Goal: Task Accomplishment & Management: Manage account settings

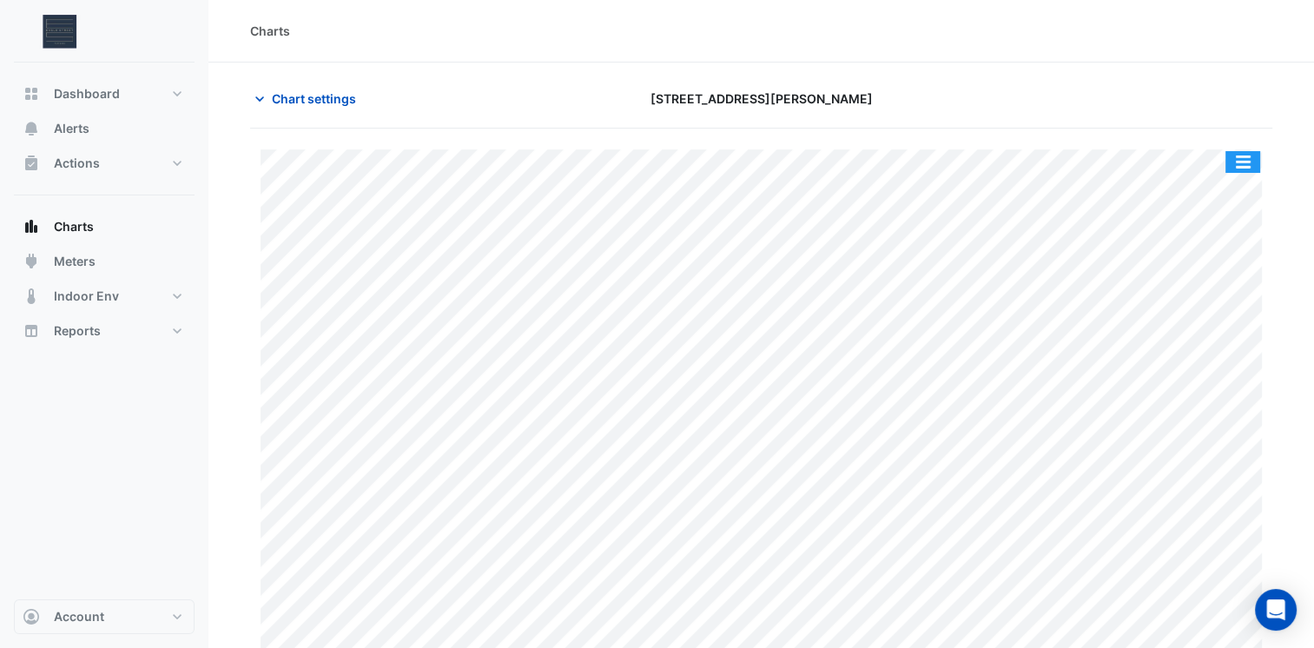
click at [1235, 159] on button "button" at bounding box center [1242, 162] width 35 height 22
click at [1113, 132] on div "Print Save as JPEG Save as PNG Pivot Data Table Export CSV - Flat Export CSV - …" at bounding box center [761, 405] width 1022 height 554
click at [343, 102] on span "Chart settings" at bounding box center [314, 98] width 84 height 18
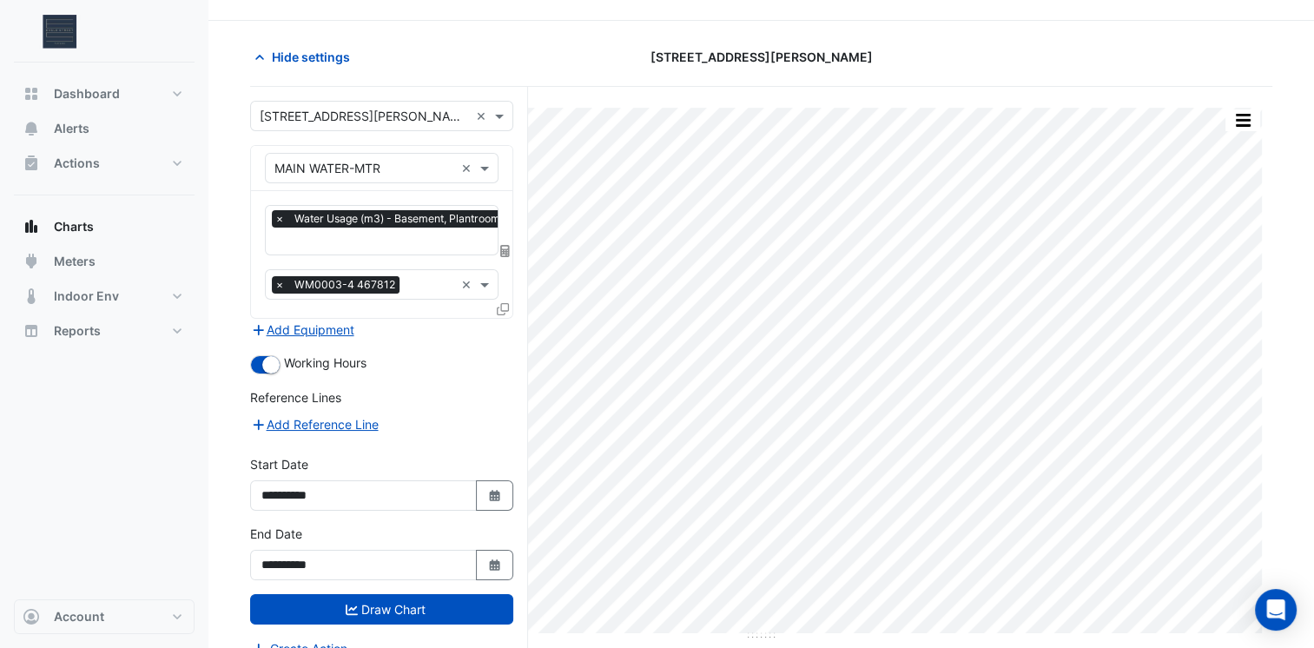
scroll to position [65, 0]
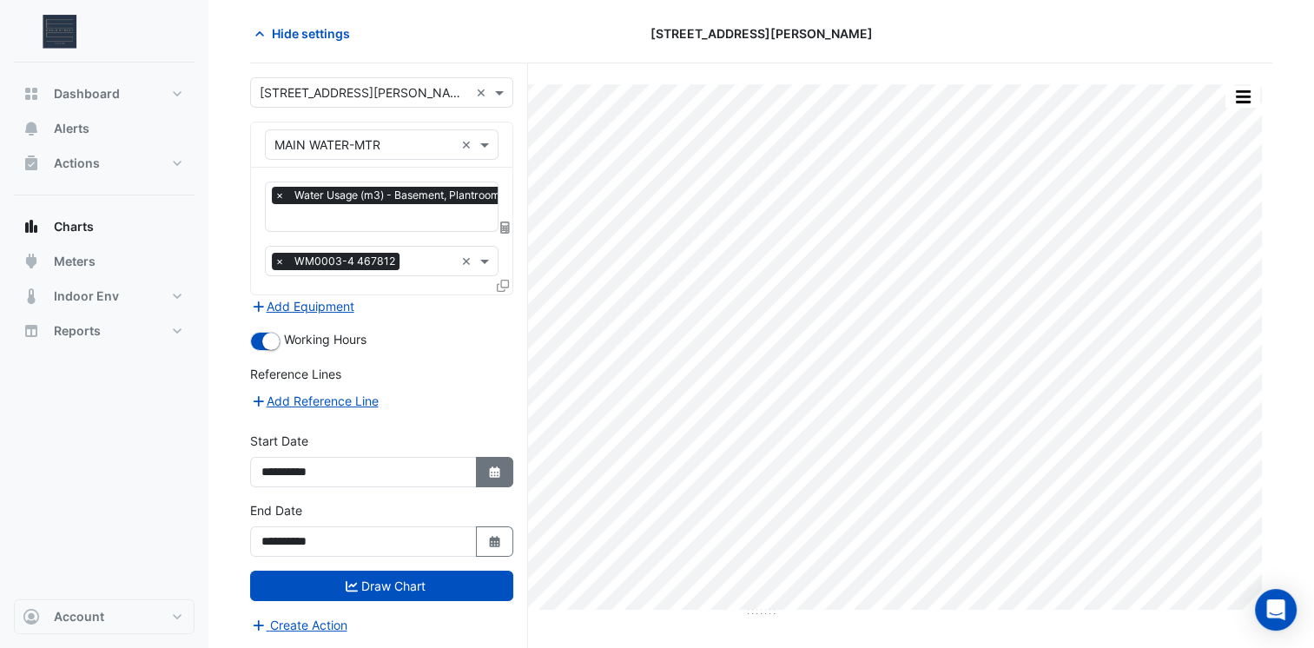
click at [491, 457] on button "Select Date" at bounding box center [495, 472] width 38 height 30
select select "*"
select select "****"
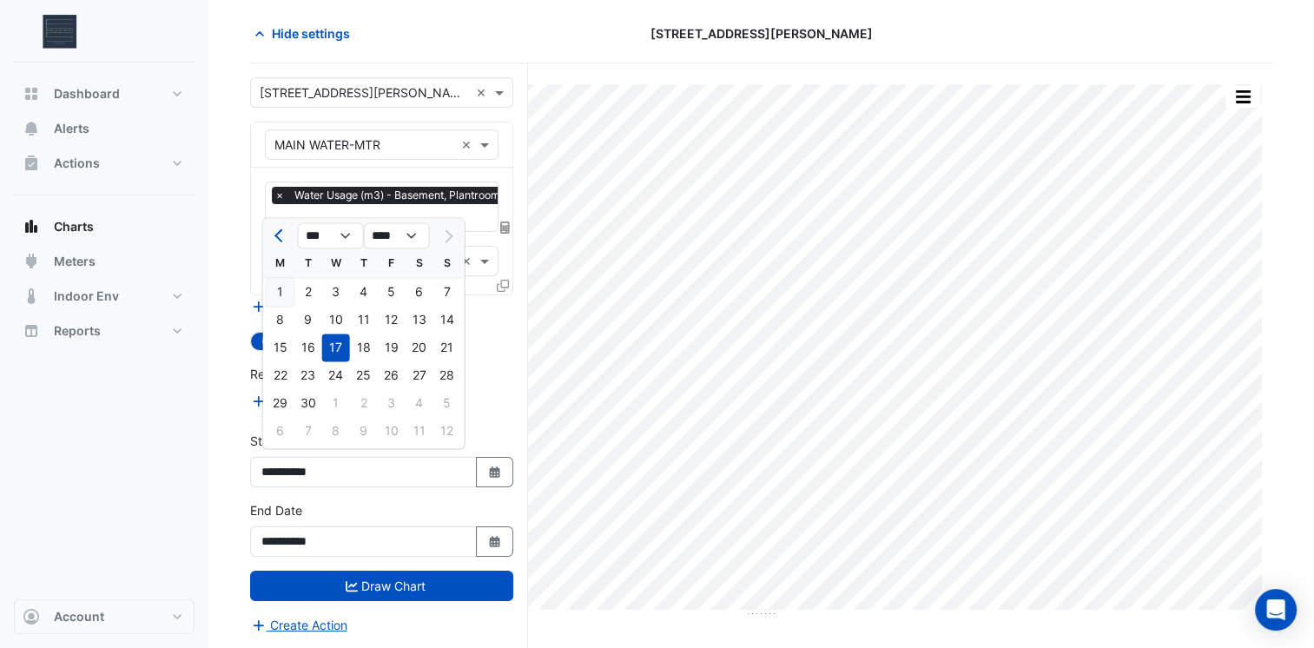
click at [280, 294] on div "1" at bounding box center [281, 292] width 28 height 28
type input "**********"
click at [280, 296] on button "Add Equipment" at bounding box center [302, 306] width 105 height 20
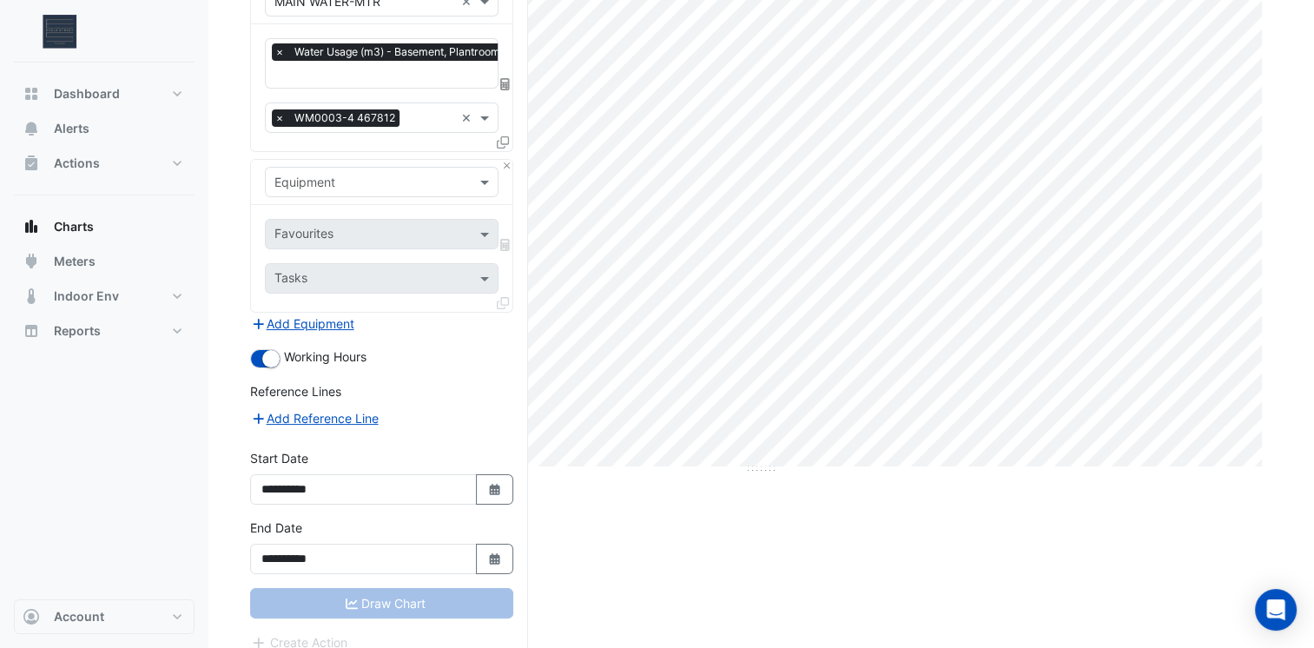
scroll to position [219, 0]
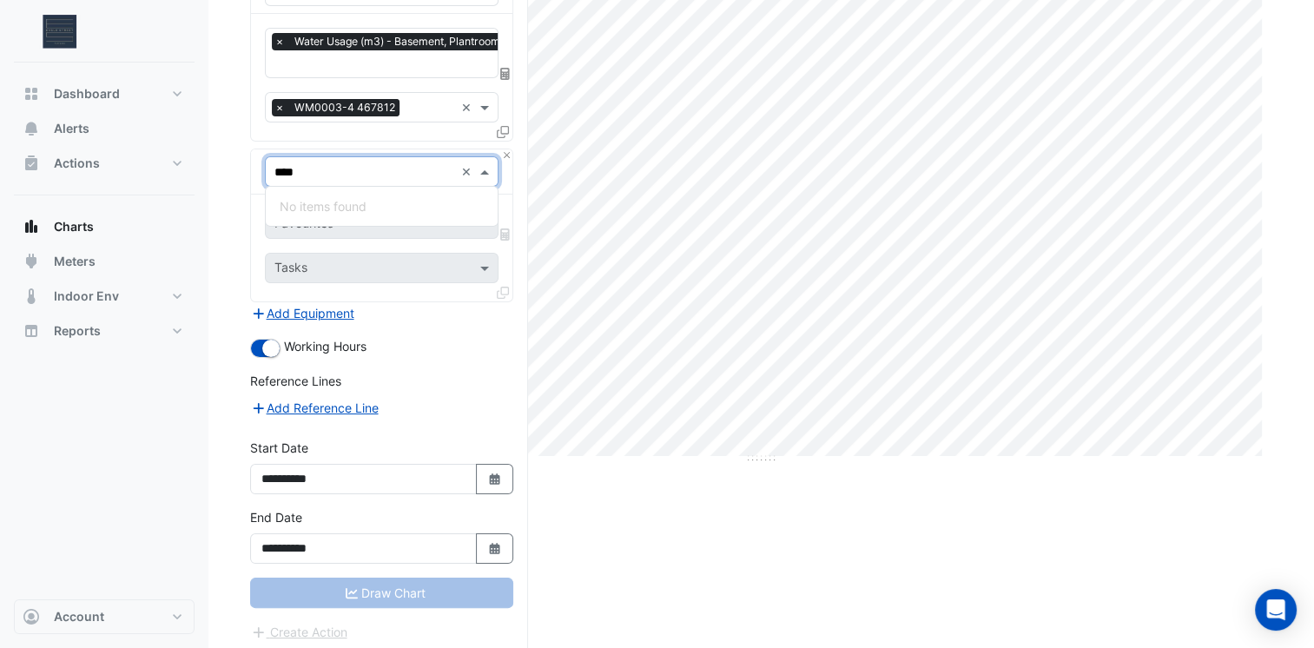
click at [386, 174] on input "****" at bounding box center [364, 172] width 180 height 18
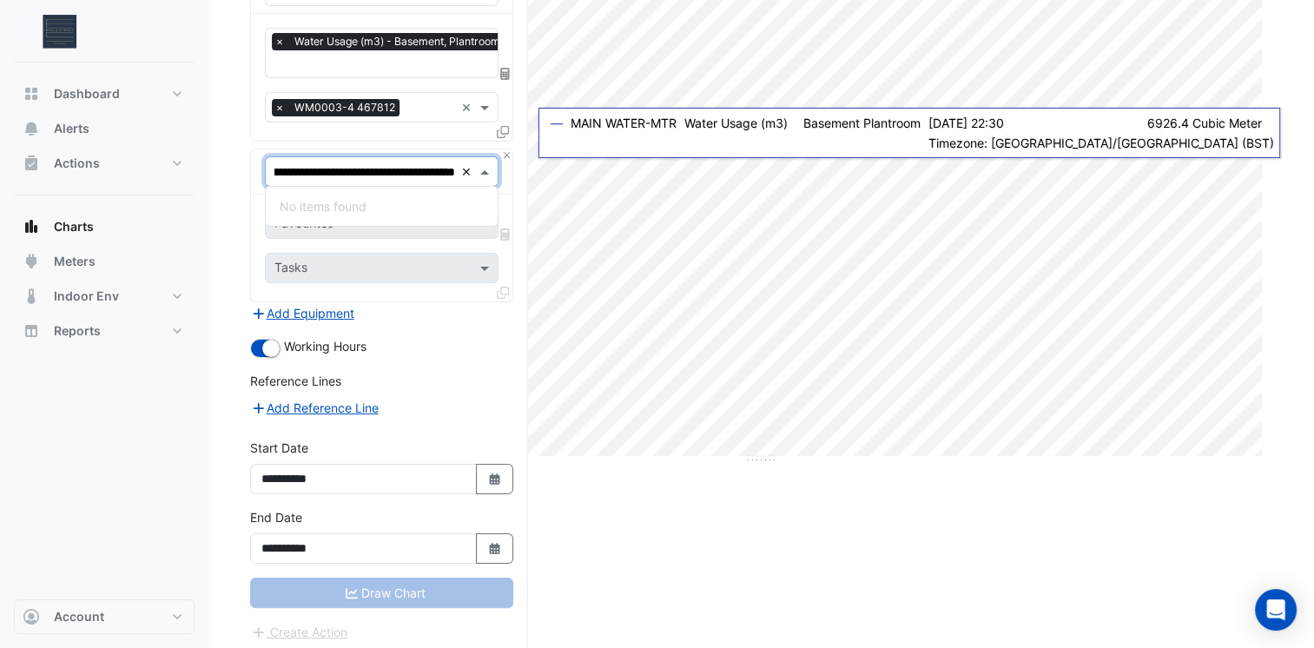
scroll to position [0, 0]
type input "**********"
type input "*"
type input "**********"
type input "*"
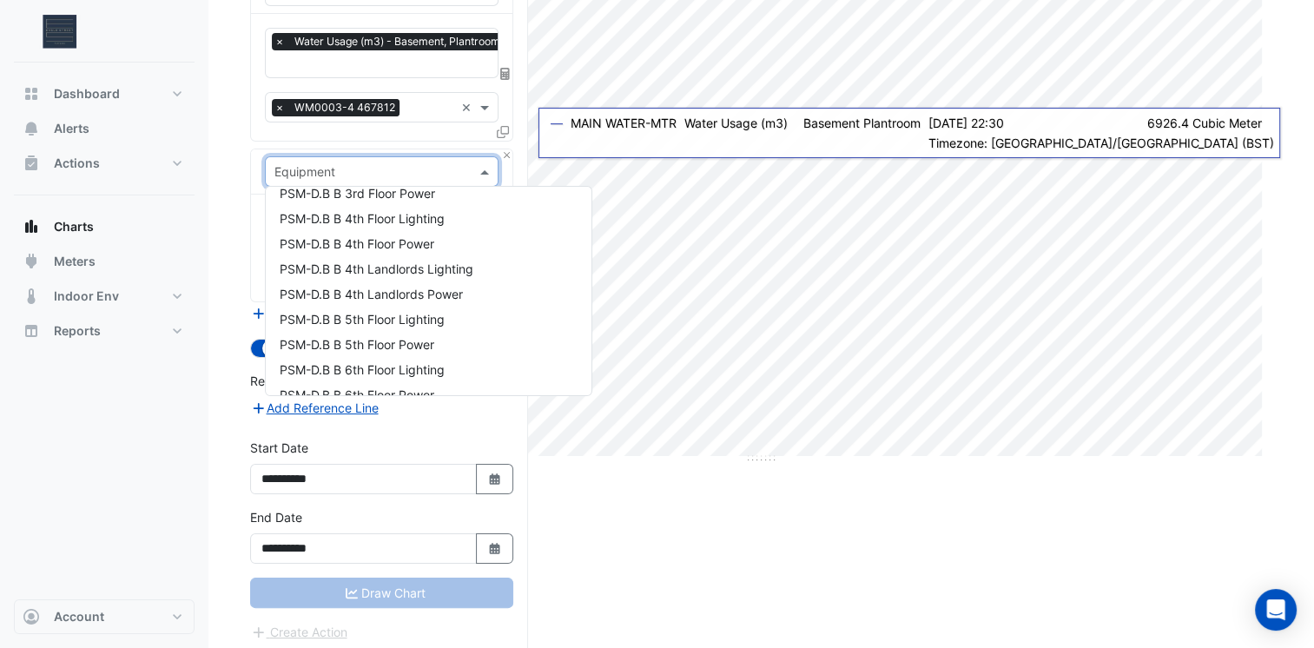
scroll to position [7033, 0]
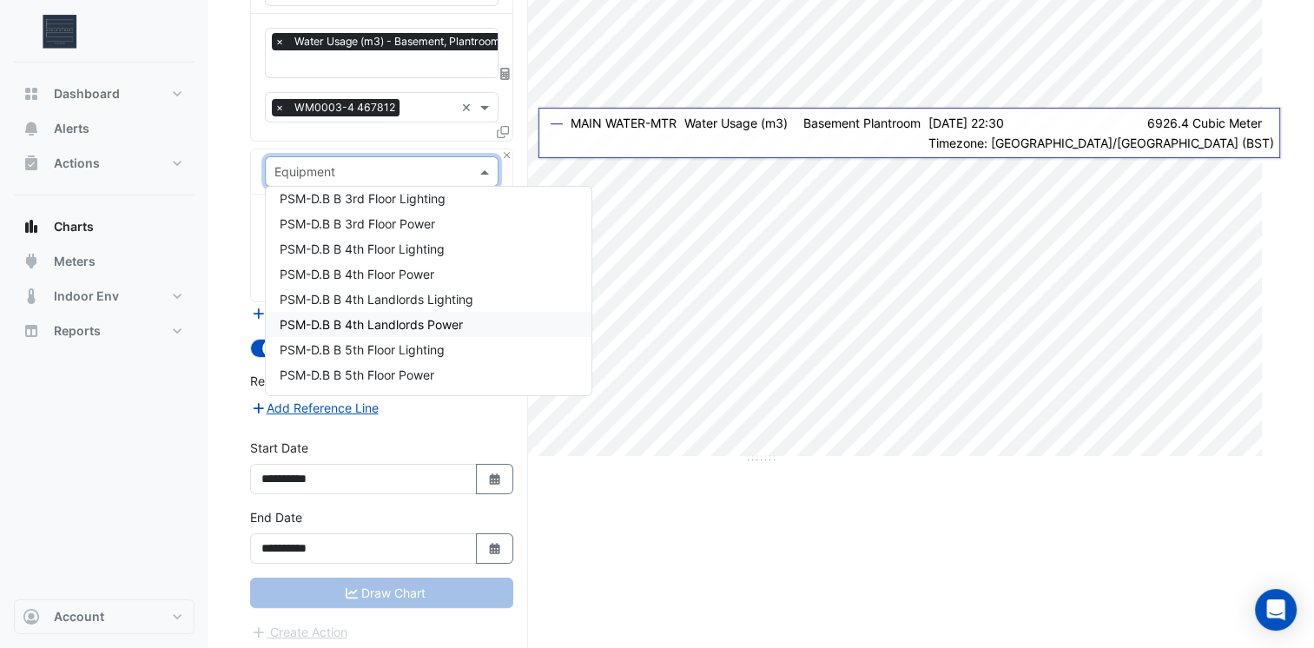
click at [629, 554] on div "Print Save as JPEG Save as PNG Pivot Data Table Export CSV - Flat Export CSV - …" at bounding box center [761, 283] width 1022 height 746
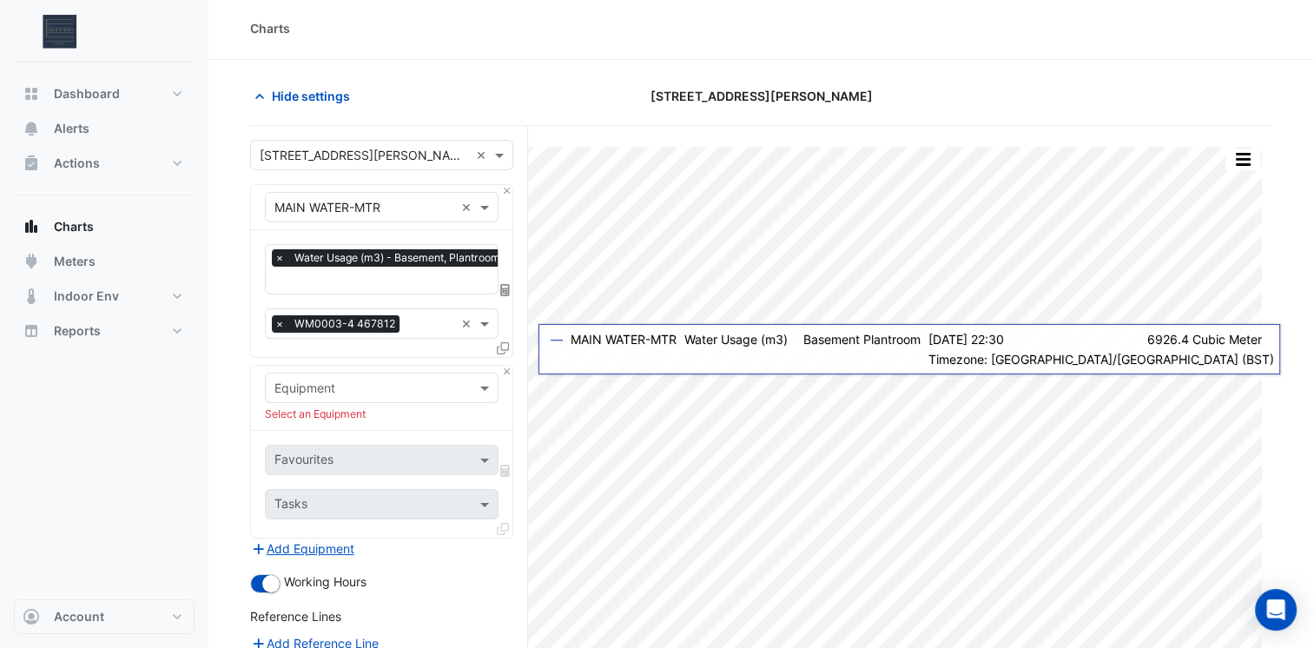
scroll to position [0, 0]
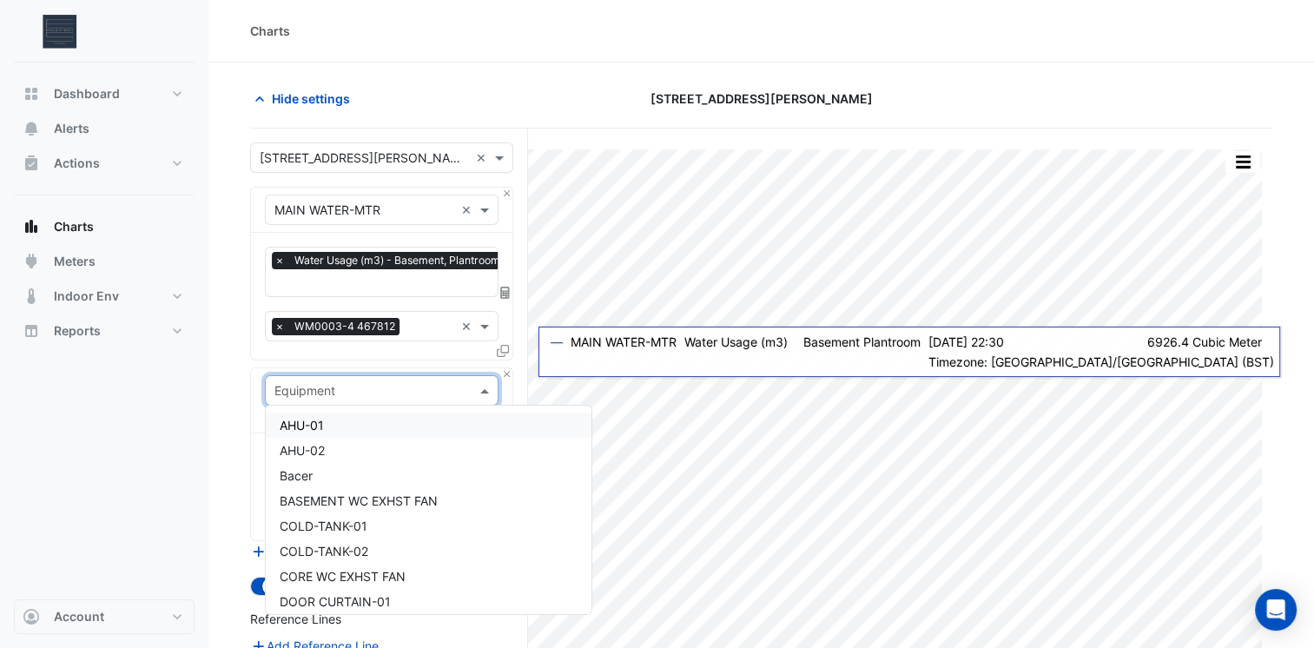
click at [382, 390] on input "text" at bounding box center [364, 391] width 181 height 18
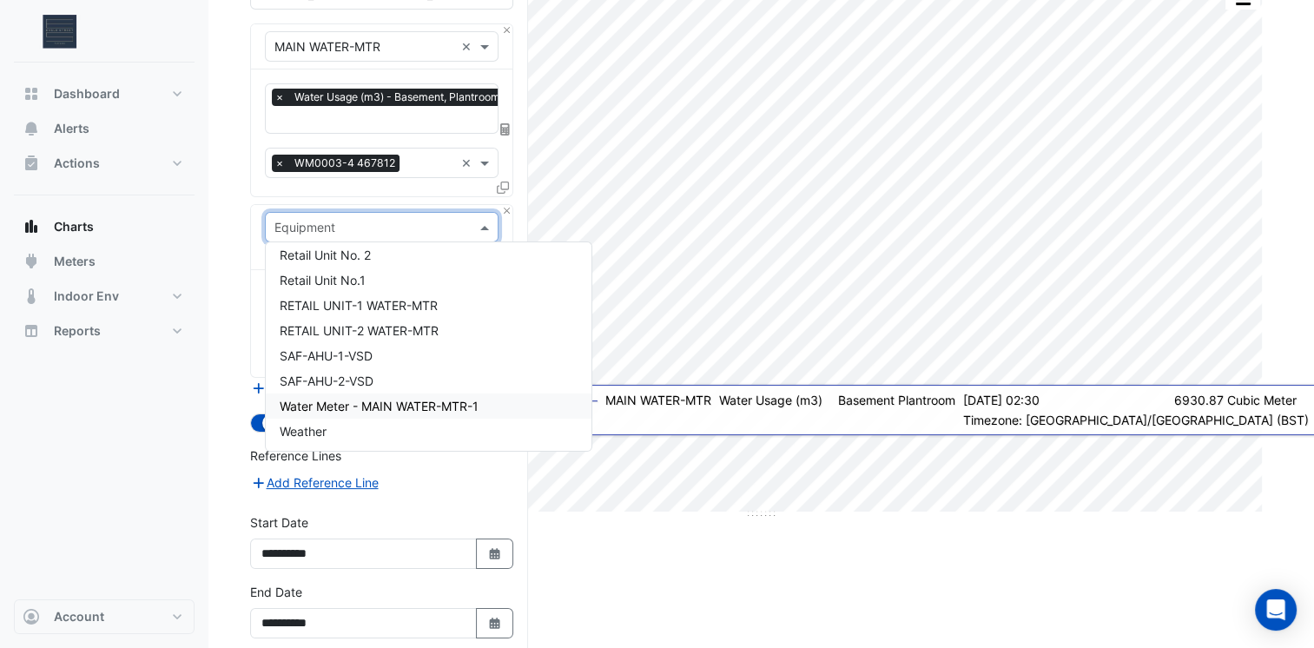
scroll to position [174, 0]
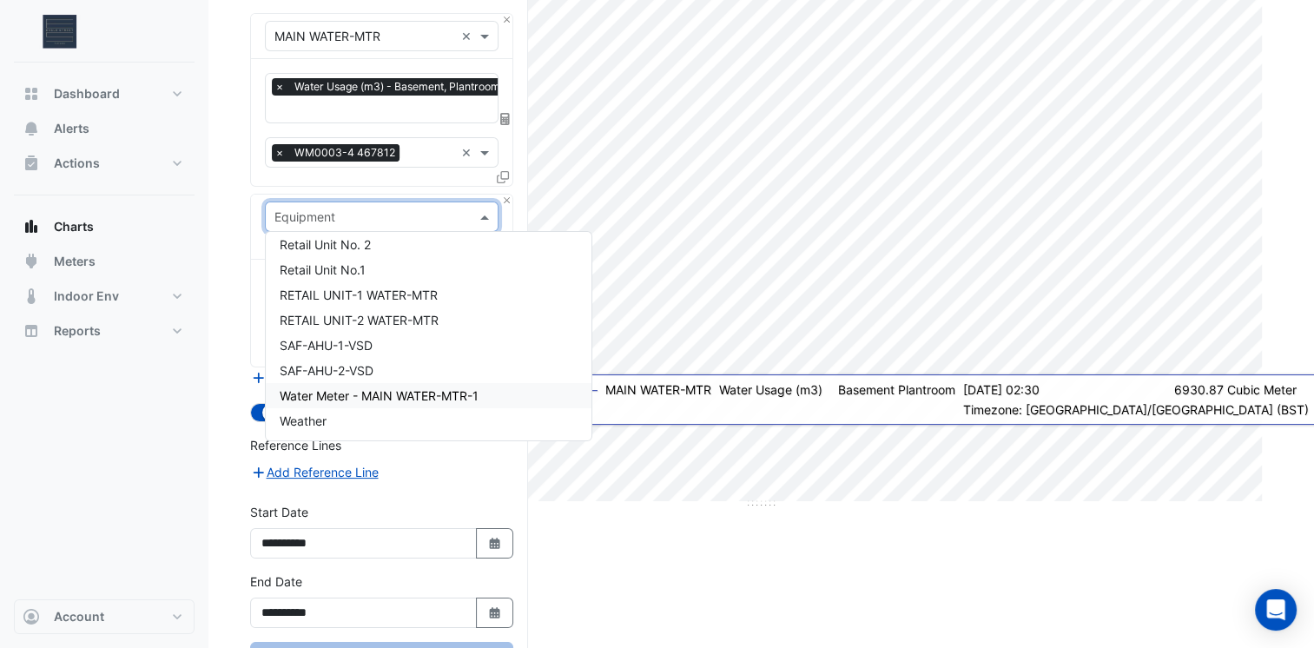
click at [410, 398] on span "Water Meter - MAIN WATER-MTR-1" at bounding box center [379, 395] width 199 height 15
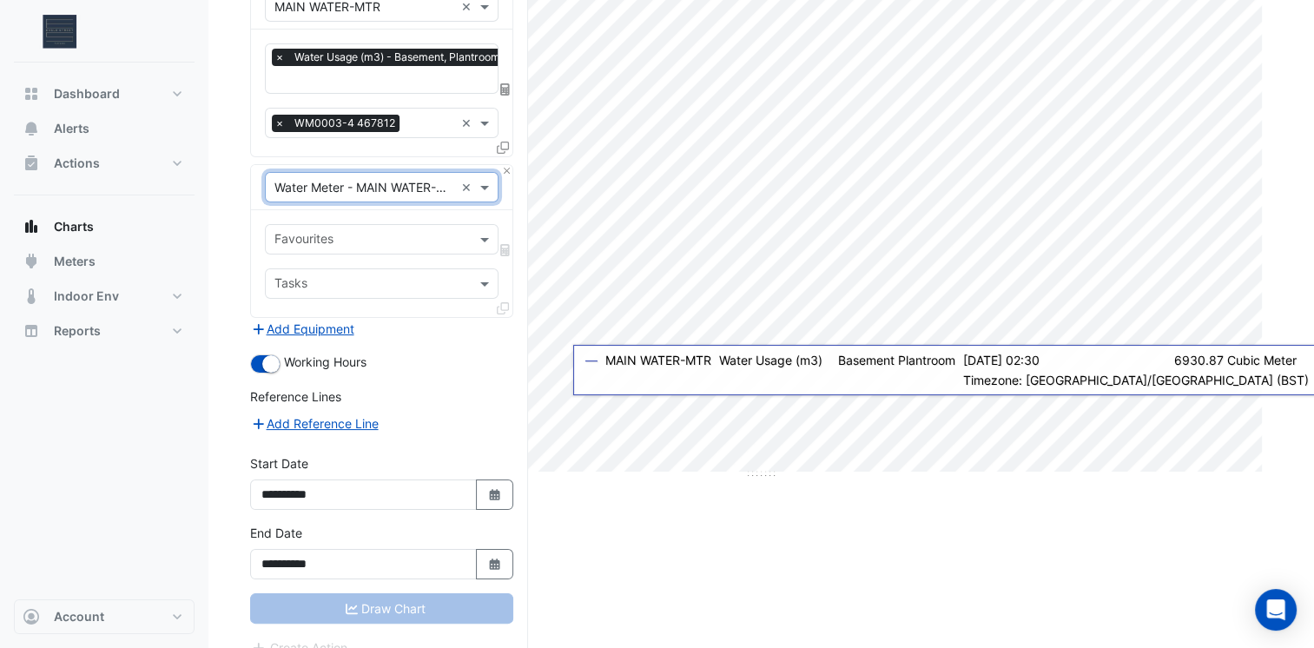
scroll to position [219, 0]
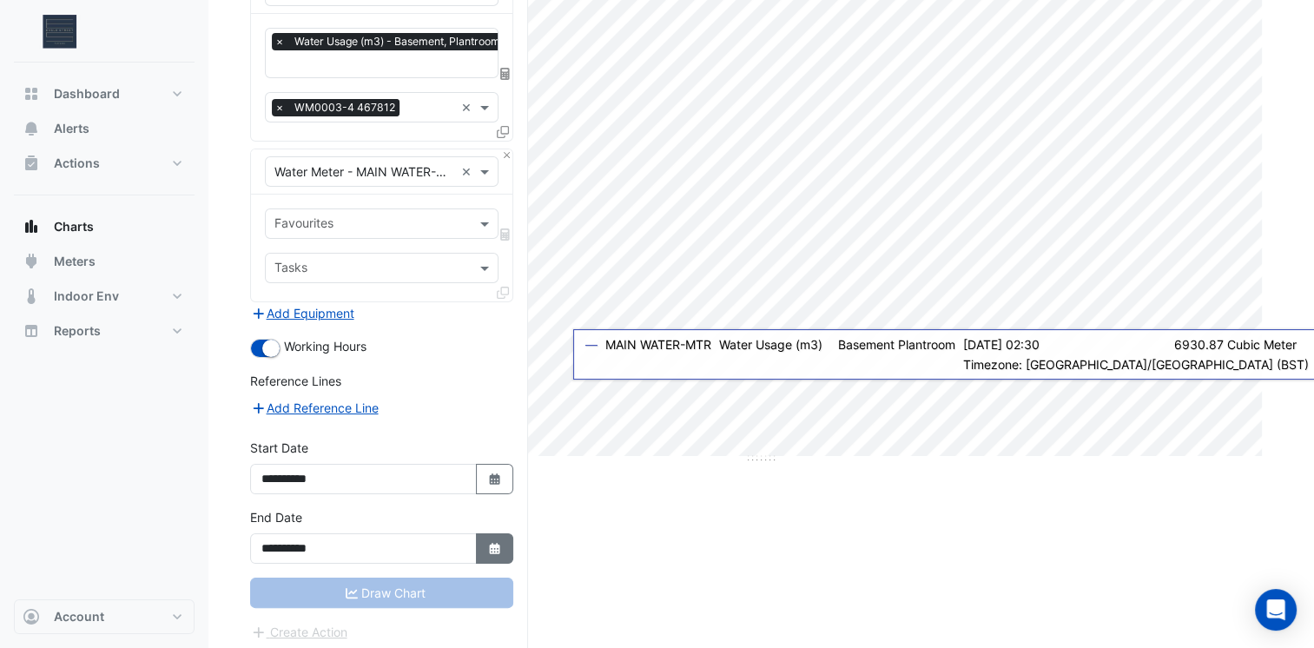
click at [500, 549] on button "Select Date" at bounding box center [495, 548] width 38 height 30
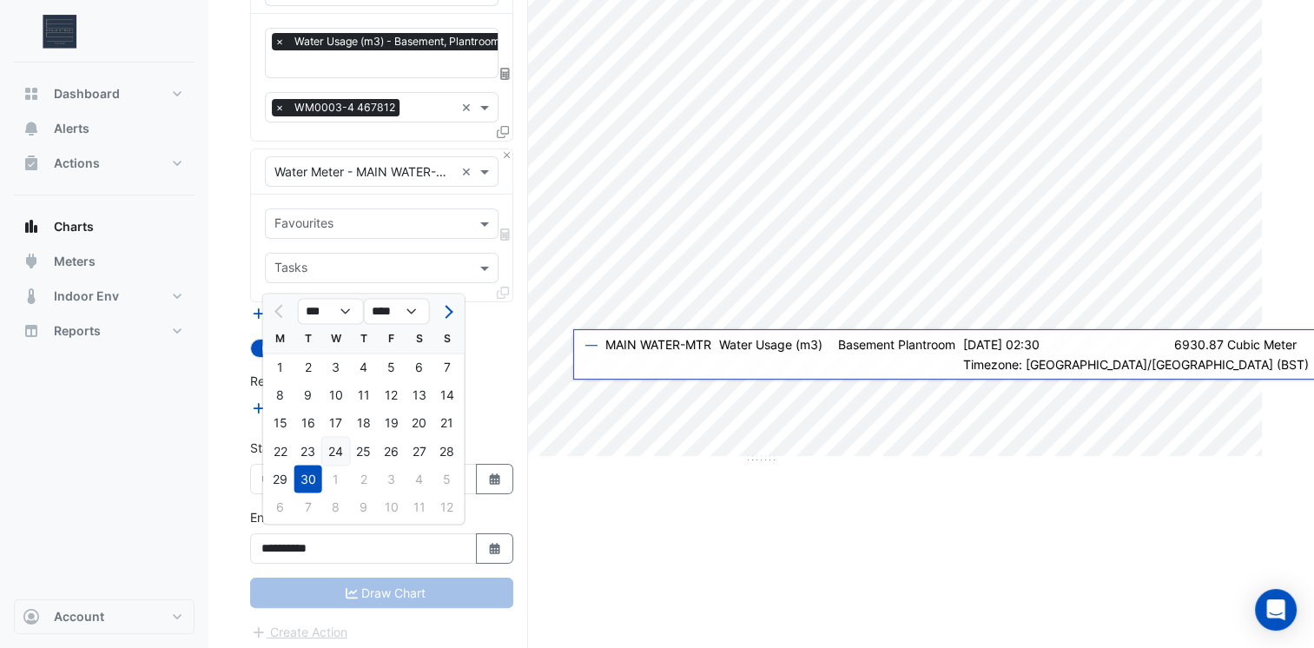
click at [326, 445] on div "24" at bounding box center [336, 451] width 28 height 28
type input "**********"
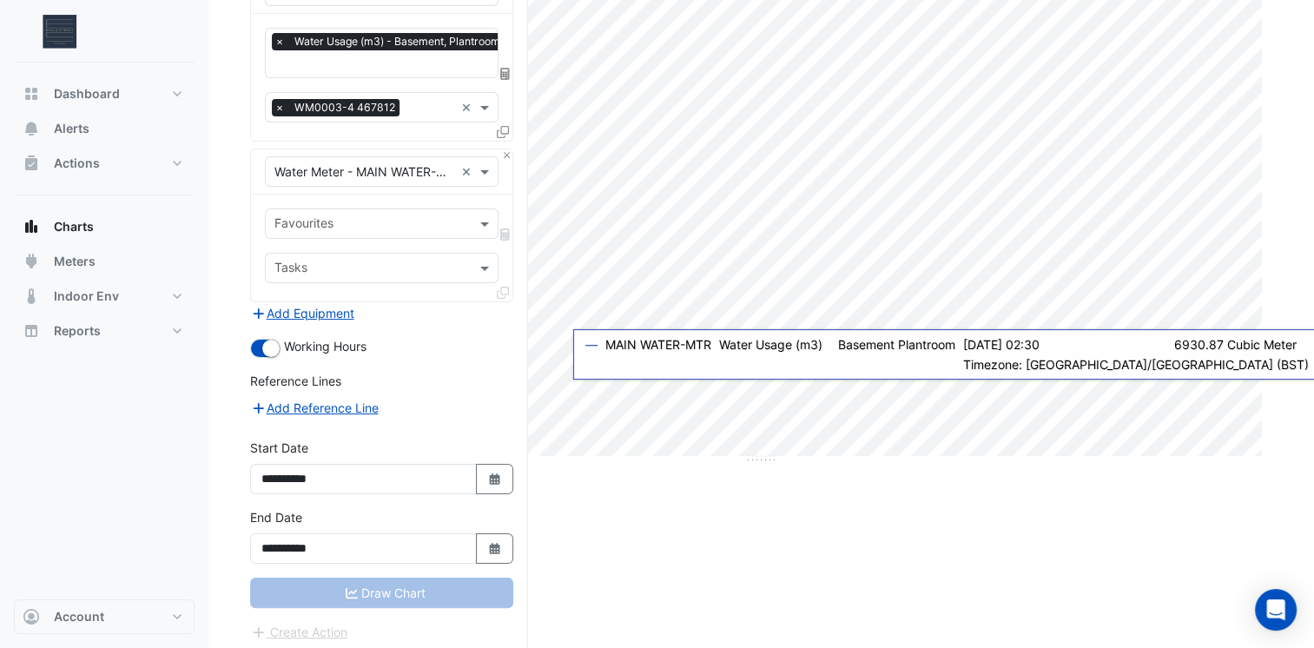
click at [413, 590] on div "Draw Chart" at bounding box center [381, 592] width 263 height 30
click at [329, 234] on div "Favourites" at bounding box center [382, 223] width 234 height 30
click at [423, 338] on div "Working Hours" at bounding box center [381, 347] width 263 height 21
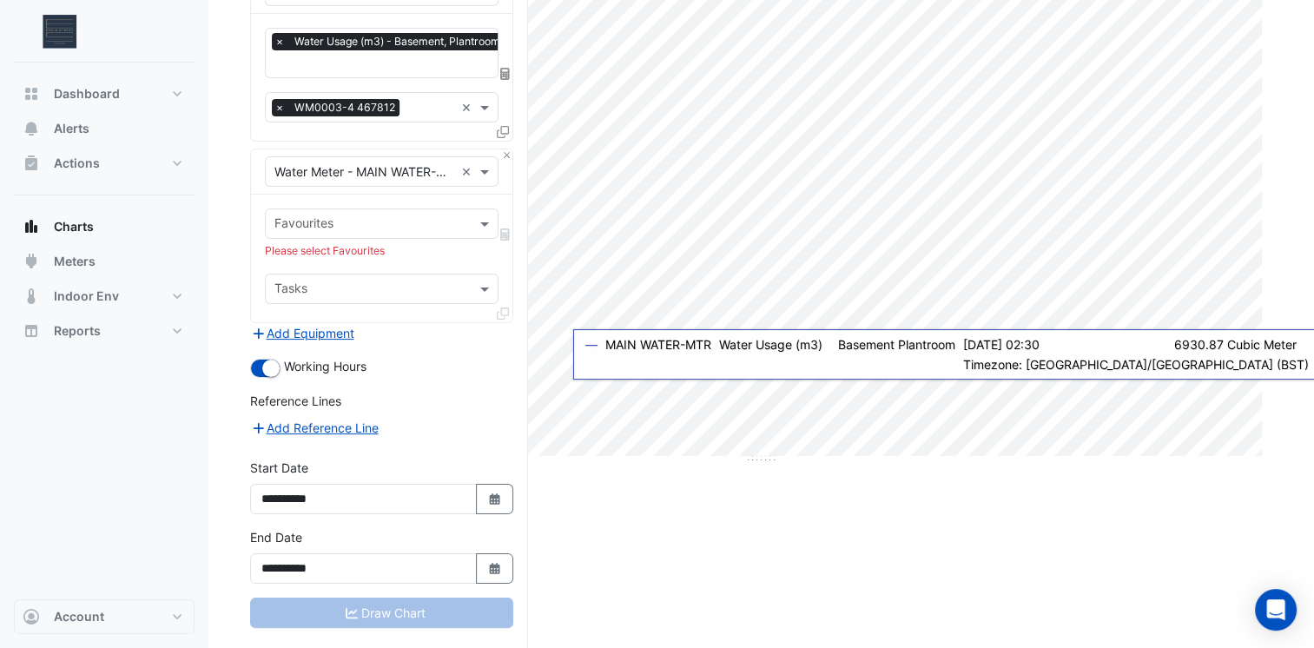
click at [385, 290] on input "text" at bounding box center [371, 290] width 194 height 18
click at [357, 221] on input "text" at bounding box center [371, 225] width 194 height 18
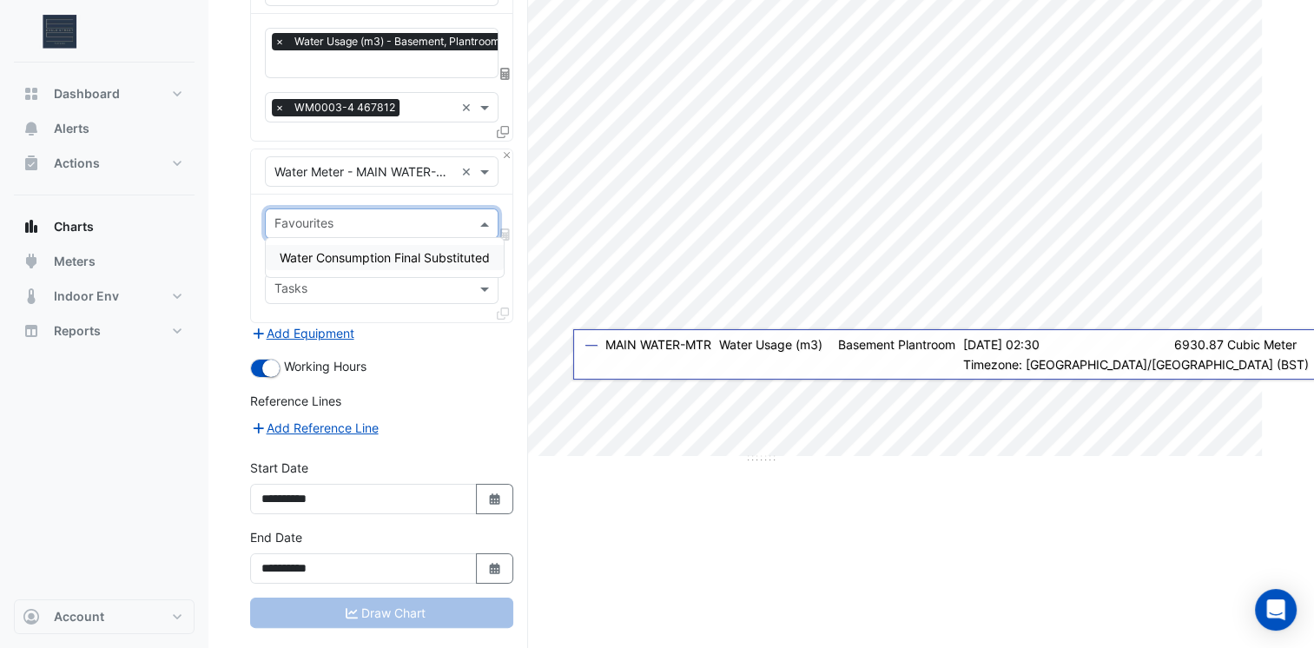
click at [368, 253] on span "Water Consumption Final Substituted" at bounding box center [385, 257] width 210 height 15
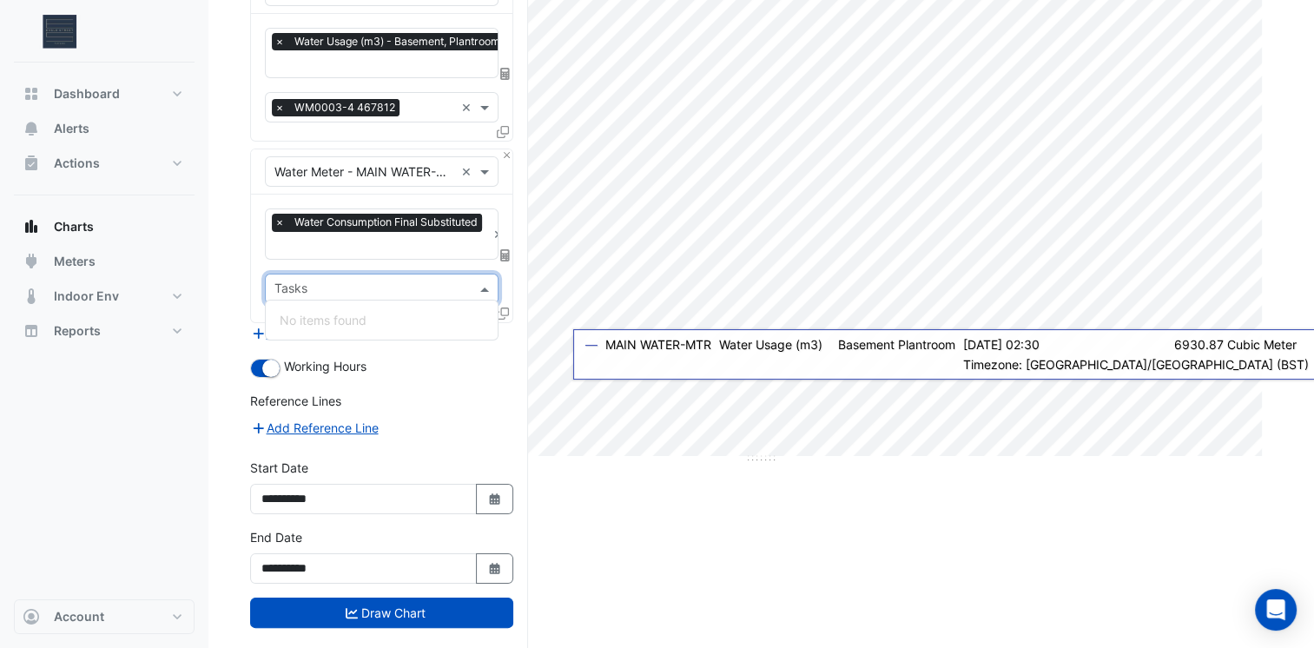
click at [381, 288] on input "text" at bounding box center [371, 290] width 194 height 18
click at [469, 605] on button "Draw Chart" at bounding box center [381, 612] width 263 height 30
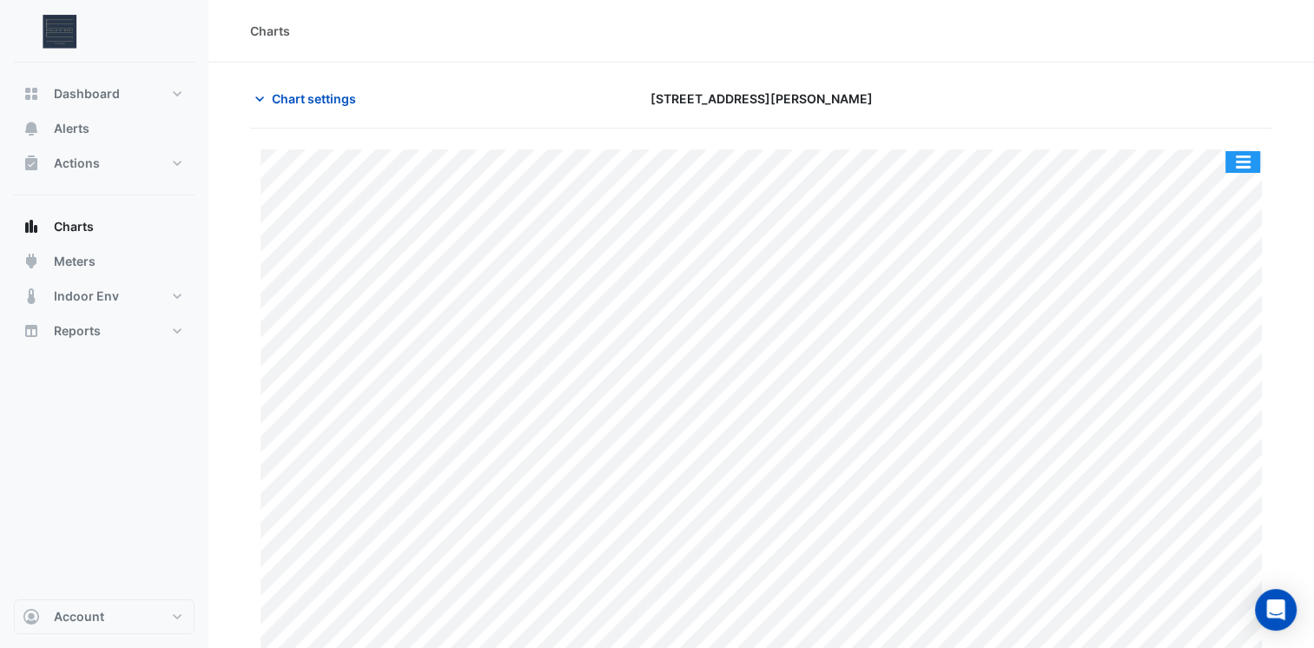
click at [1236, 161] on button "button" at bounding box center [1242, 162] width 35 height 22
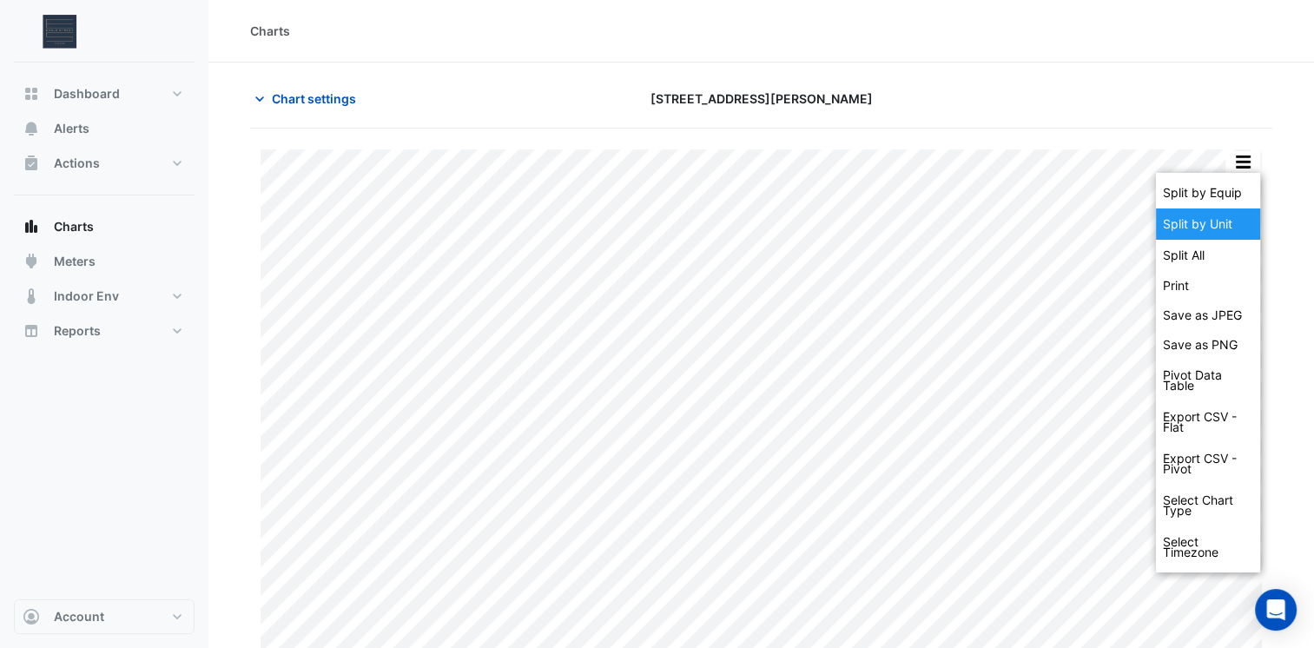
click at [1209, 226] on div "Split by Unit" at bounding box center [1208, 223] width 104 height 31
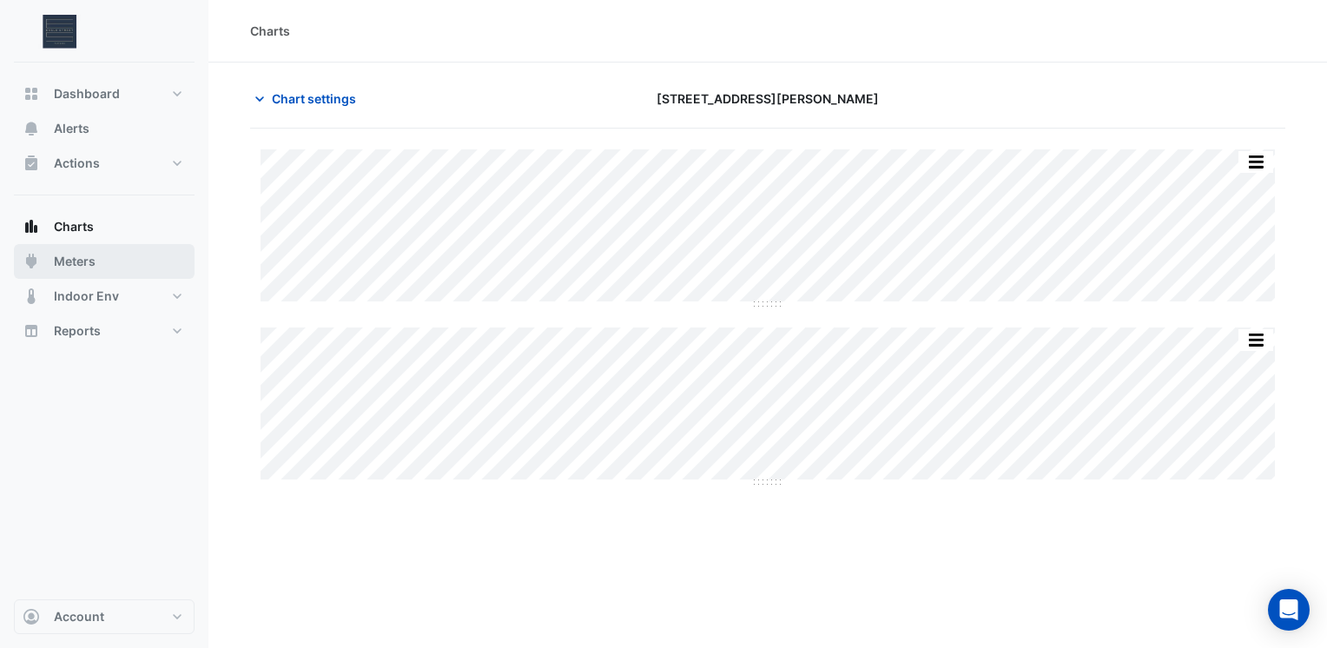
click at [128, 267] on button "Meters" at bounding box center [104, 261] width 181 height 35
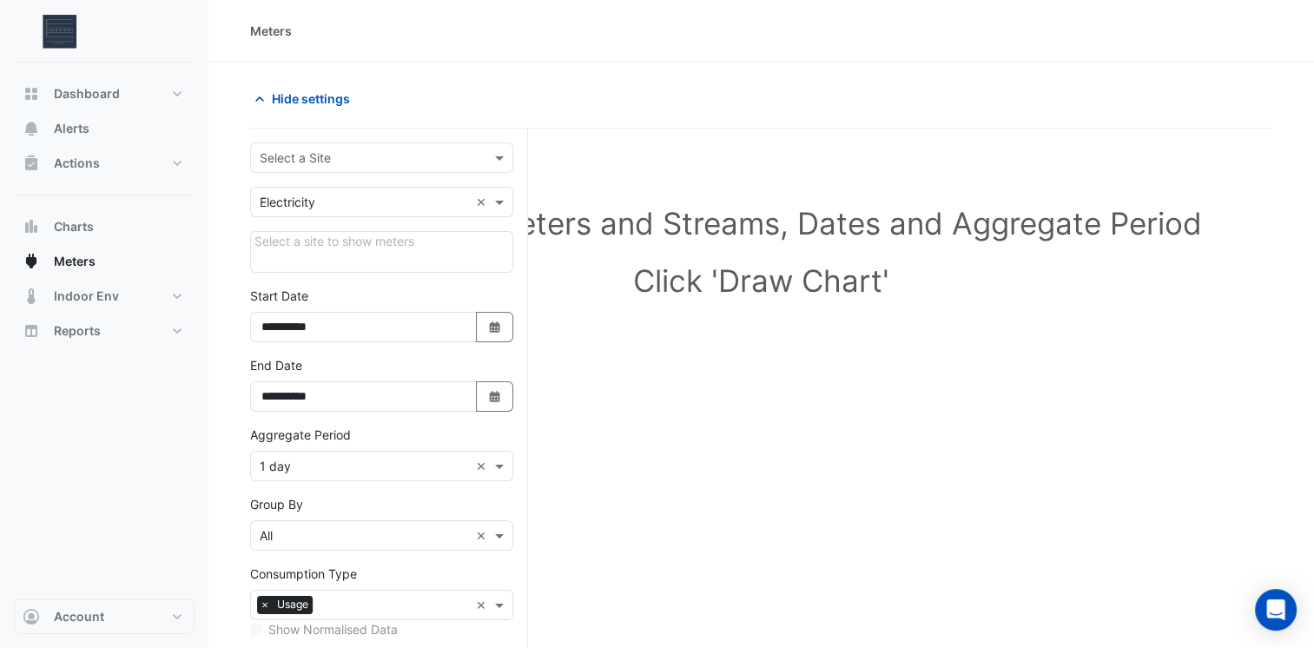
click at [453, 172] on form "**********" at bounding box center [381, 478] width 263 height 673
click at [453, 172] on div "Select a Site" at bounding box center [381, 157] width 263 height 30
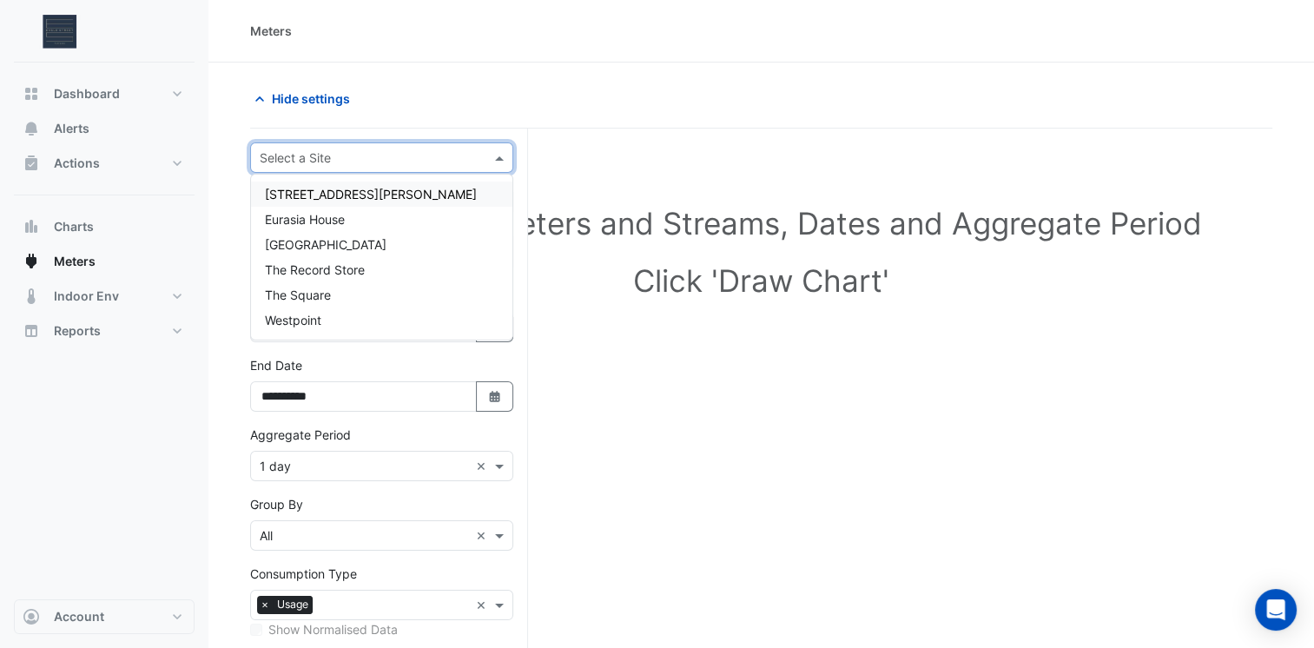
click at [438, 200] on div "310 St. Vincent Street" at bounding box center [381, 193] width 261 height 25
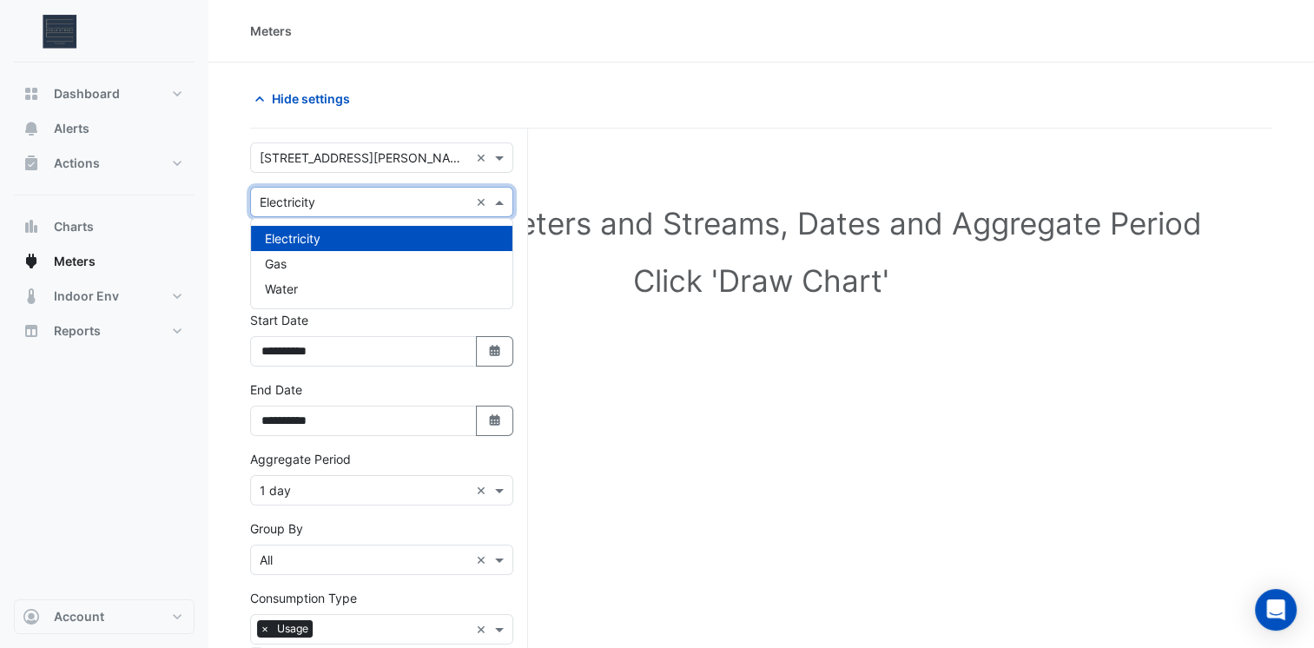
click at [458, 209] on div "× Electricity" at bounding box center [360, 202] width 218 height 18
click at [438, 293] on div "Water" at bounding box center [381, 288] width 261 height 25
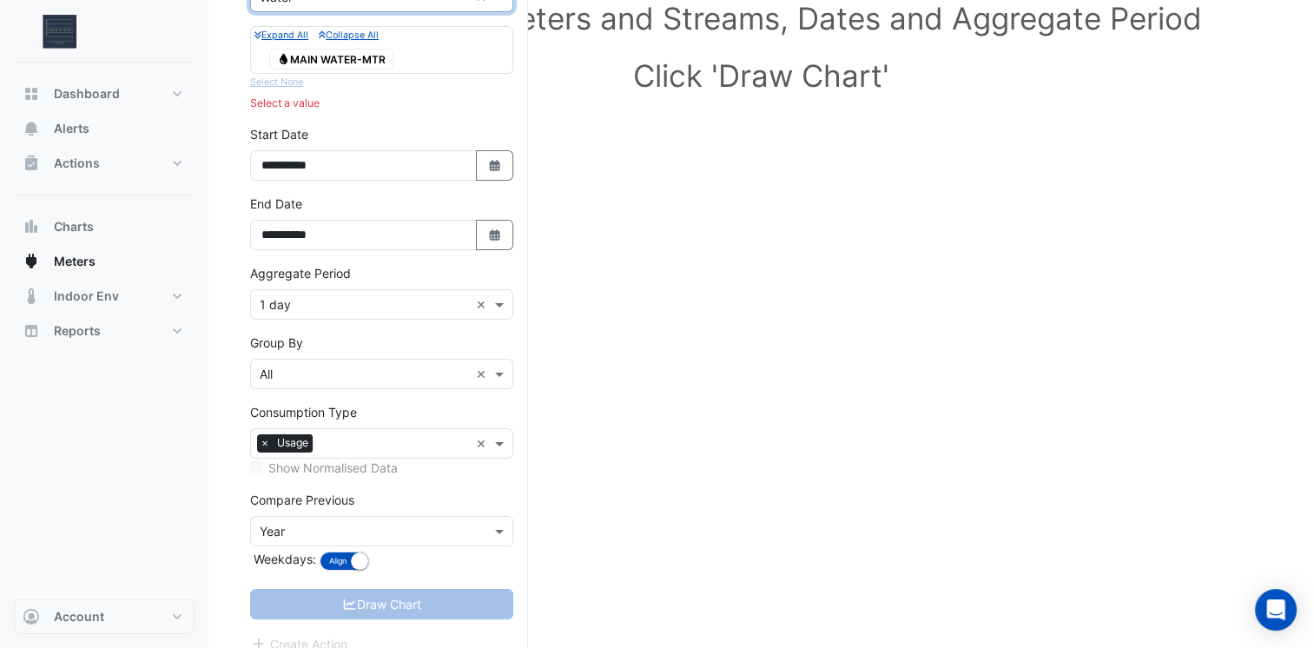
scroll to position [221, 0]
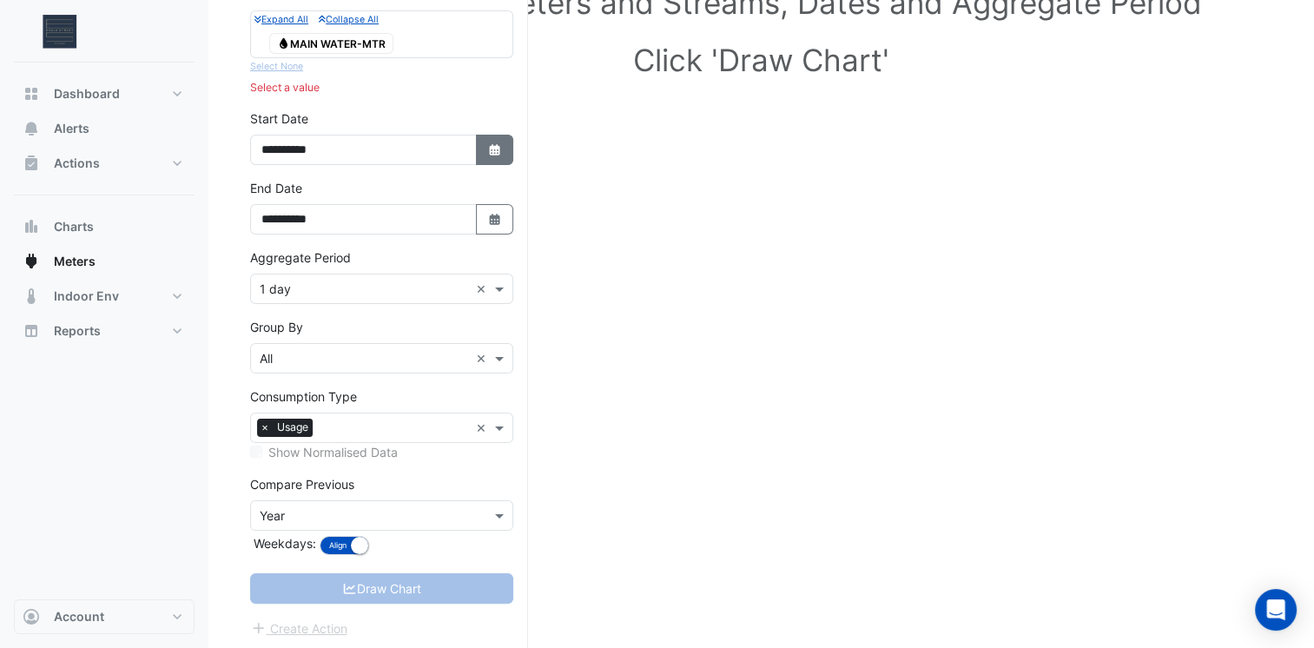
click at [484, 158] on button "Select Date" at bounding box center [495, 150] width 38 height 30
select select "*"
select select "****"
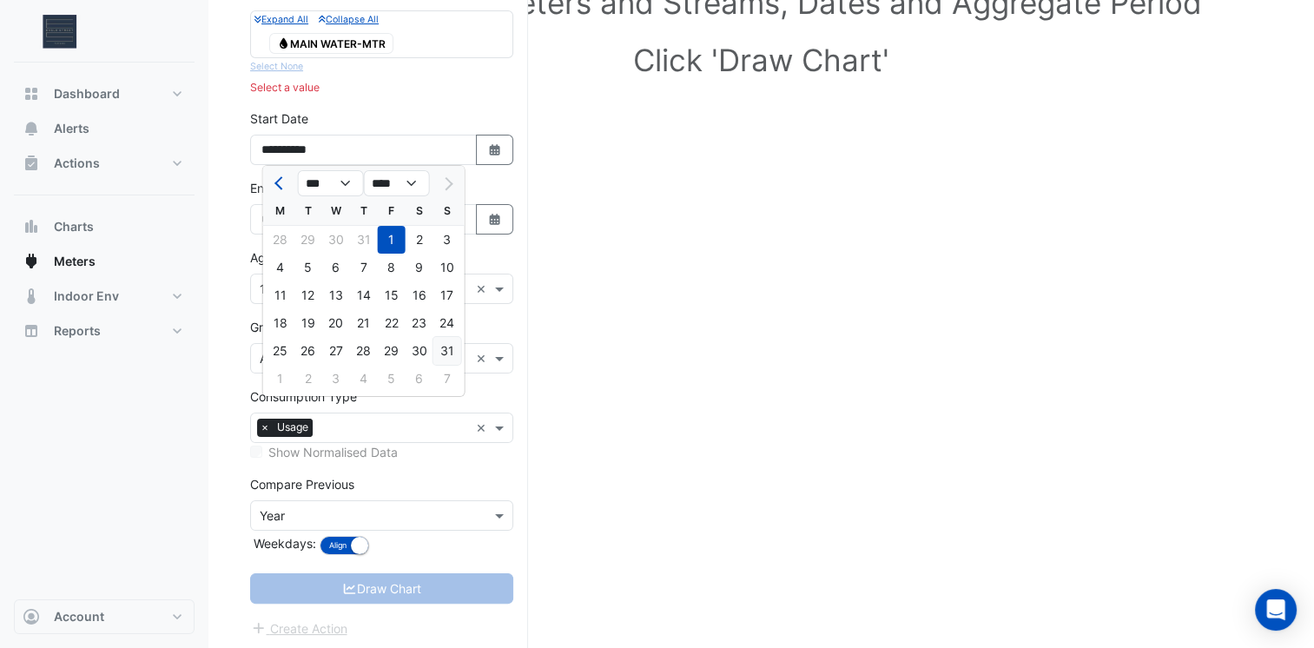
click at [441, 346] on div "31" at bounding box center [447, 351] width 28 height 28
type input "**********"
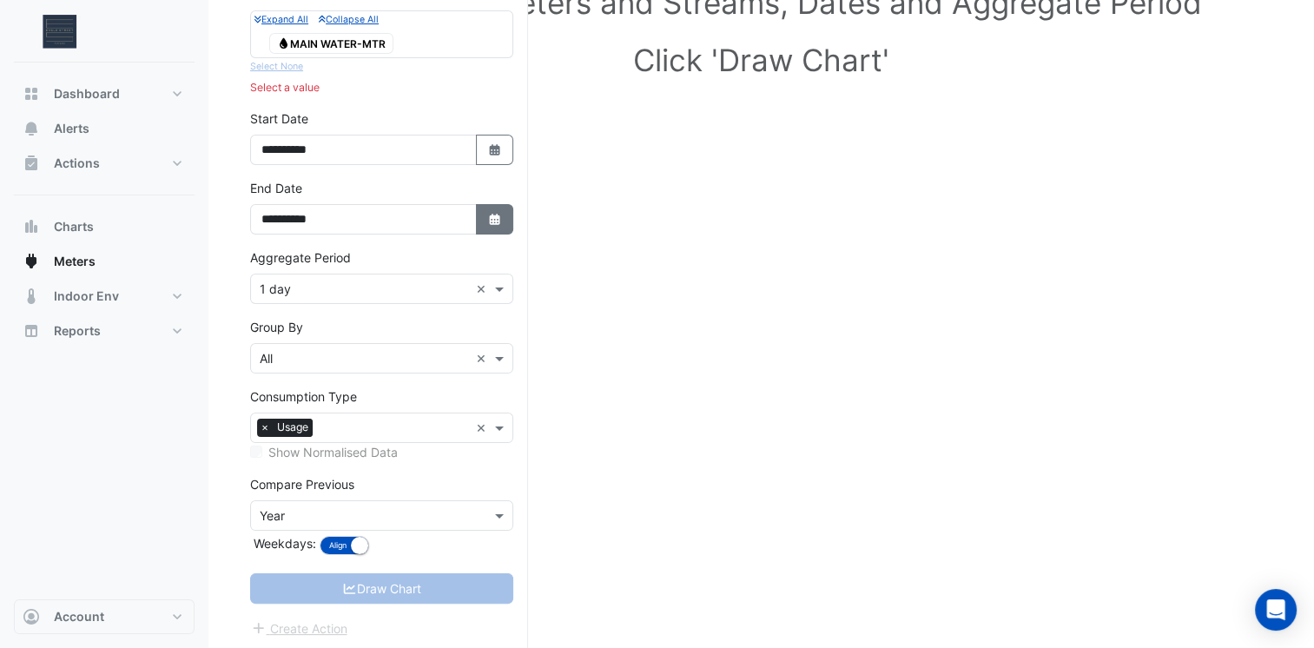
click at [486, 221] on button "Select Date" at bounding box center [495, 219] width 38 height 30
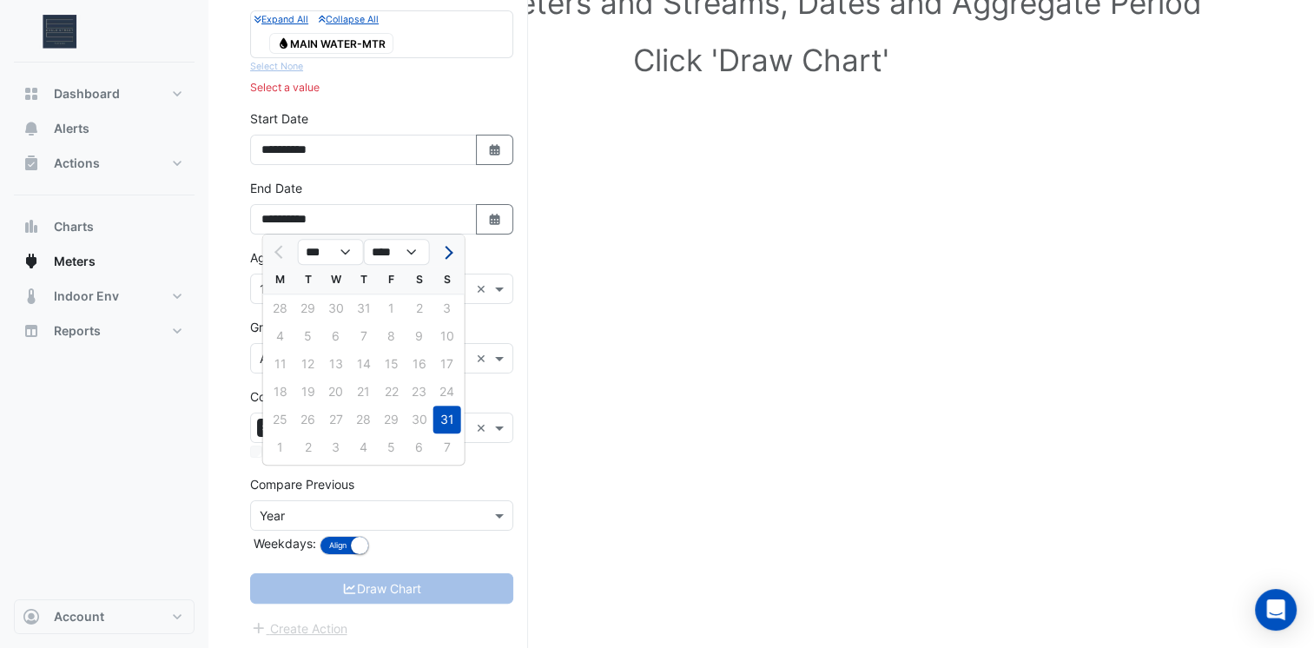
click at [450, 254] on button "Next month" at bounding box center [447, 252] width 21 height 28
select select "*"
click at [339, 395] on div "24" at bounding box center [336, 392] width 28 height 28
type input "**********"
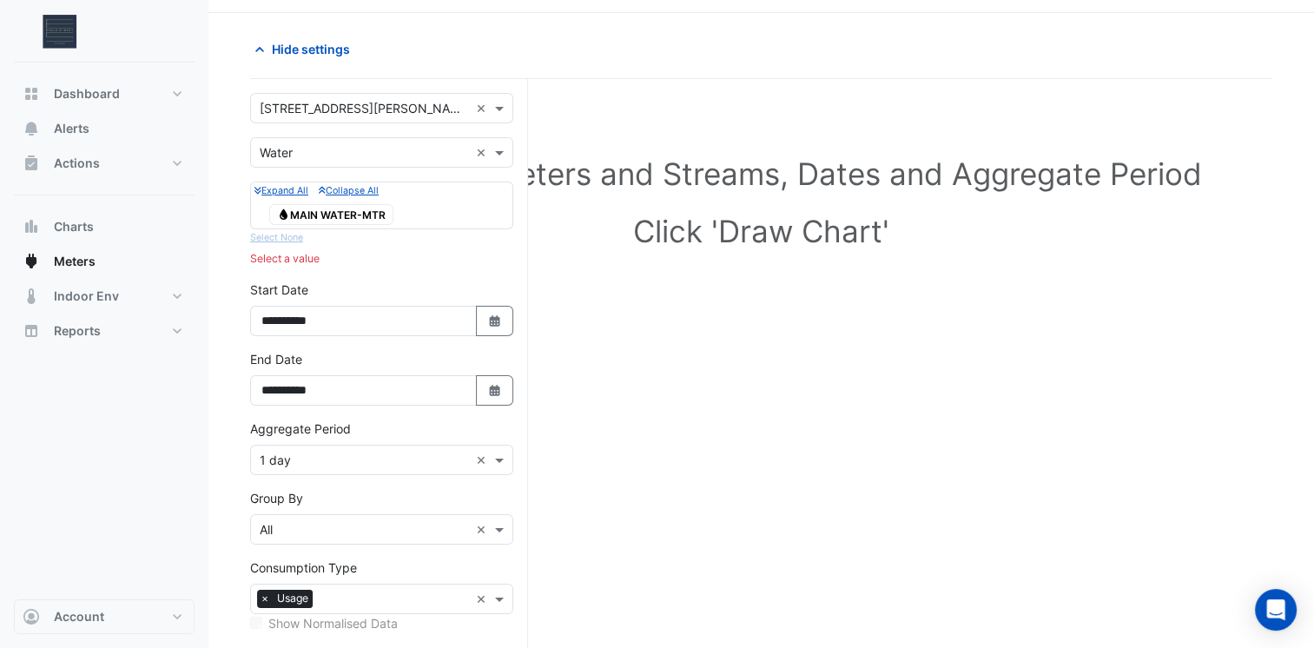
scroll to position [47, 0]
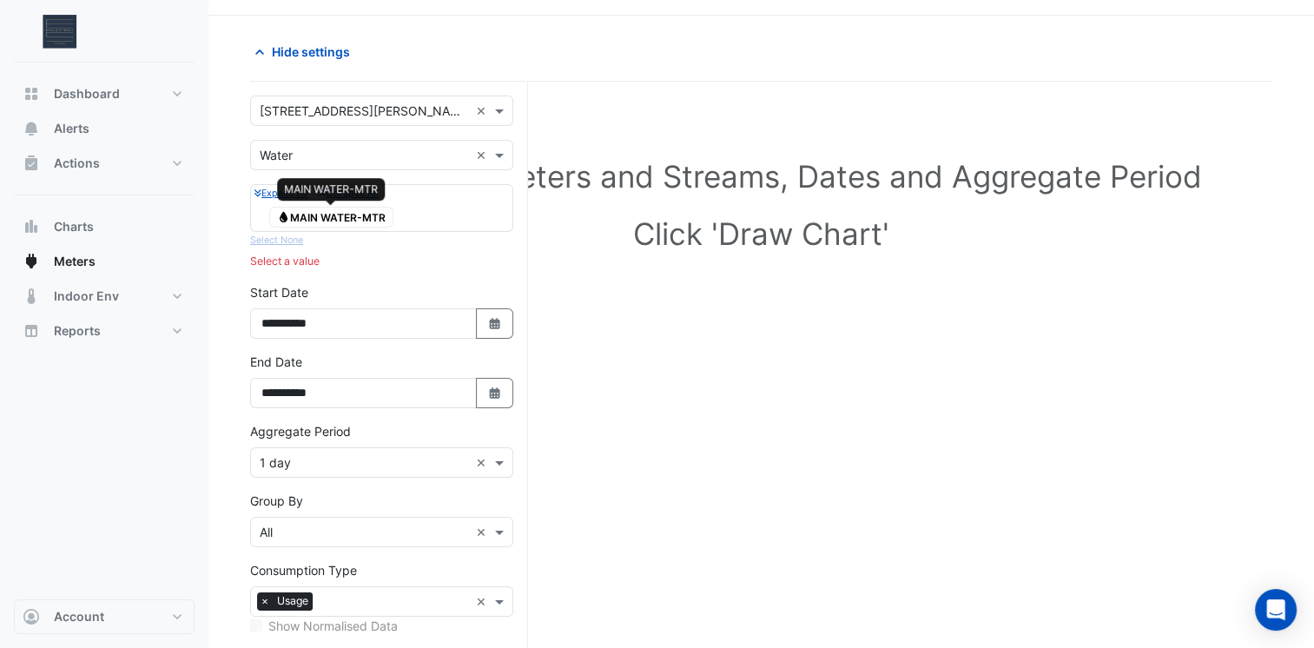
click at [313, 220] on span "Water MAIN WATER-MTR" at bounding box center [331, 217] width 124 height 21
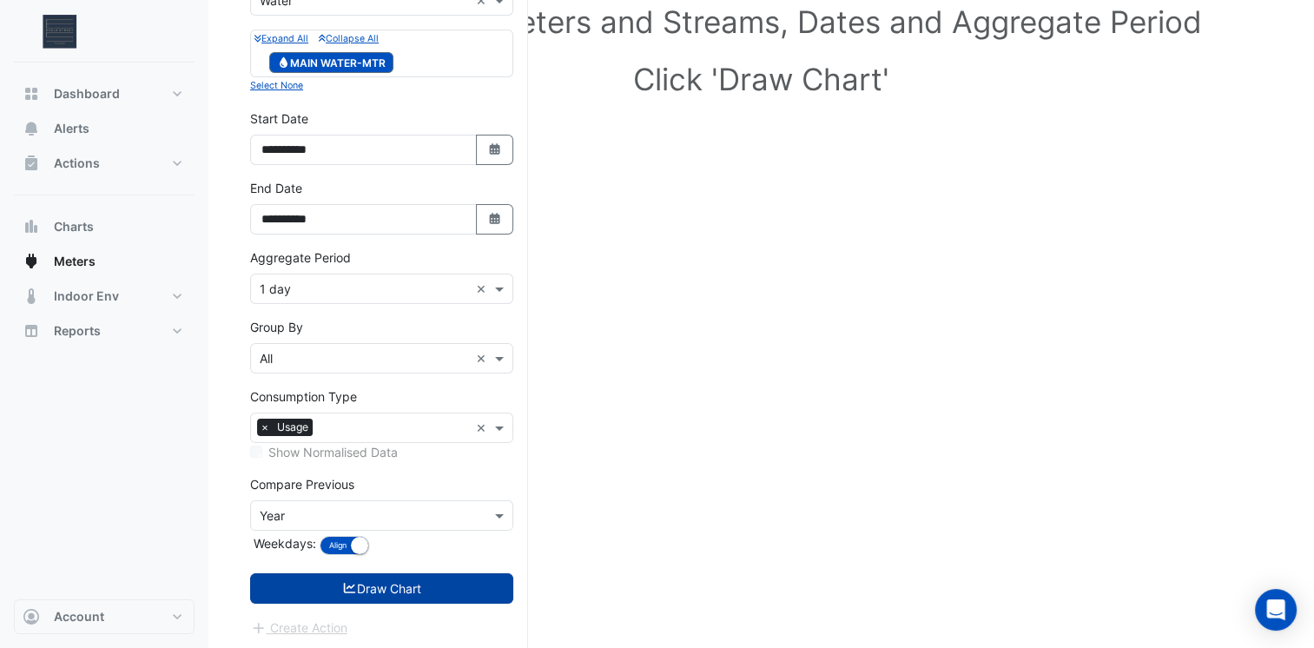
click at [432, 584] on button "Draw Chart" at bounding box center [381, 588] width 263 height 30
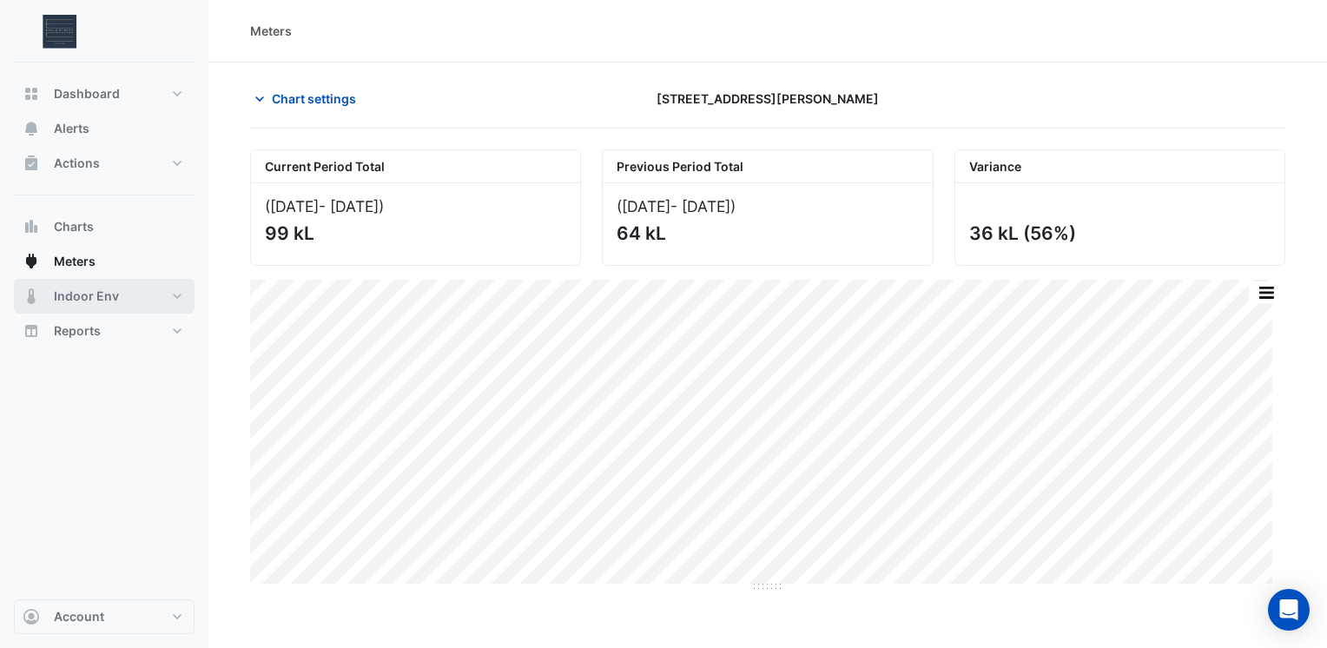
click at [89, 292] on span "Indoor Env" at bounding box center [86, 295] width 65 height 17
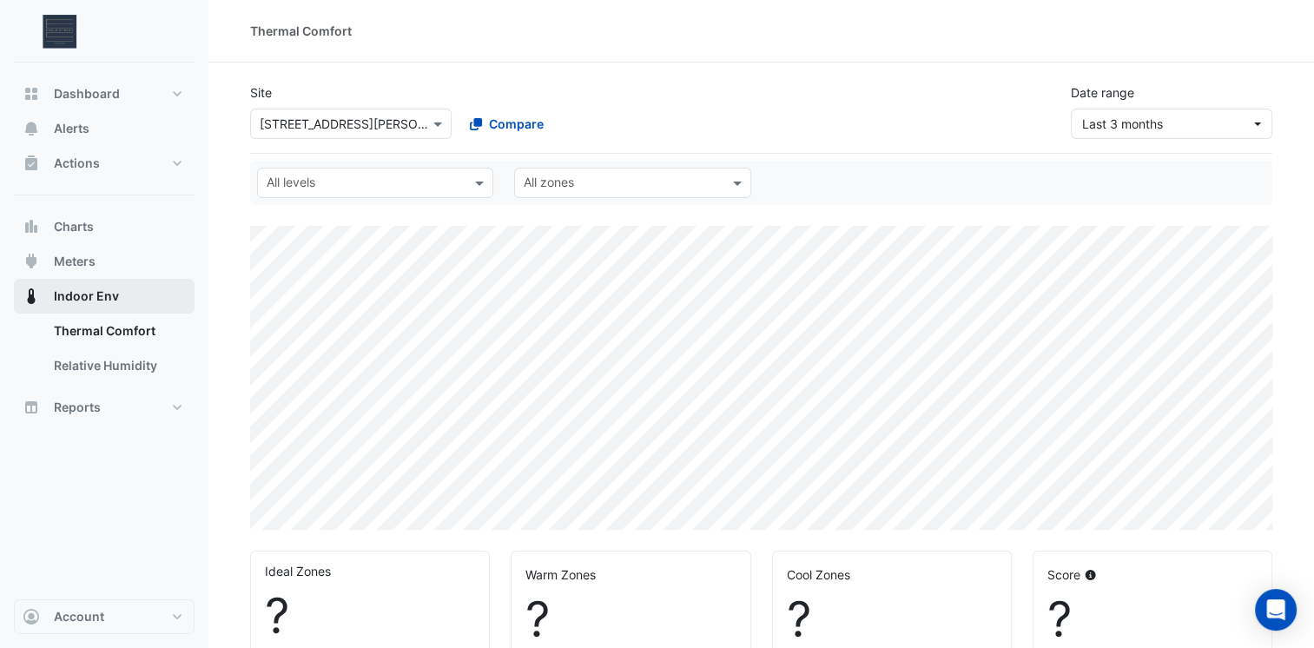
select select "***"
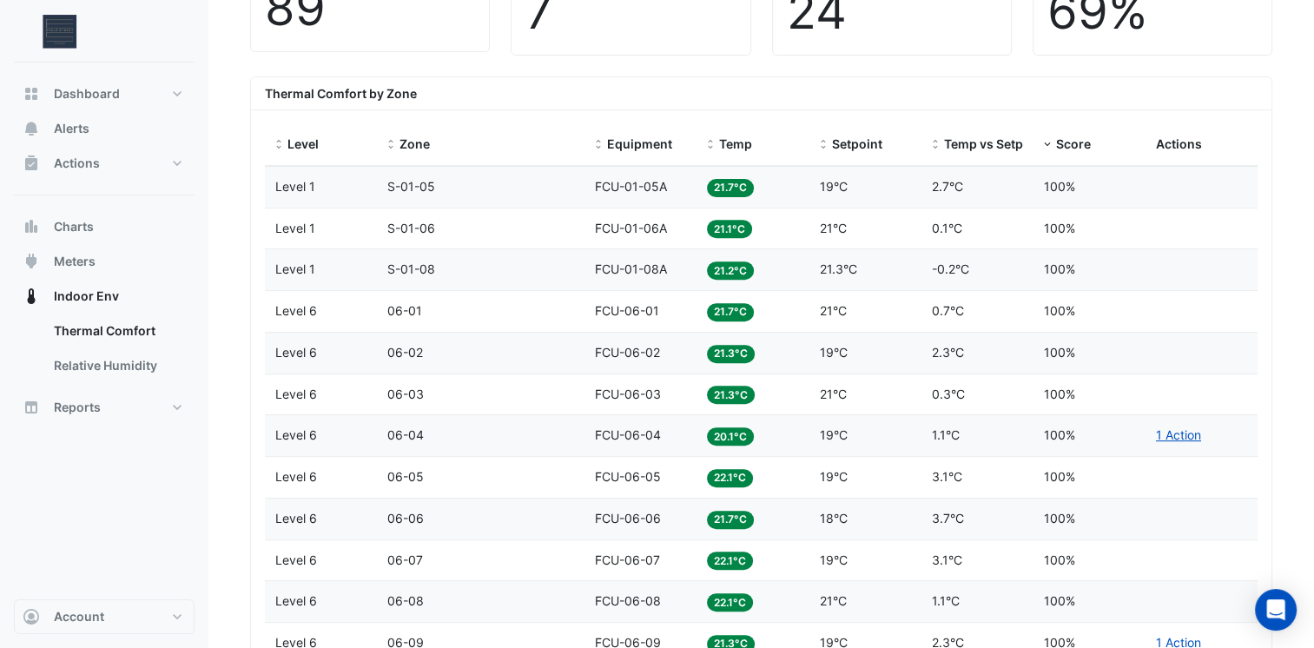
scroll to position [608, 0]
click at [279, 155] on datatable-header-cell "Level" at bounding box center [321, 145] width 112 height 42
click at [282, 148] on span at bounding box center [279, 145] width 12 height 14
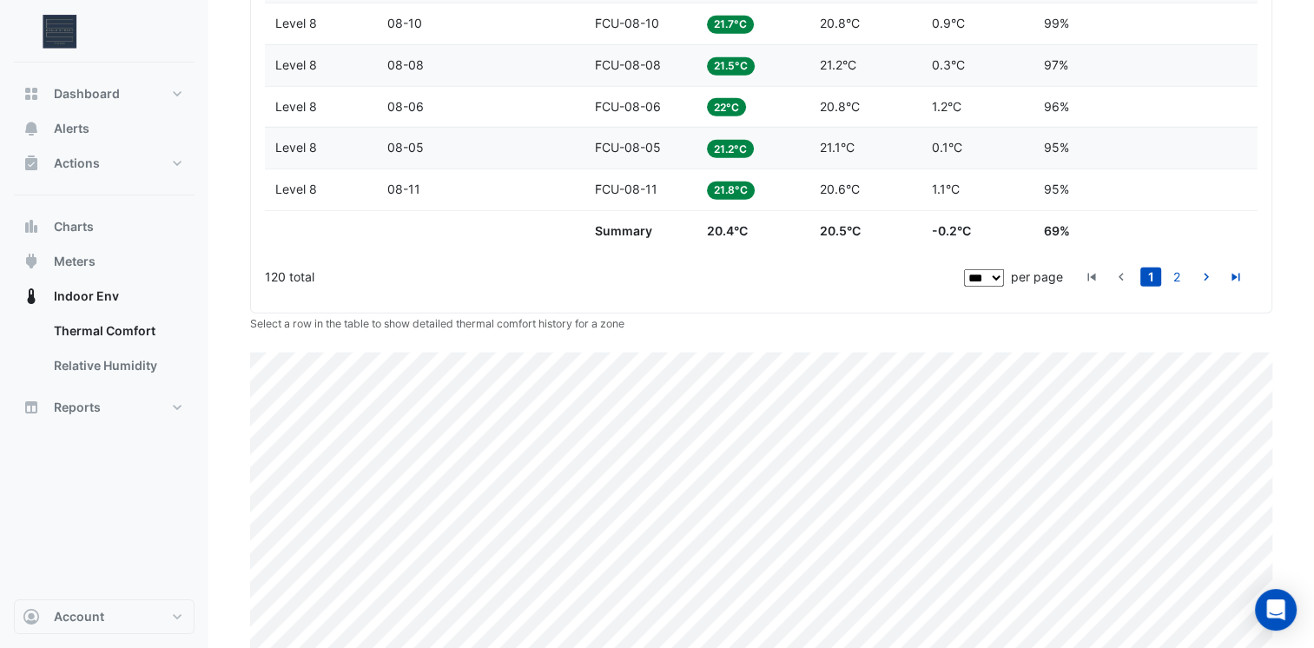
scroll to position [4720, 0]
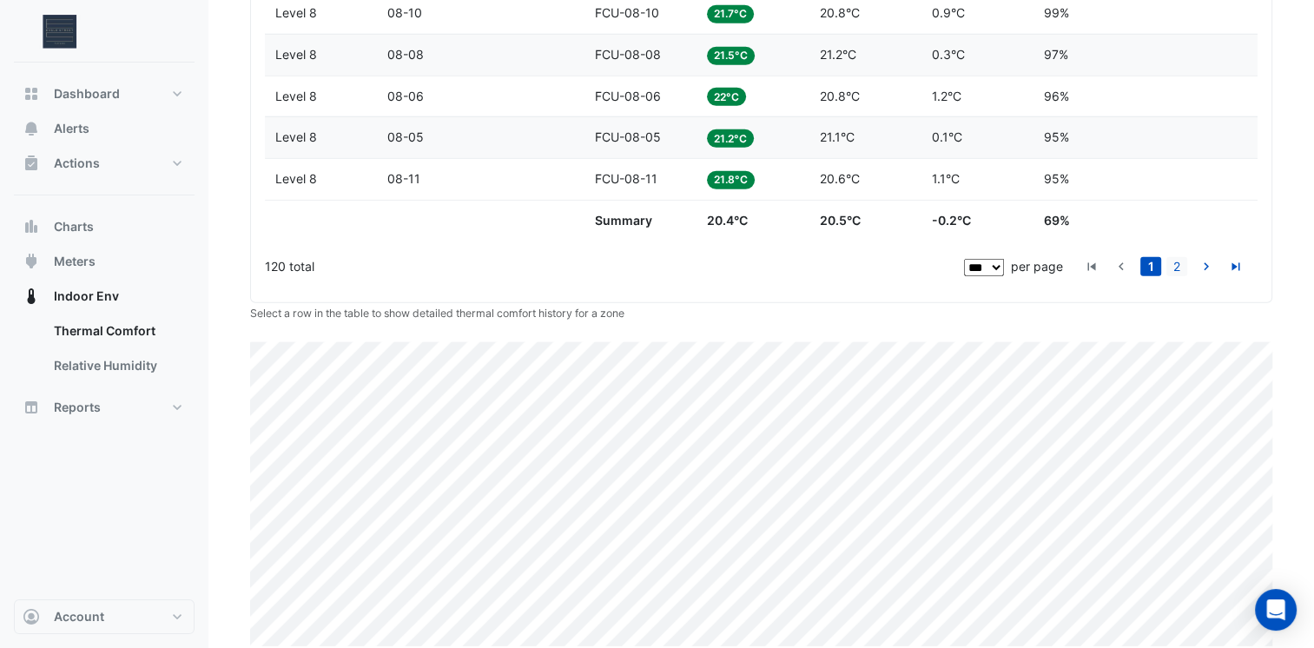
click at [1183, 257] on link "2" at bounding box center [1176, 266] width 21 height 19
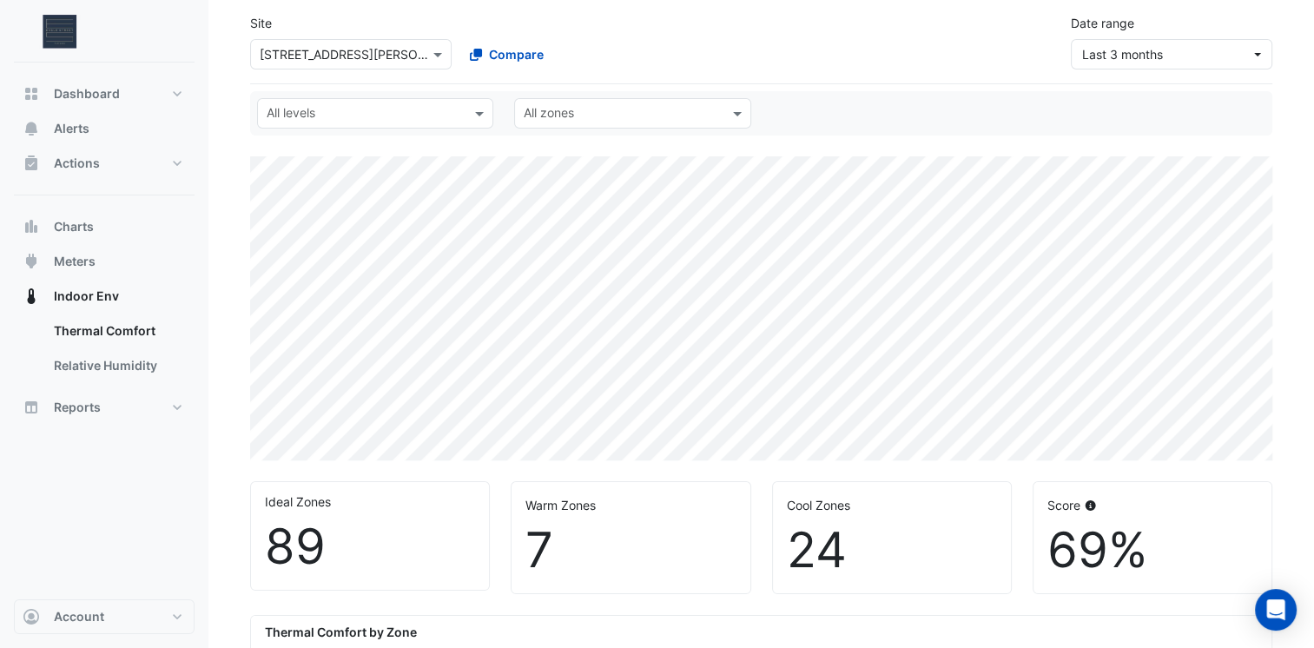
scroll to position [0, 0]
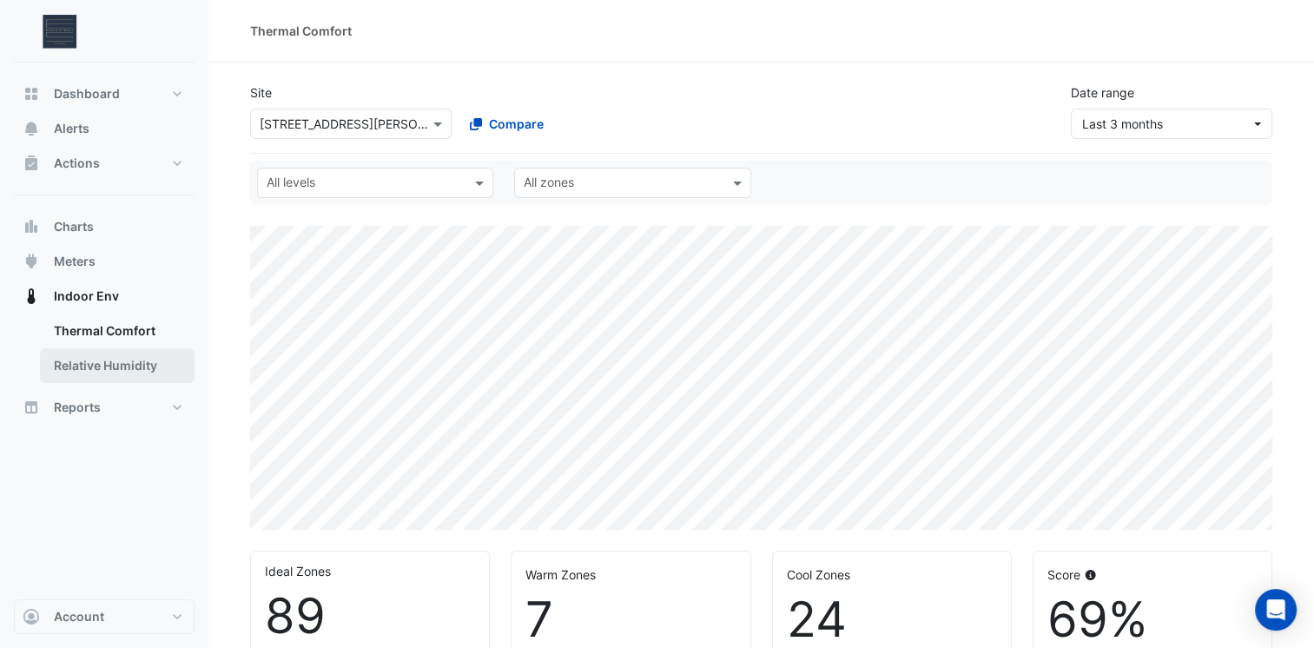
click at [109, 375] on link "Relative Humidity" at bounding box center [117, 365] width 155 height 35
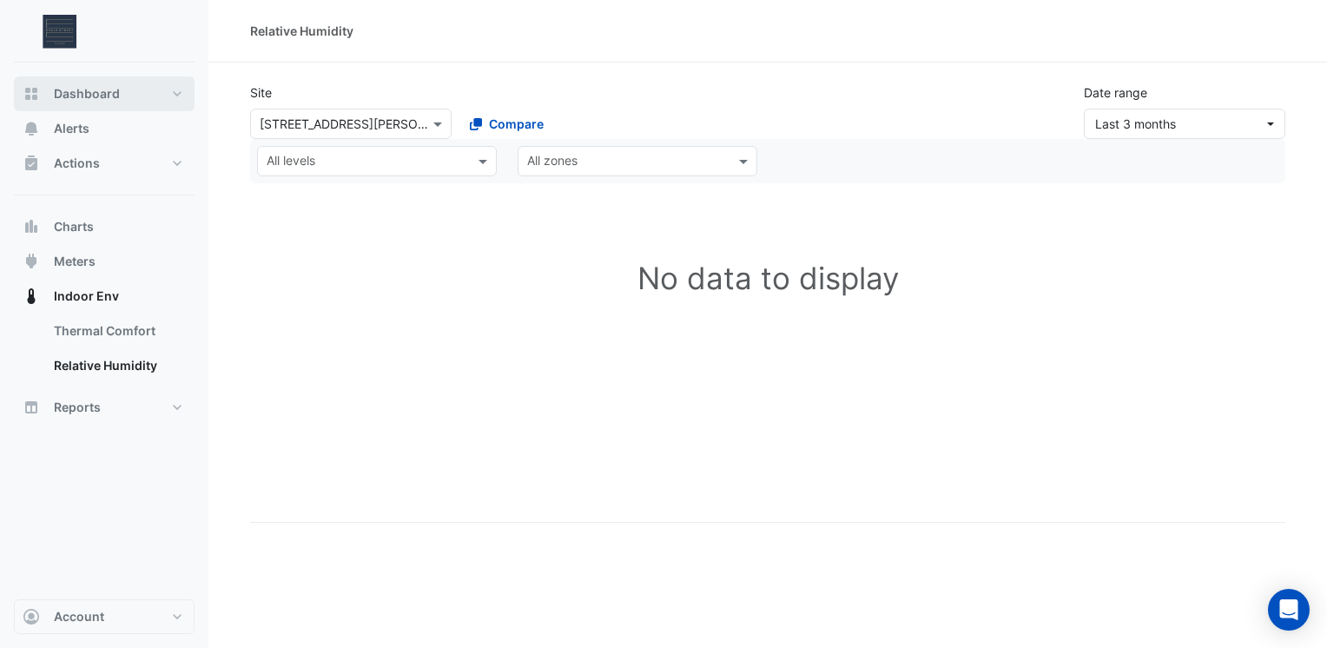
click at [73, 91] on span "Dashboard" at bounding box center [87, 93] width 66 height 17
select select "***"
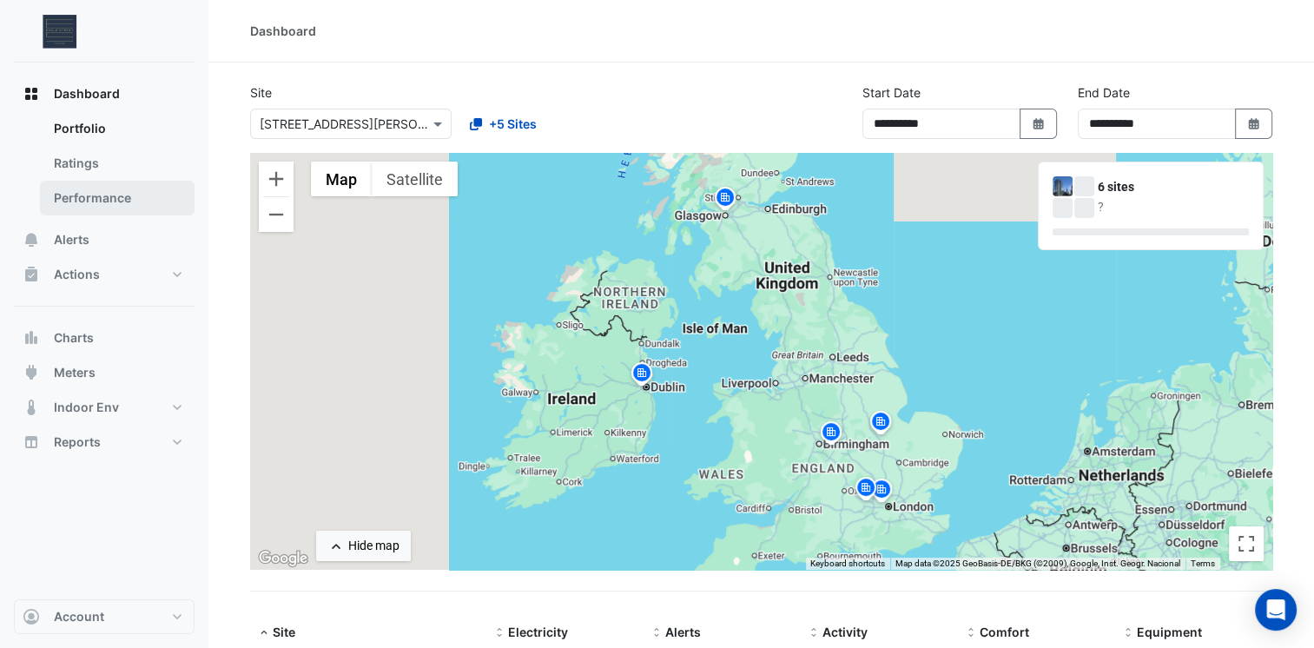
click at [115, 194] on link "Performance" at bounding box center [117, 198] width 155 height 35
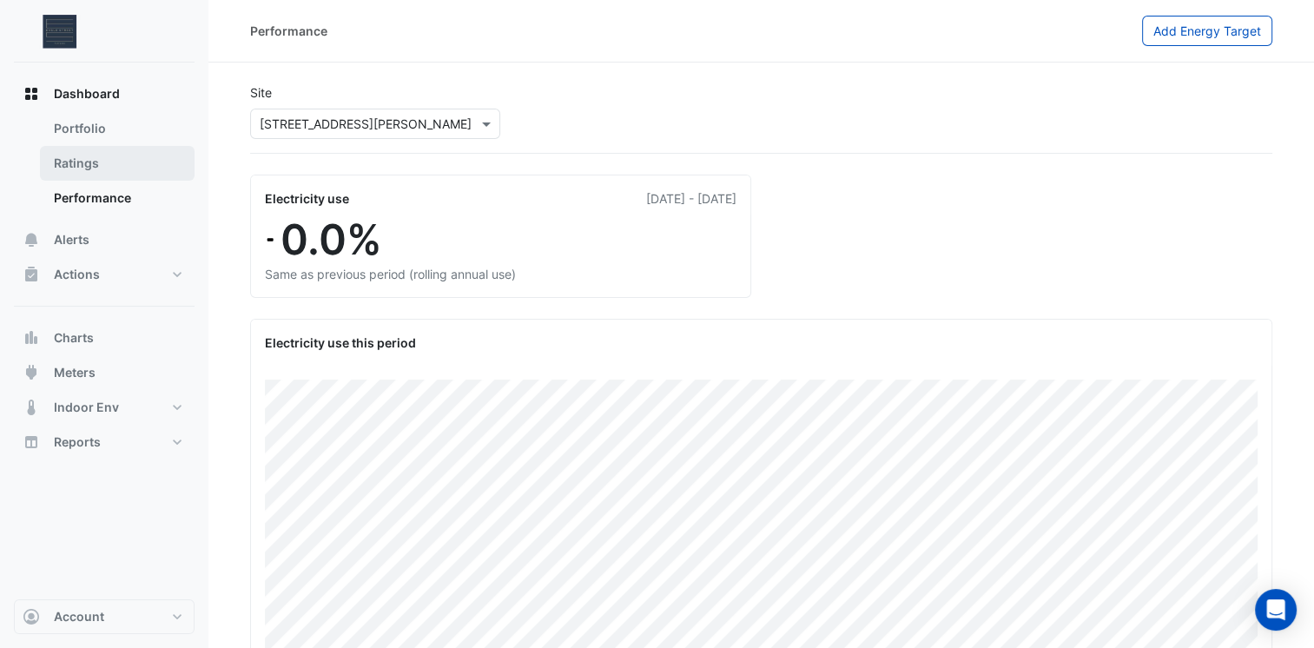
click at [88, 155] on link "Ratings" at bounding box center [117, 163] width 155 height 35
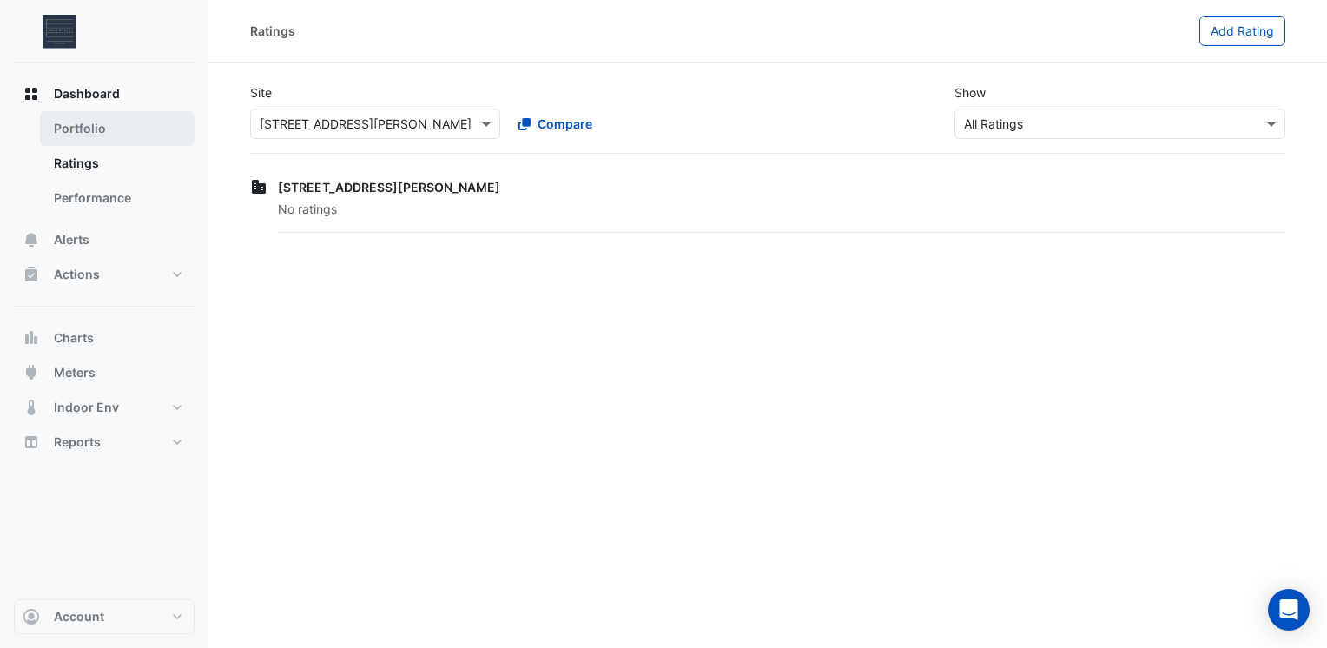
click at [104, 134] on link "Portfolio" at bounding box center [117, 128] width 155 height 35
select select "***"
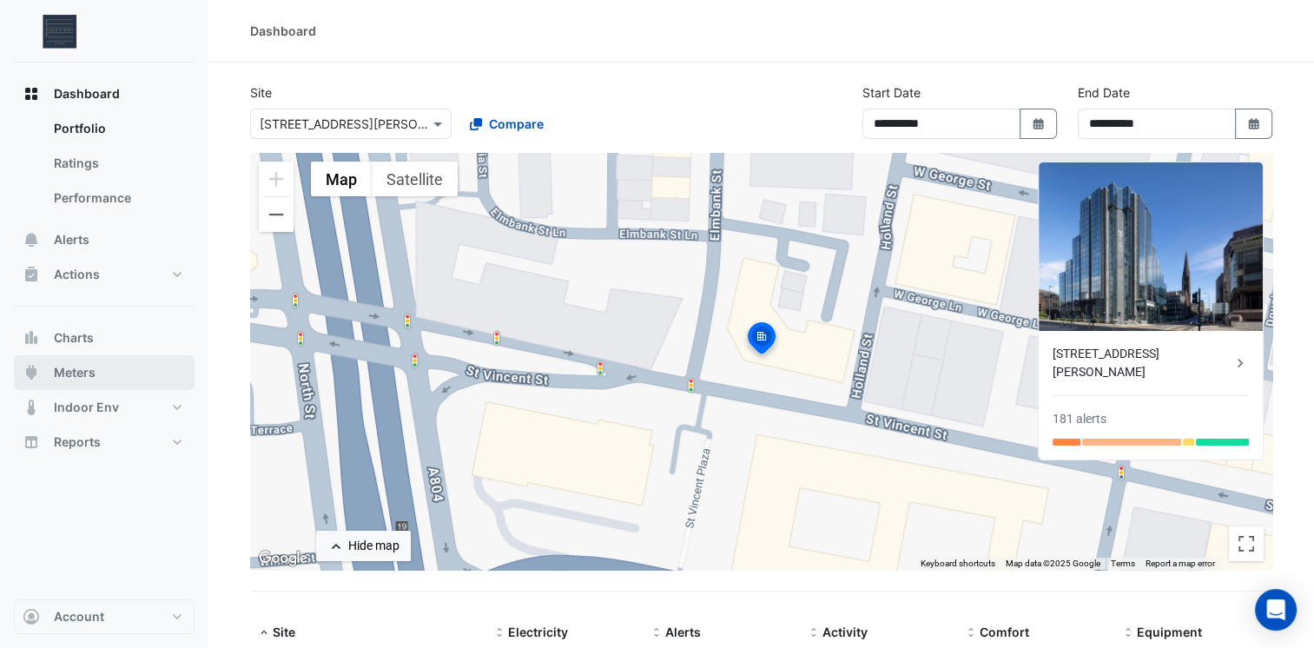
click at [66, 371] on span "Meters" at bounding box center [75, 372] width 42 height 17
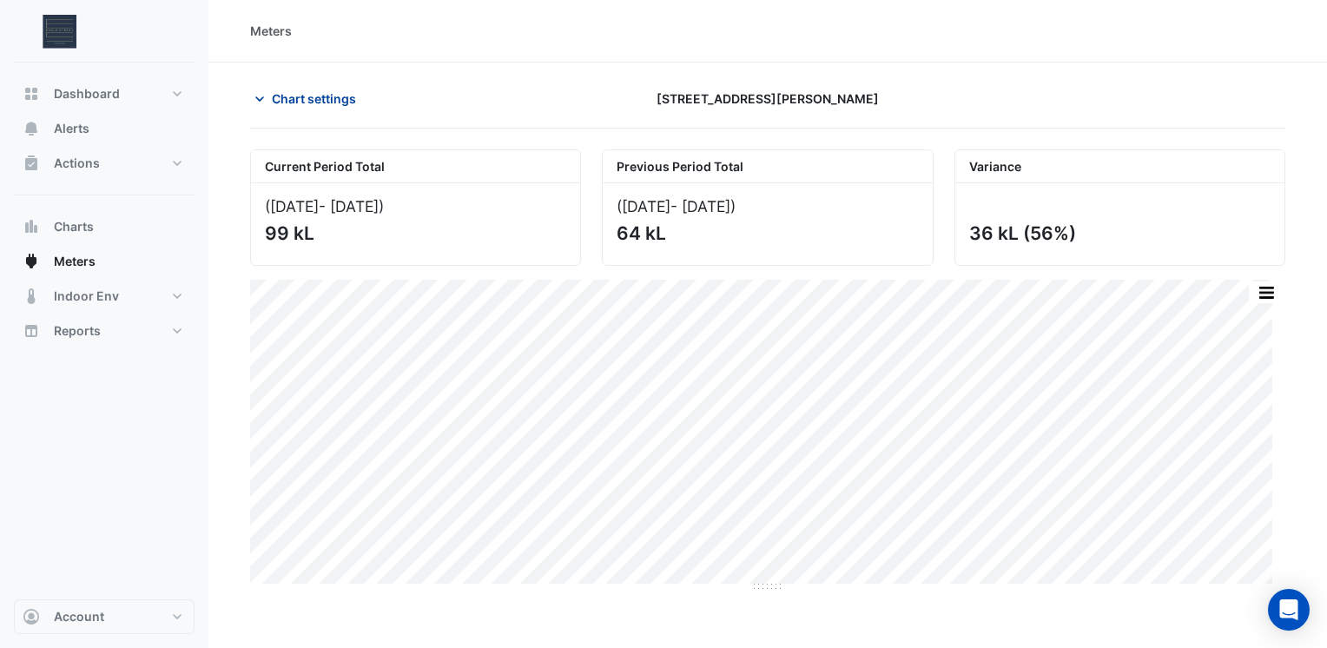
click at [281, 108] on button "Chart settings" at bounding box center [308, 98] width 117 height 30
click at [296, 104] on span "Chart settings" at bounding box center [314, 98] width 84 height 18
click at [298, 100] on span "Chart settings" at bounding box center [314, 98] width 84 height 18
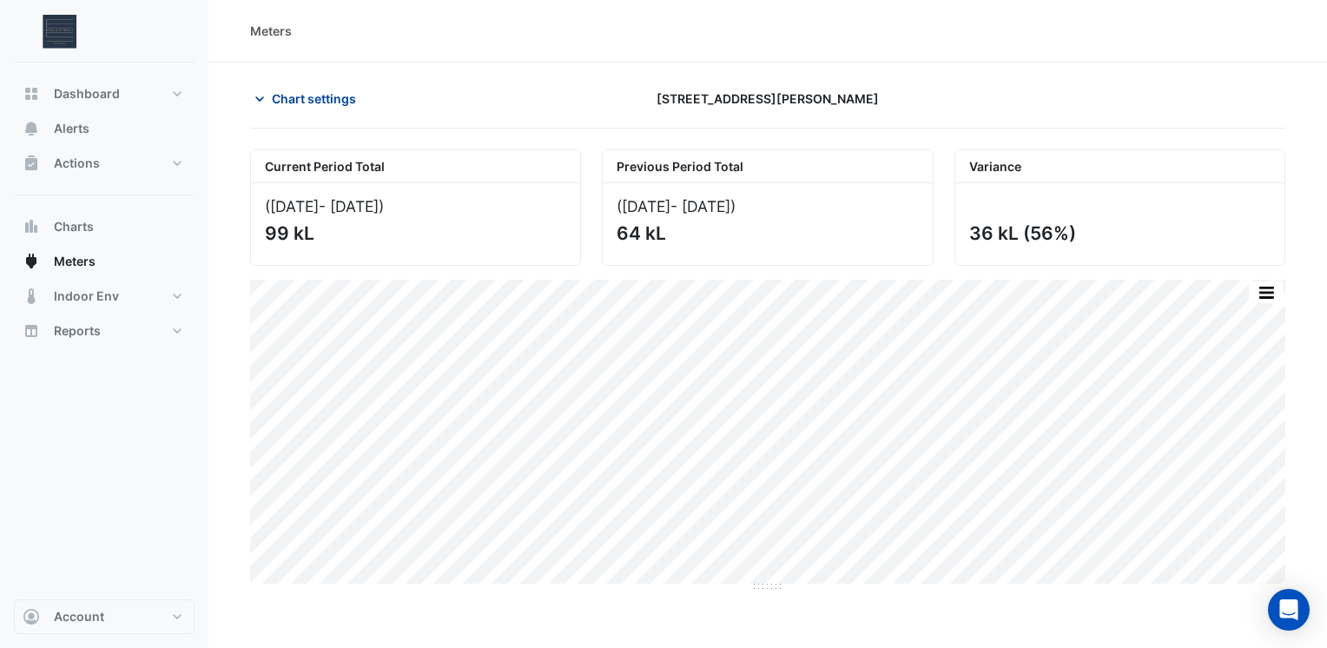
click at [298, 100] on span "Chart settings" at bounding box center [314, 98] width 84 height 18
click at [264, 102] on icon "button" at bounding box center [259, 98] width 17 height 17
click at [326, 102] on span "Chart settings" at bounding box center [314, 98] width 84 height 18
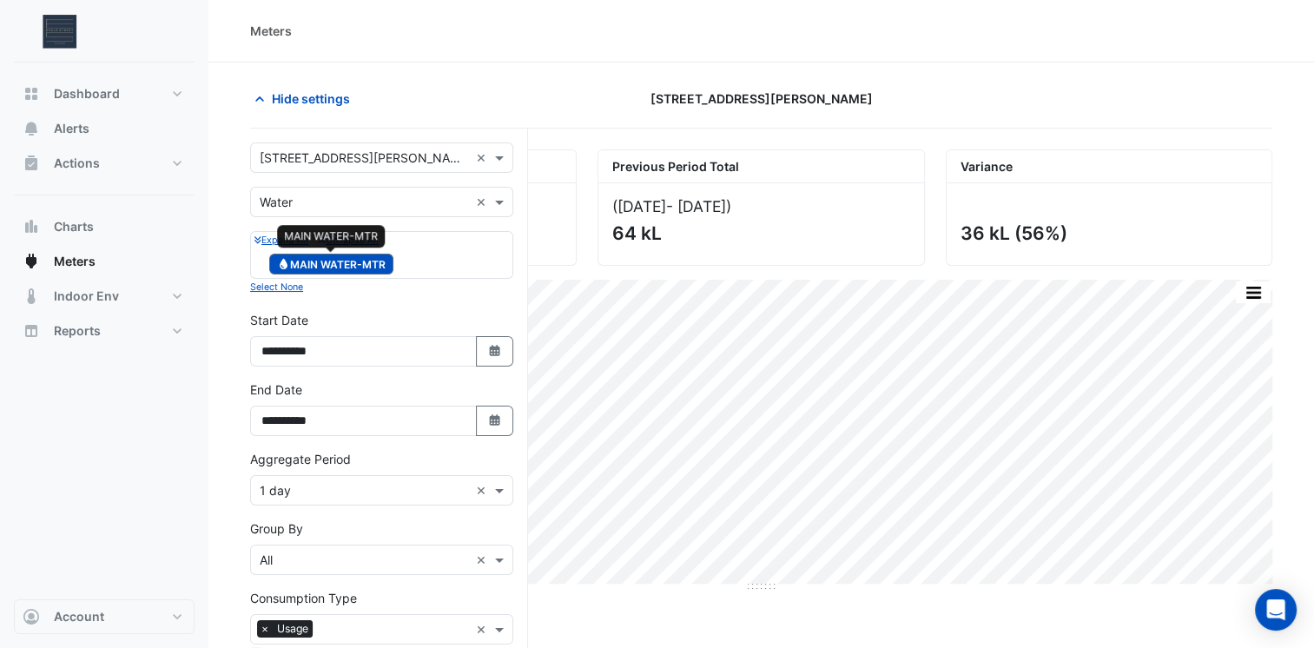
click at [347, 264] on span "Water MAIN WATER-MTR" at bounding box center [331, 264] width 124 height 21
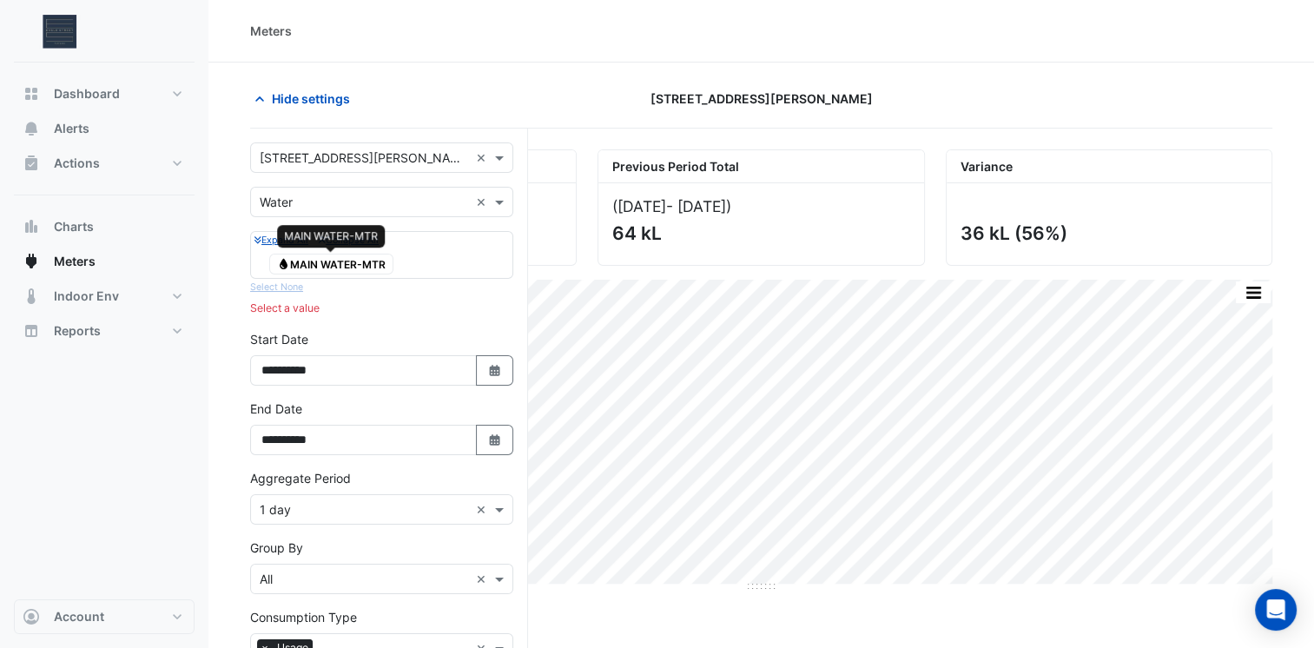
click at [347, 264] on span "Water MAIN WATER-MTR" at bounding box center [331, 264] width 124 height 21
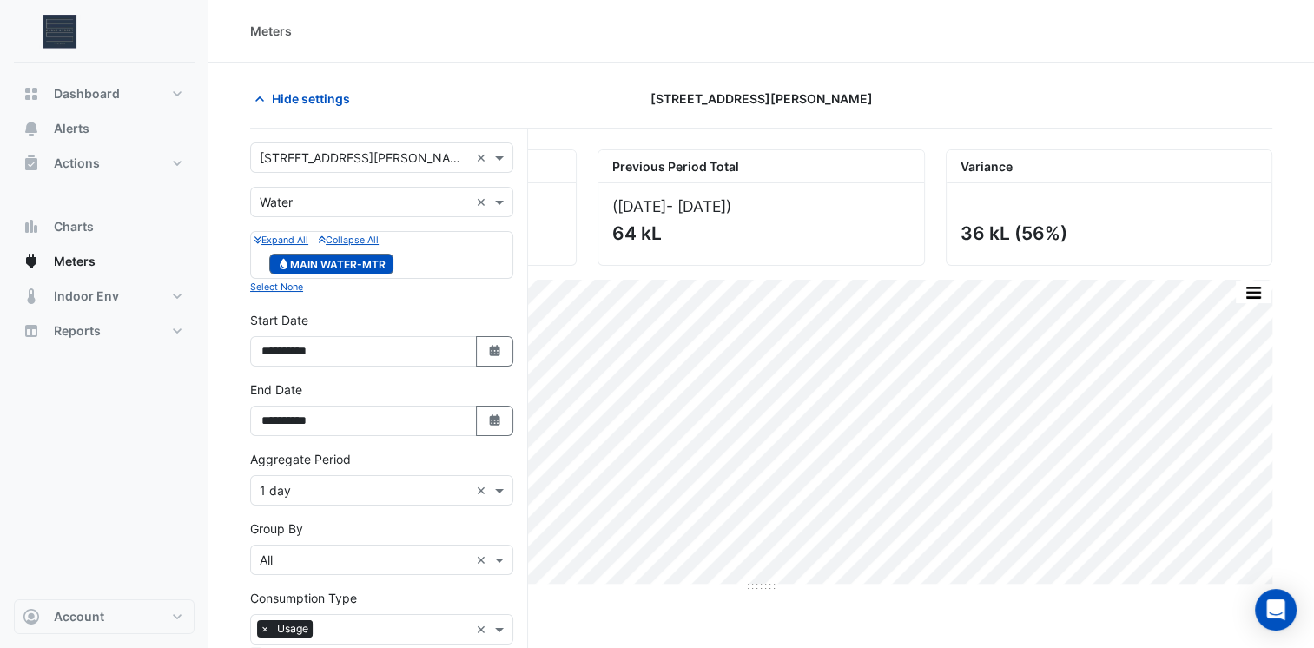
click at [465, 252] on div "Water MAIN WATER-MTR" at bounding box center [381, 264] width 254 height 24
click at [462, 260] on div "Water MAIN WATER-MTR" at bounding box center [381, 264] width 254 height 24
click at [284, 287] on small "Select None" at bounding box center [276, 286] width 53 height 11
click at [284, 287] on div "Expand All Collapse All Water MAIN WATER-MTR Select None" at bounding box center [381, 264] width 263 height 66
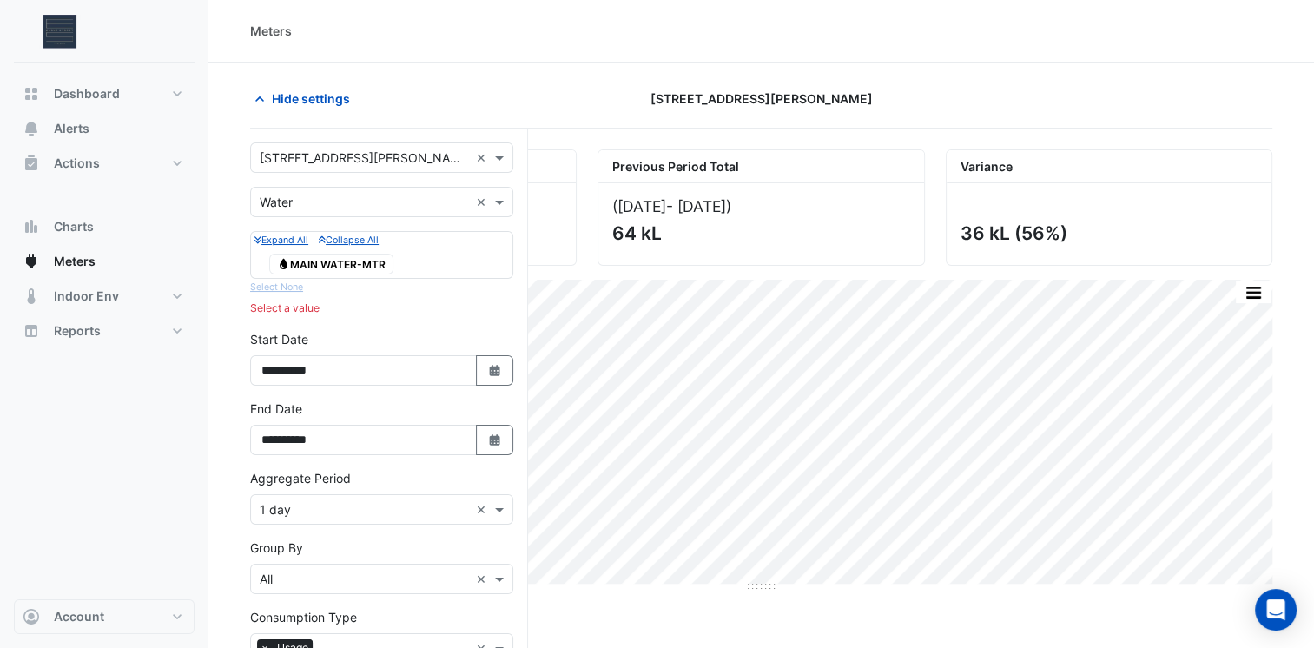
drag, startPoint x: 284, startPoint y: 287, endPoint x: 388, endPoint y: 316, distance: 108.1
click at [388, 316] on form "**********" at bounding box center [381, 500] width 263 height 716
click at [429, 260] on div "Water MAIN WATER-MTR" at bounding box center [381, 264] width 254 height 24
click at [431, 257] on div "Water MAIN WATER-MTR" at bounding box center [381, 264] width 254 height 24
click at [92, 162] on span "Actions" at bounding box center [77, 163] width 46 height 17
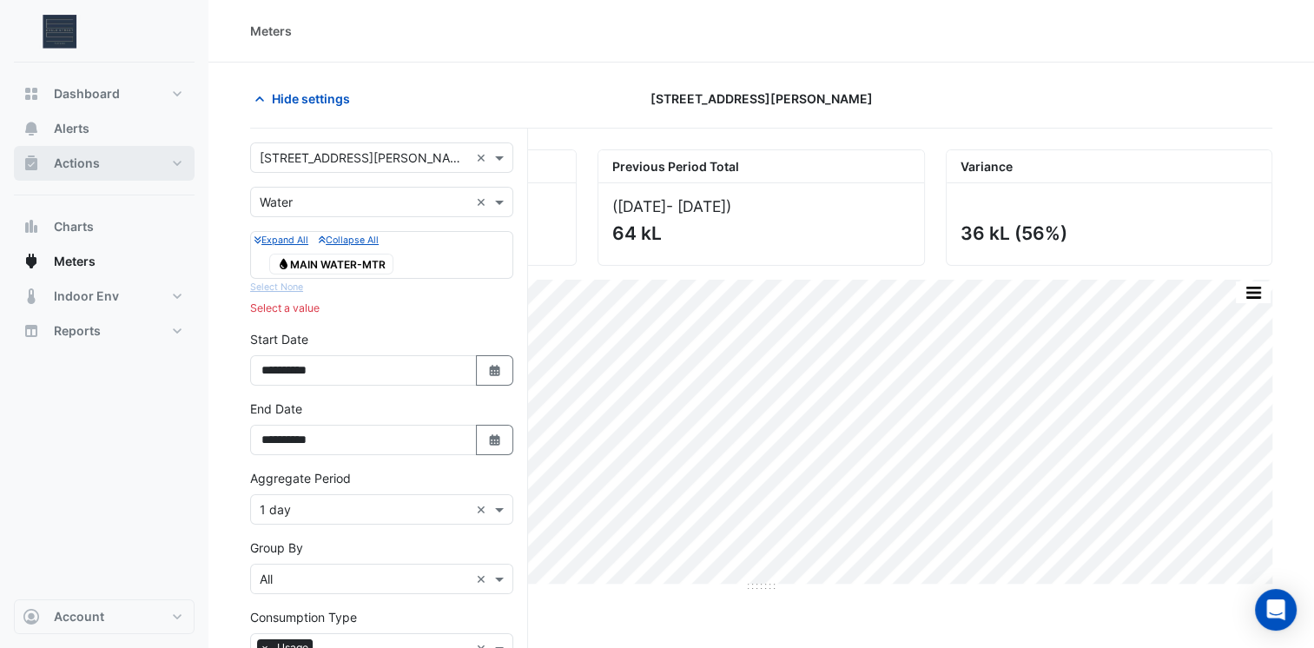
click at [92, 162] on span "Actions" at bounding box center [77, 163] width 46 height 17
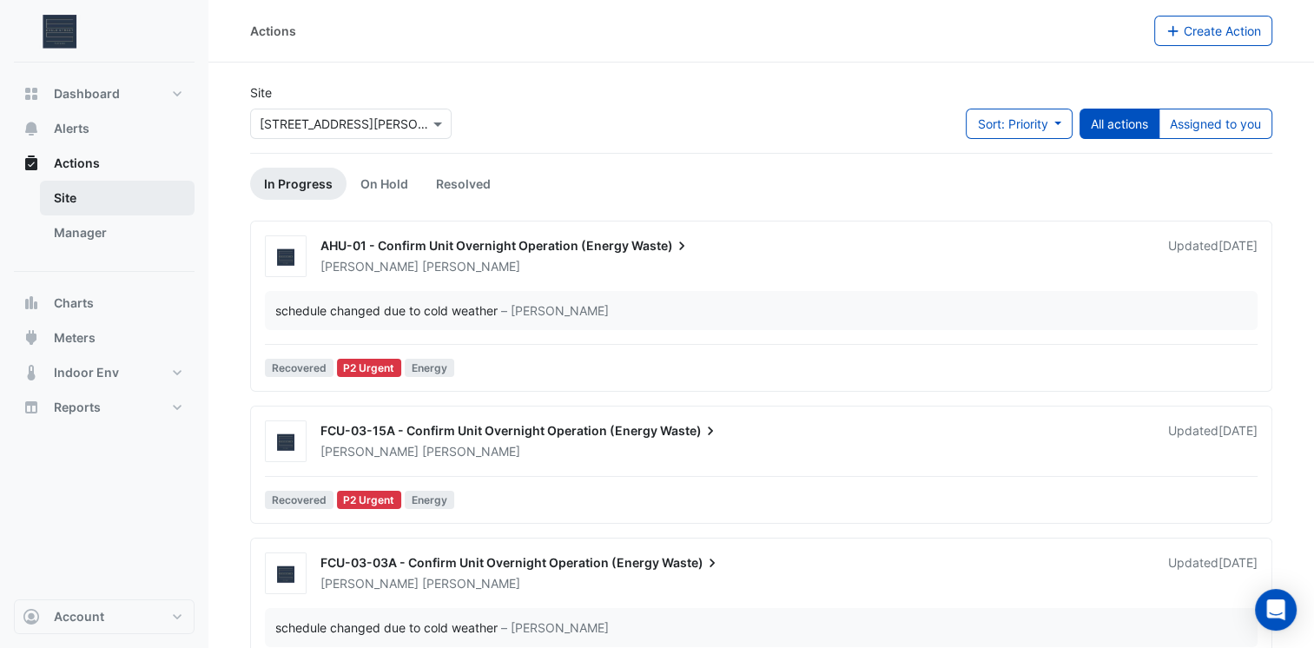
click at [107, 193] on link "Site" at bounding box center [117, 198] width 155 height 35
click at [425, 183] on link "Resolved" at bounding box center [463, 184] width 82 height 32
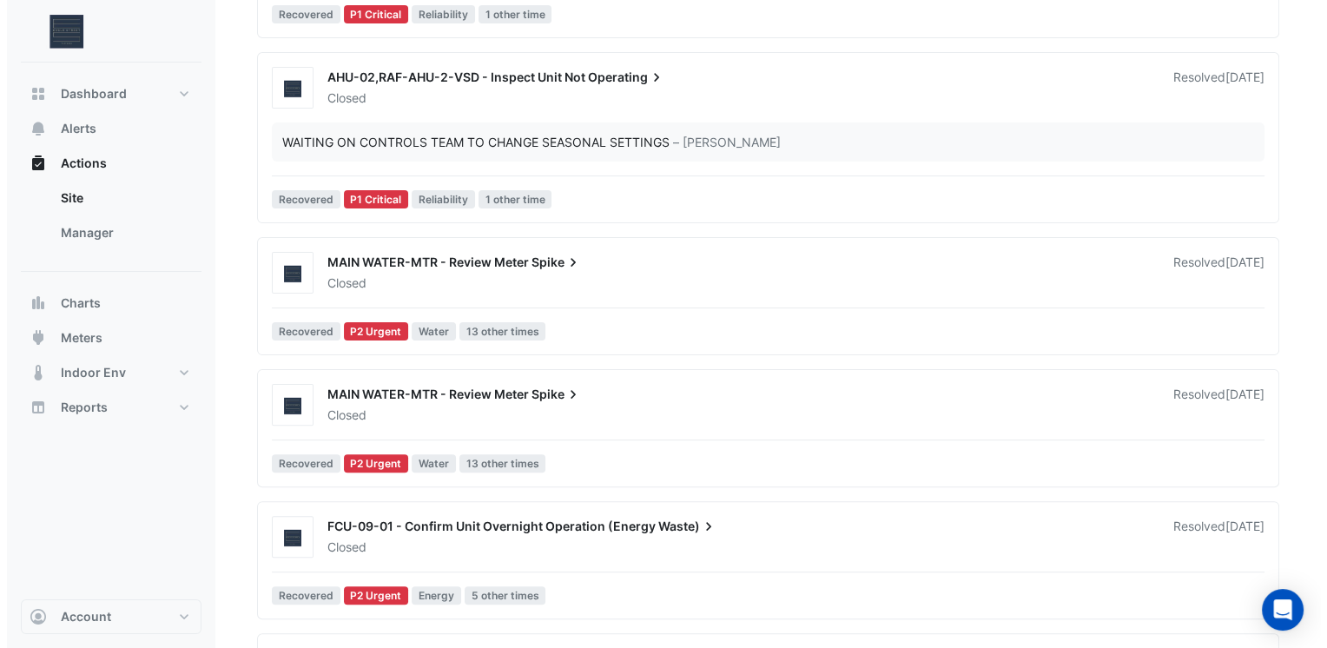
scroll to position [434, 0]
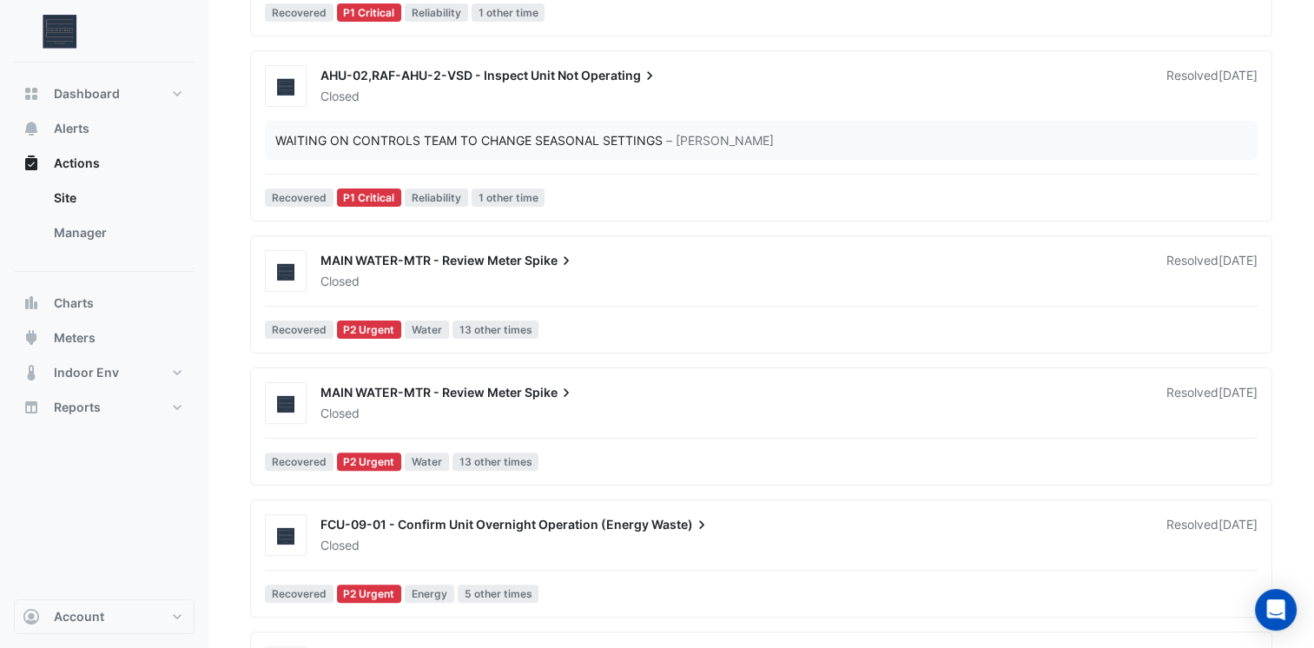
click at [468, 263] on span "MAIN WATER-MTR - Review Meter" at bounding box center [420, 260] width 201 height 15
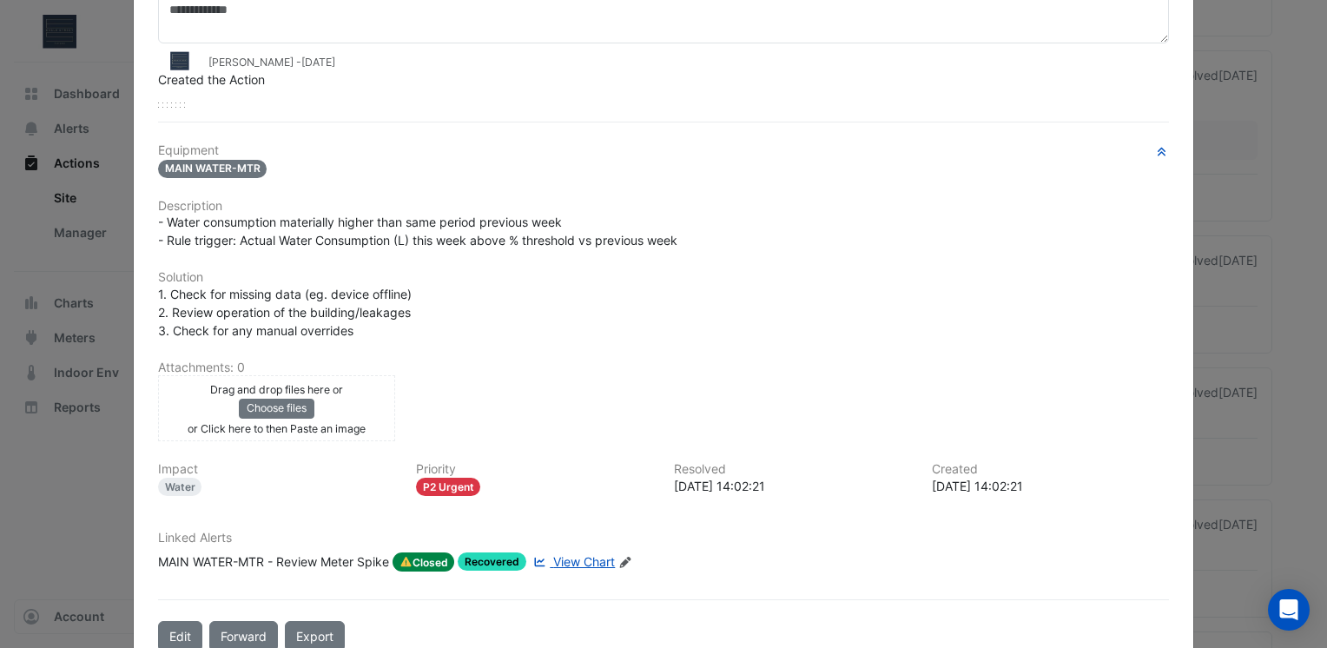
scroll to position [190, 0]
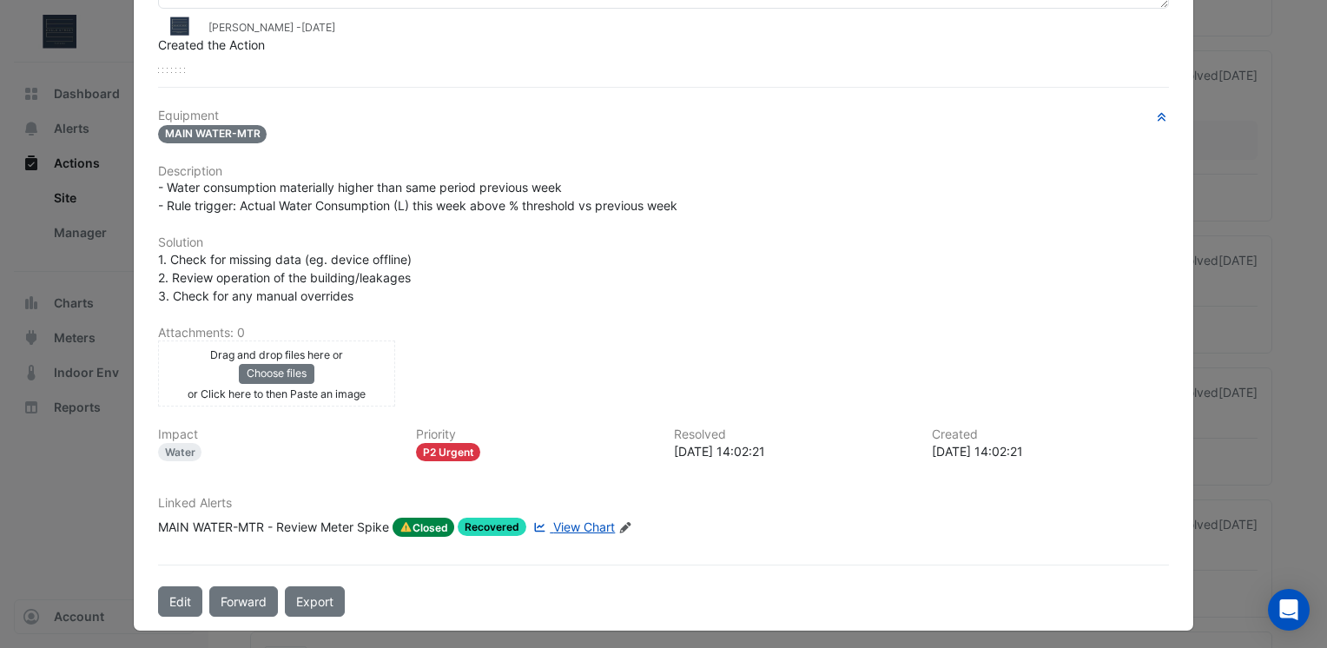
click at [421, 523] on span "Closed" at bounding box center [423, 526] width 63 height 19
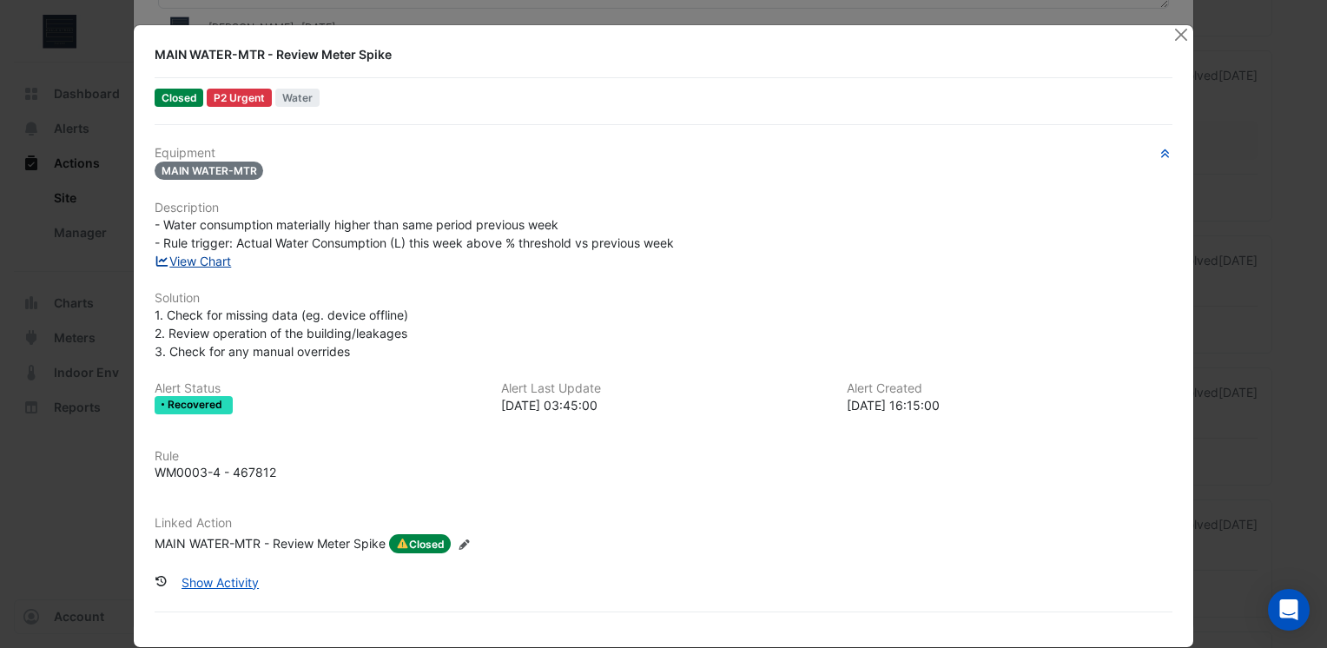
click at [191, 264] on link "View Chart" at bounding box center [193, 261] width 77 height 15
click at [464, 546] on icon "Edit Linked Action" at bounding box center [464, 544] width 13 height 10
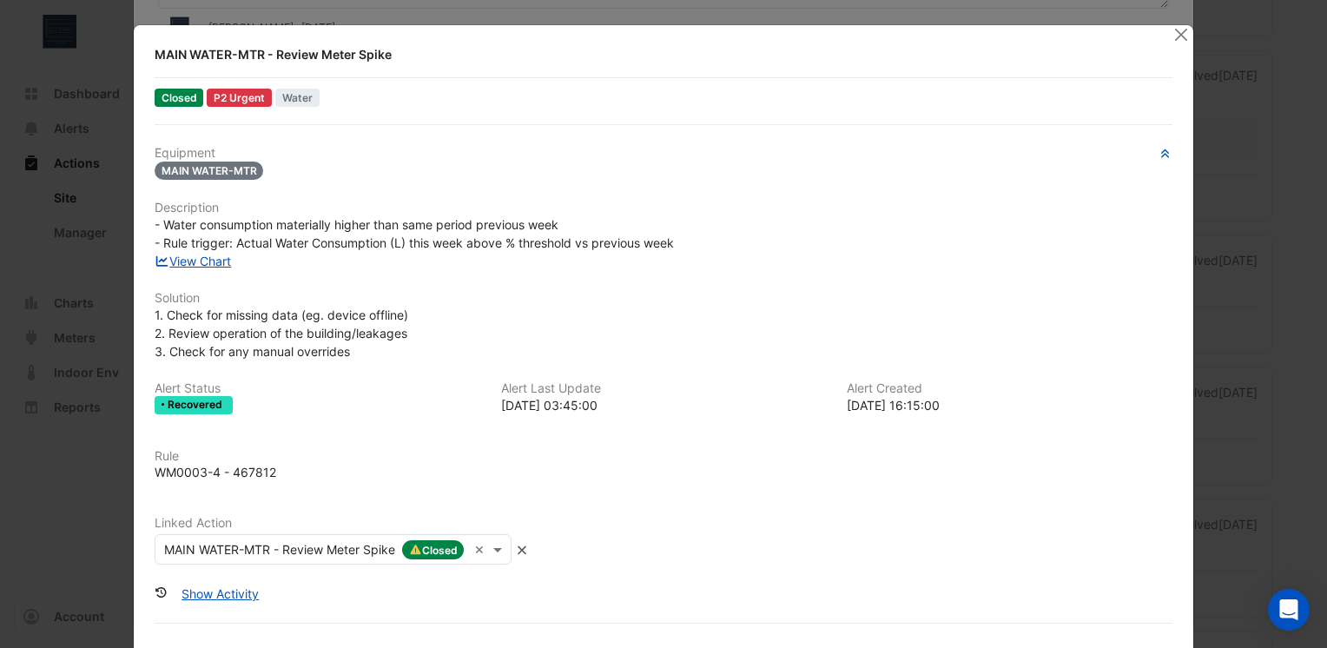
click at [580, 478] on div "WM0003-4 - 467812" at bounding box center [664, 472] width 1018 height 18
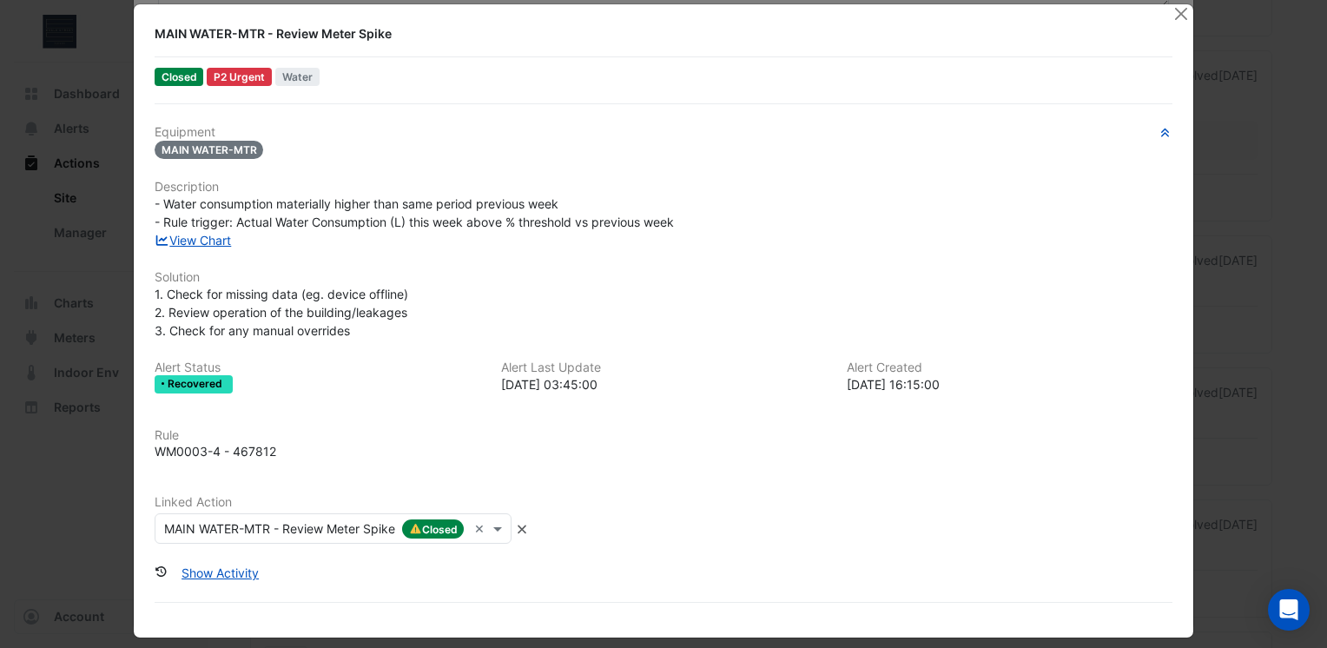
scroll to position [0, 0]
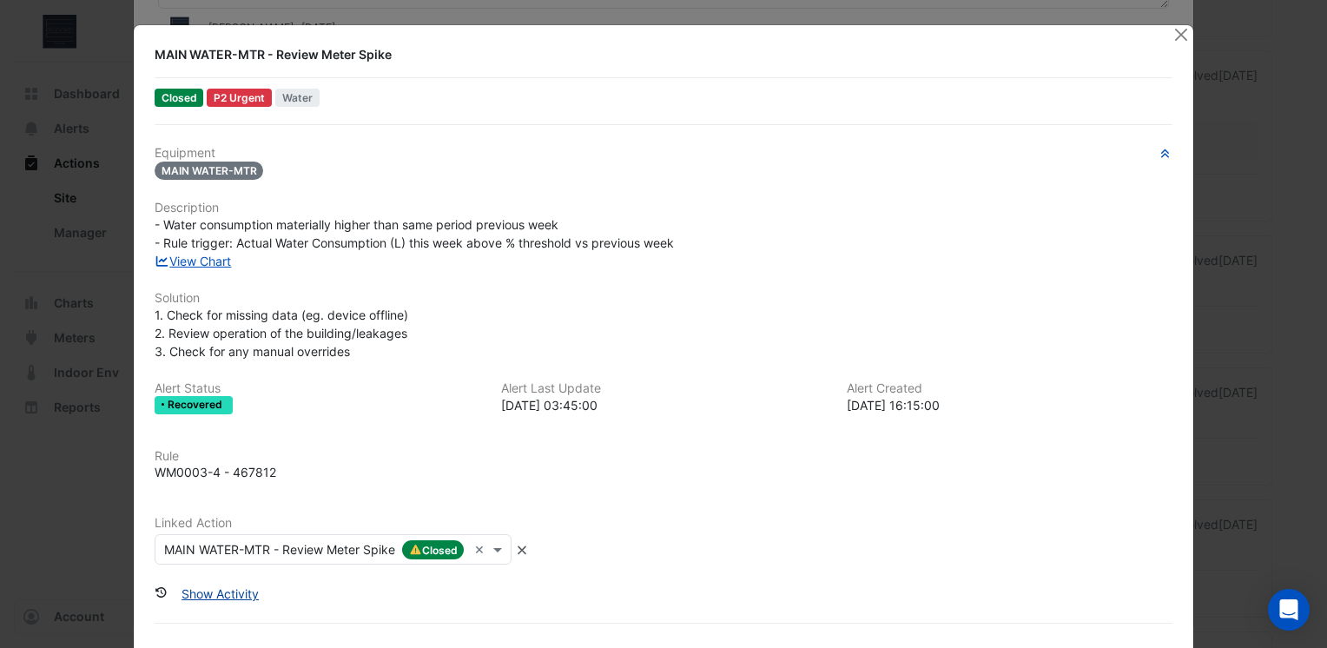
click at [236, 595] on button "Show Activity" at bounding box center [220, 593] width 100 height 30
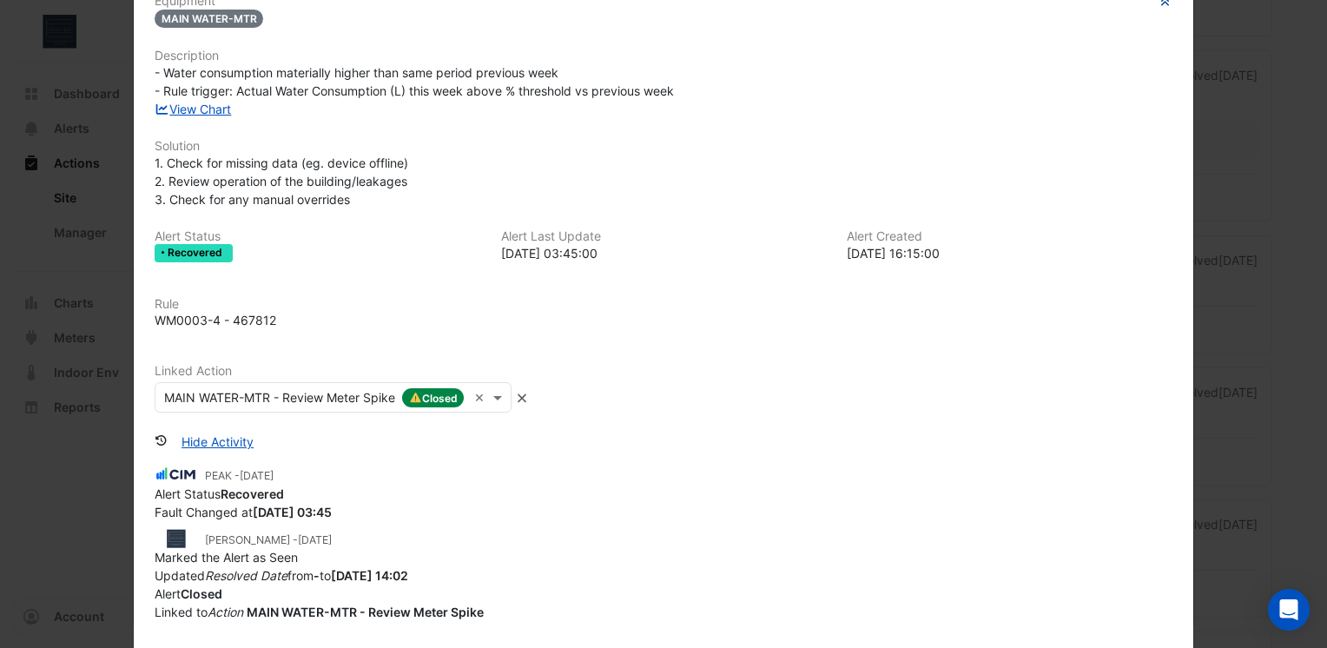
click at [1163, 9] on button "button" at bounding box center [1164, 2] width 15 height 17
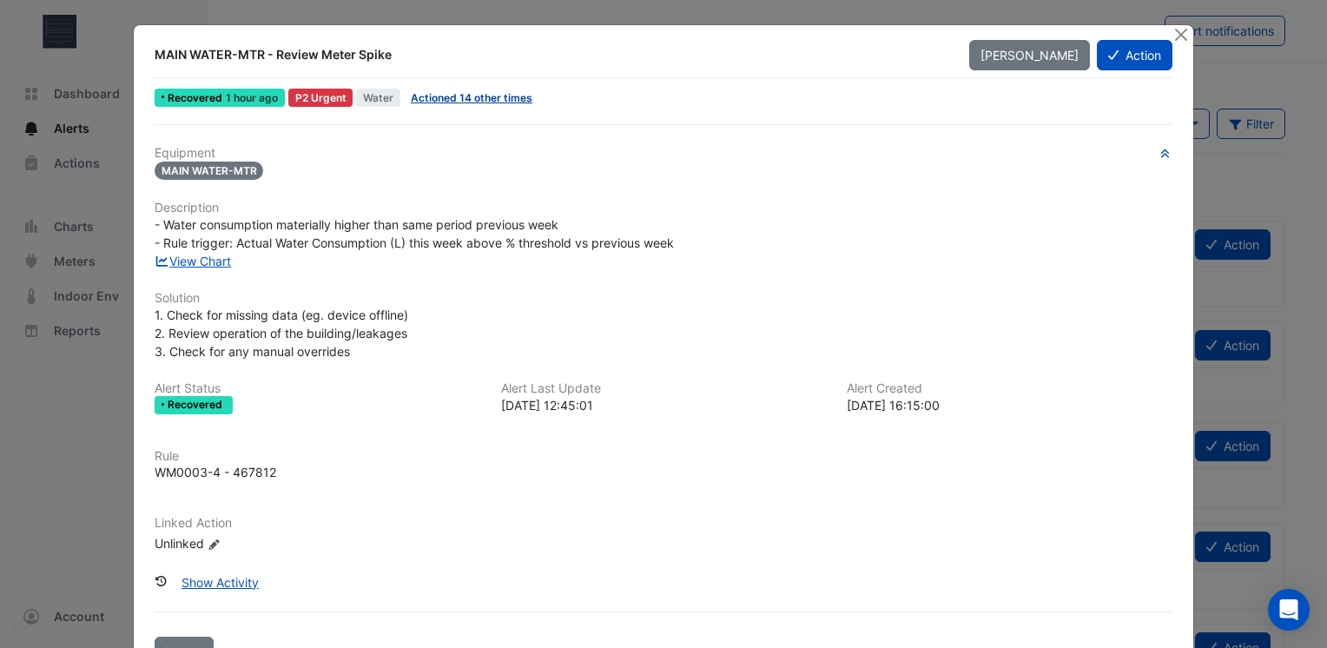
click at [469, 96] on link "Actioned 14 other times" at bounding box center [472, 97] width 122 height 13
click at [1176, 43] on div at bounding box center [1182, 35] width 22 height 20
click at [1172, 36] on button "Close" at bounding box center [1180, 34] width 18 height 18
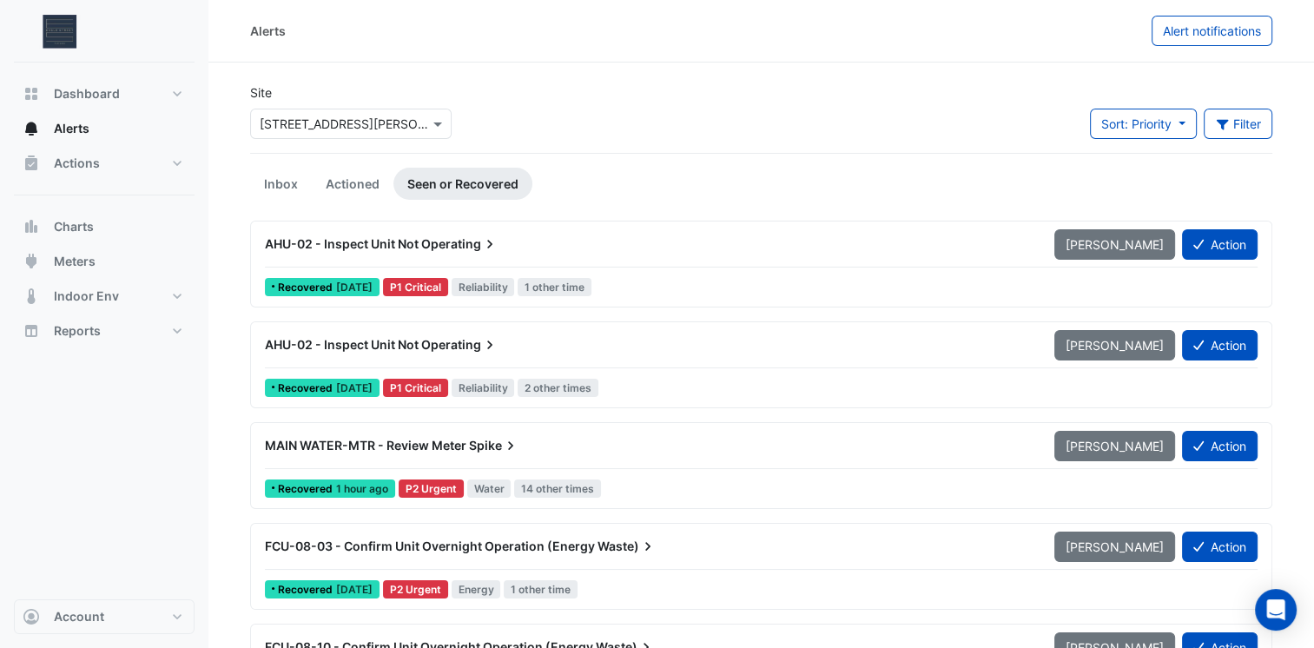
click at [373, 486] on span "1 hour ago" at bounding box center [362, 488] width 52 height 13
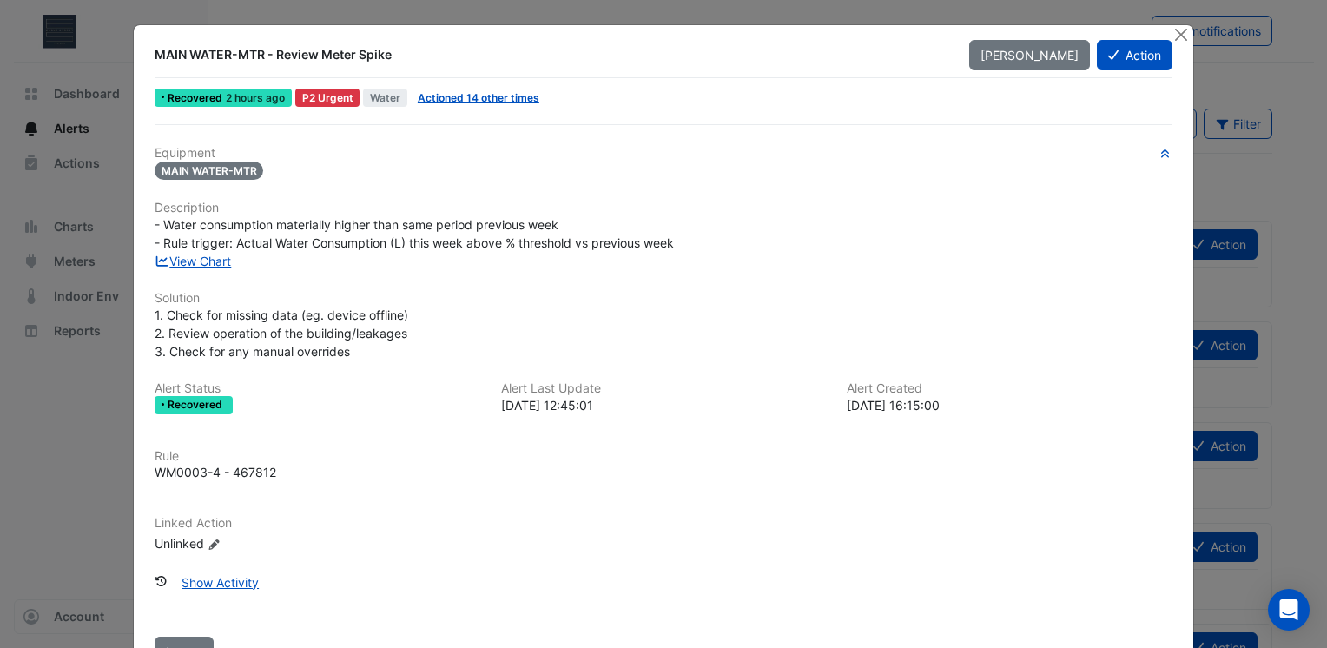
click at [183, 401] on span "Recovered" at bounding box center [197, 404] width 58 height 10
click at [238, 171] on span "MAIN WATER-MTR" at bounding box center [209, 170] width 109 height 18
click at [212, 270] on div "Equipment MAIN WATER-MTR Description - Water consumption materially higher than…" at bounding box center [664, 356] width 1018 height 421
click at [212, 262] on link "View Chart" at bounding box center [193, 261] width 77 height 15
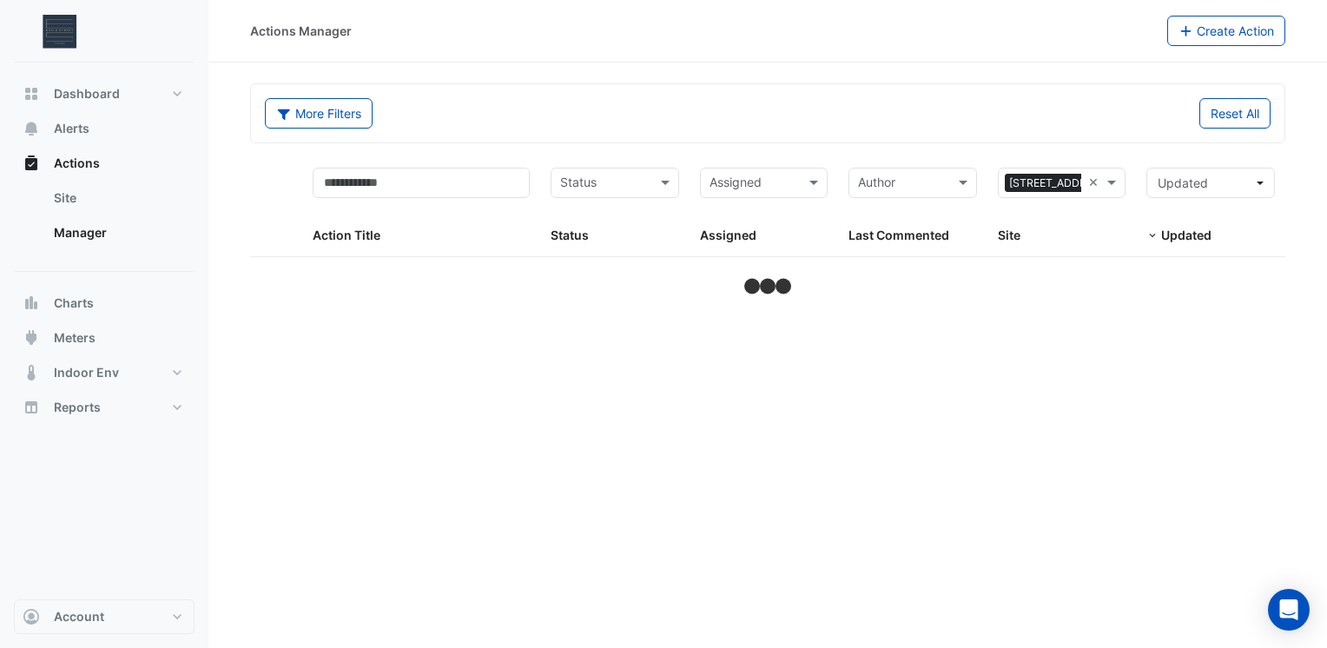
select select "***"
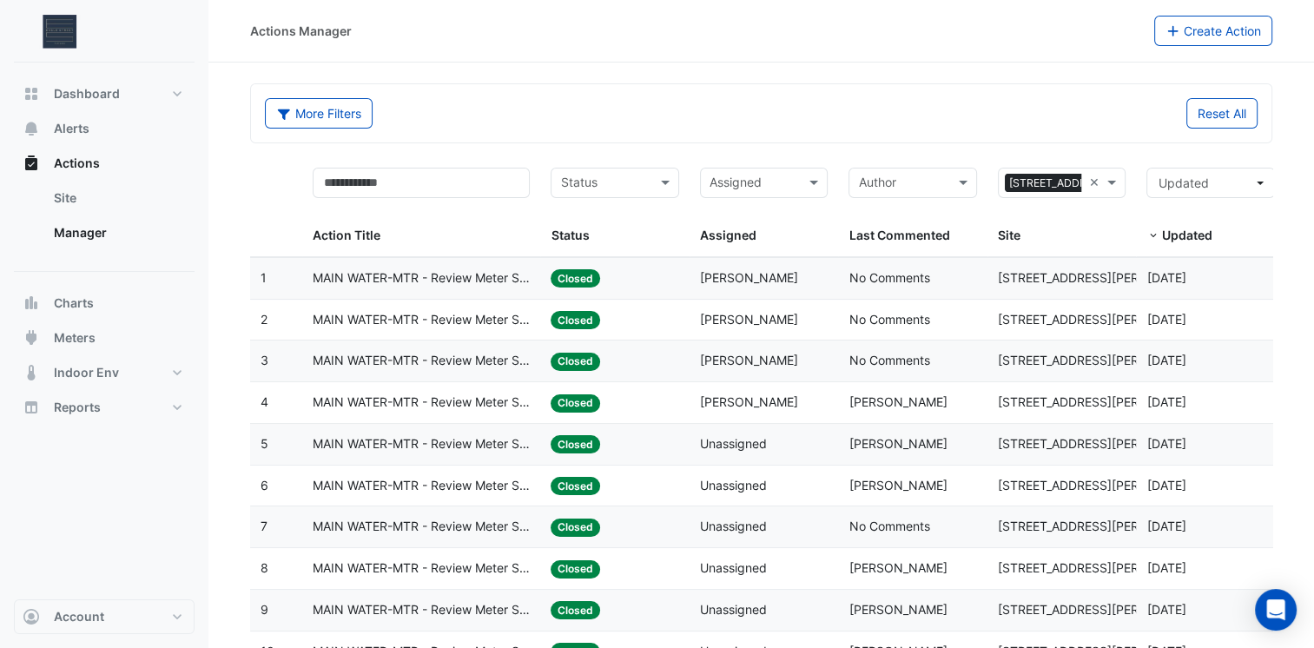
click at [484, 275] on span "MAIN WATER-MTR - Review Meter Spike" at bounding box center [421, 278] width 217 height 20
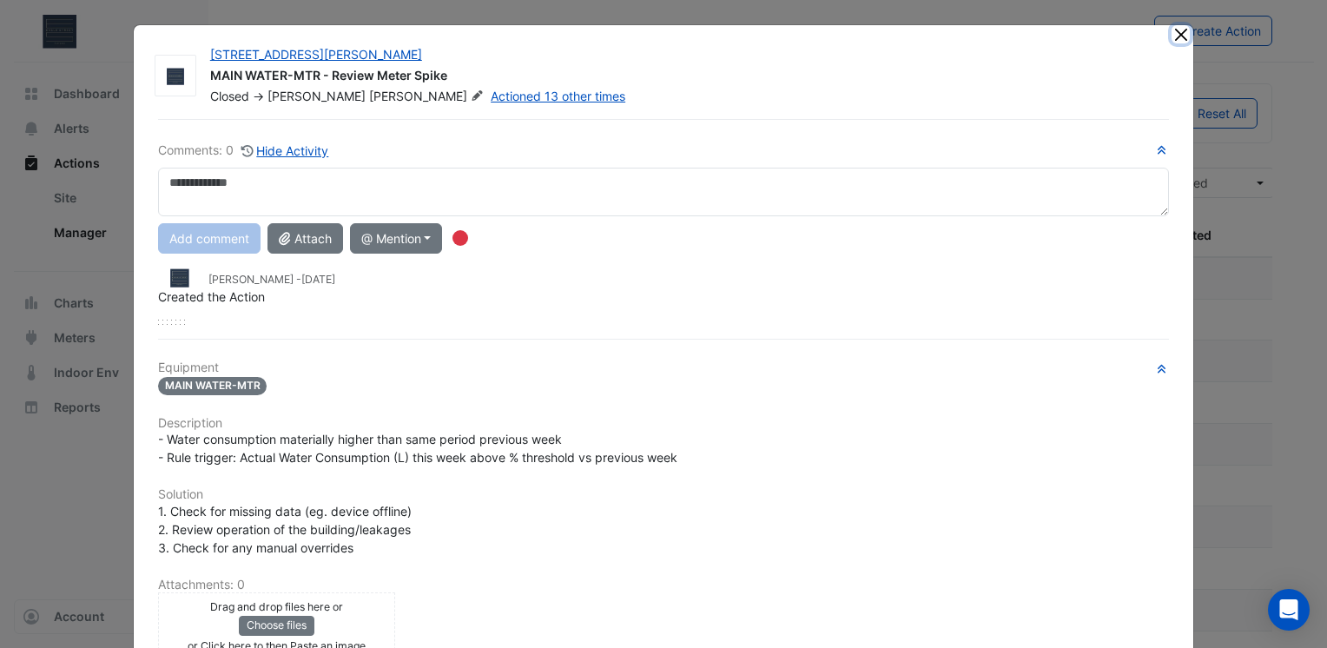
click at [1174, 34] on button "Close" at bounding box center [1180, 34] width 18 height 18
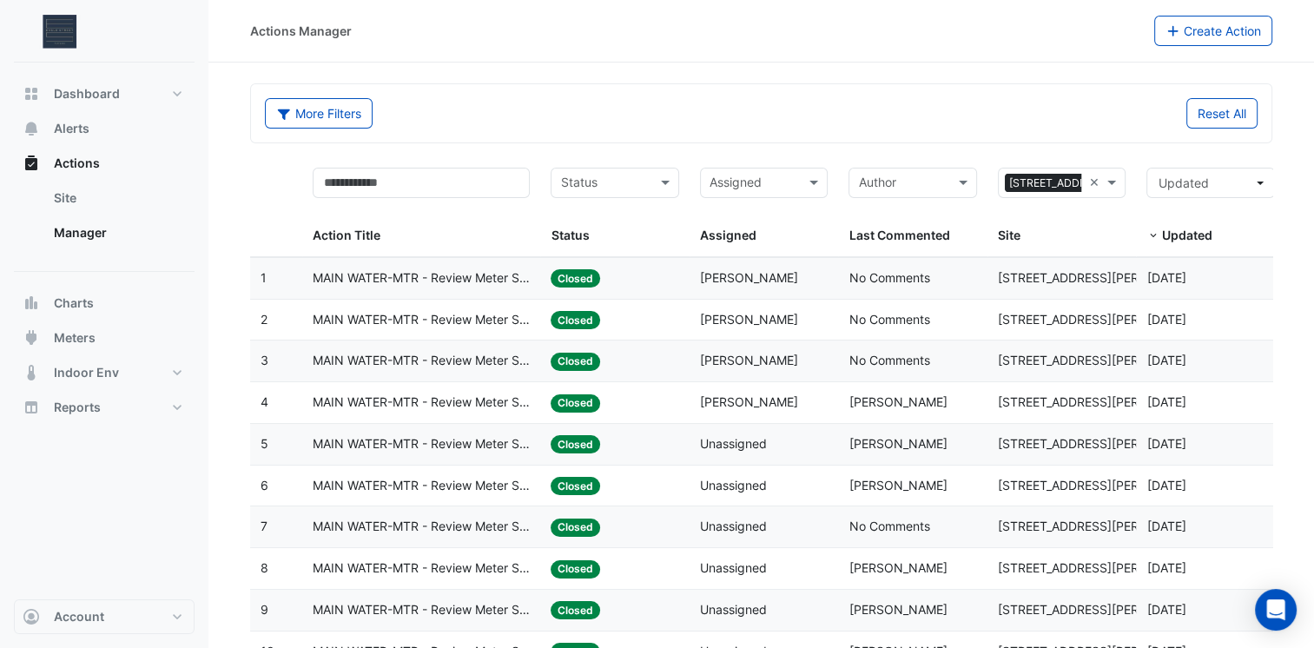
click at [498, 328] on datatable-body-cell "Action Title: MAIN WATER-MTR - Review Meter Spike" at bounding box center [421, 320] width 238 height 41
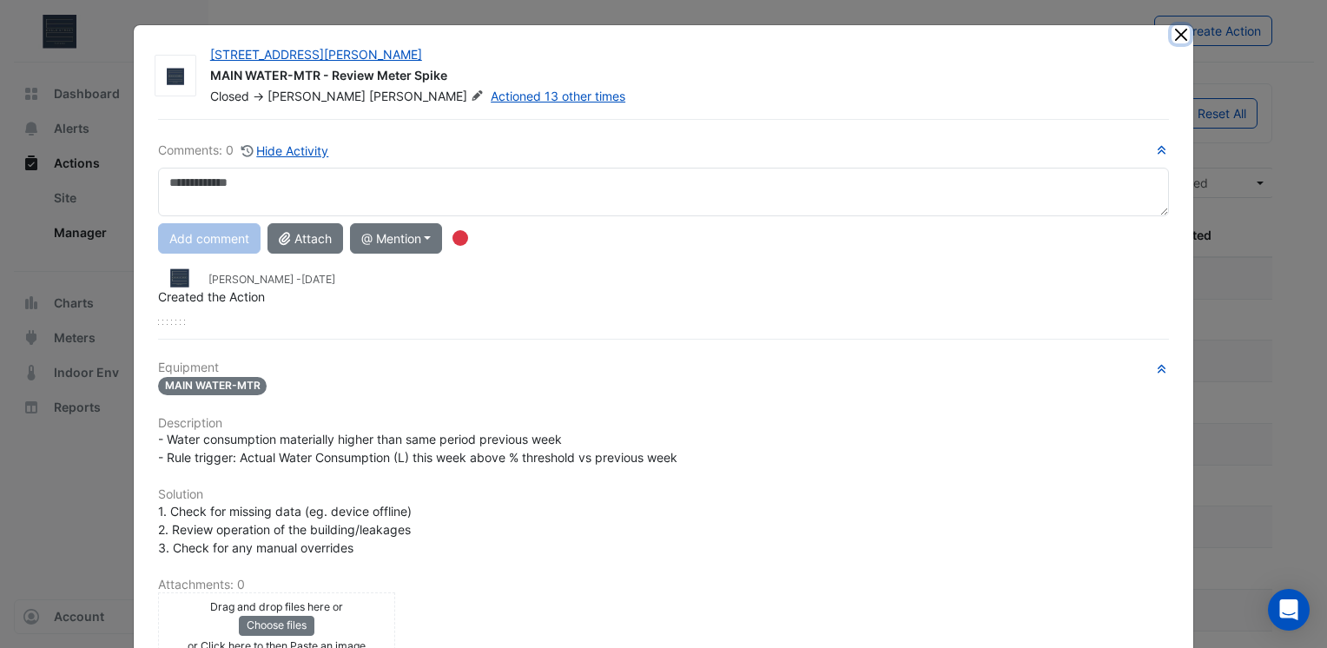
click at [1171, 40] on button "Close" at bounding box center [1180, 34] width 18 height 18
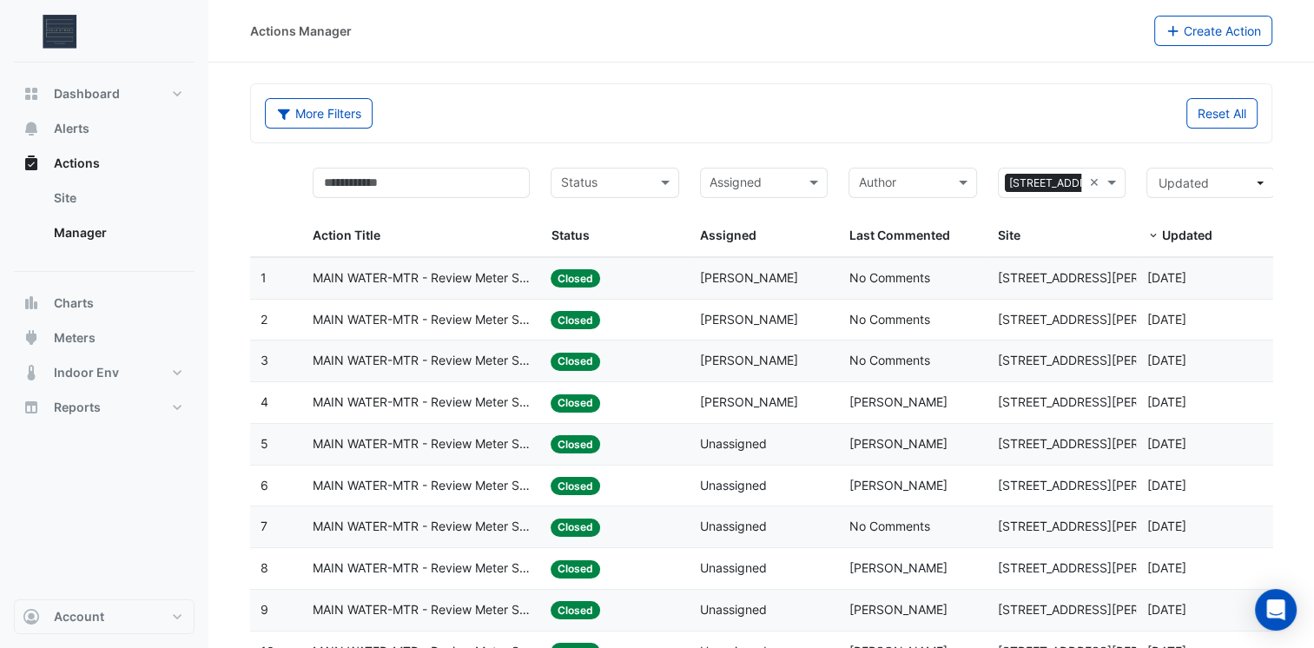
click at [577, 364] on span "Closed" at bounding box center [574, 362] width 49 height 18
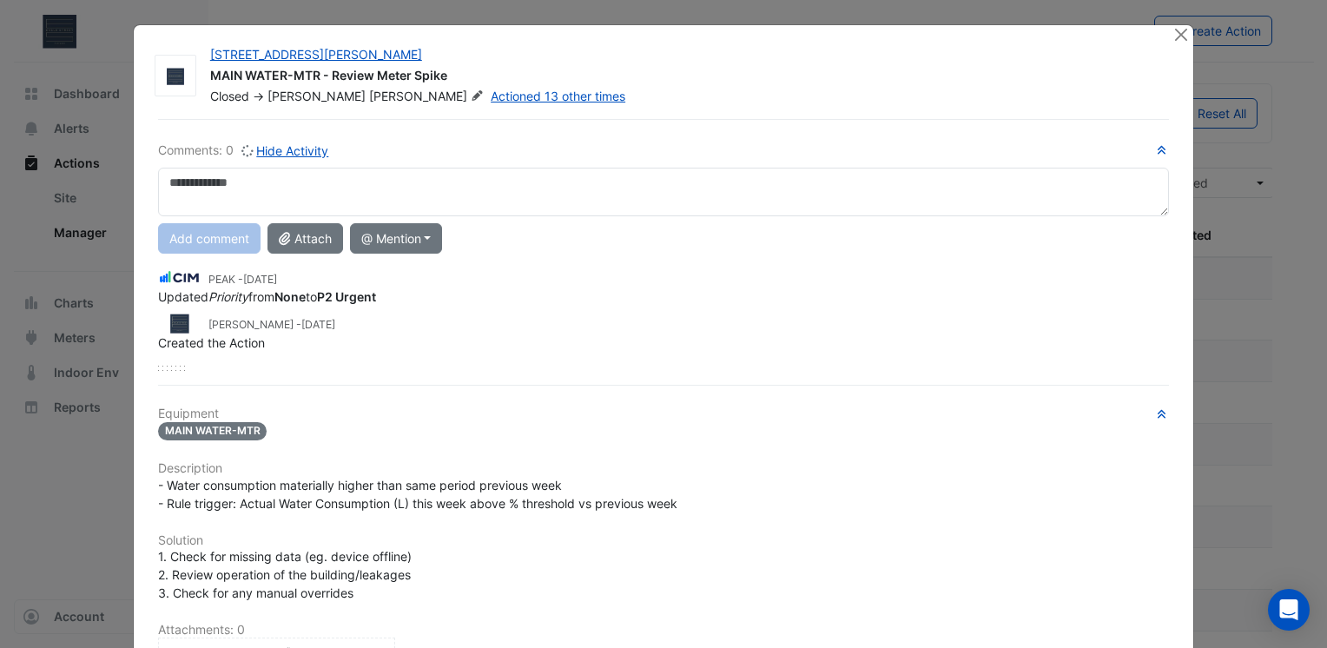
click at [1171, 40] on div at bounding box center [1182, 35] width 22 height 20
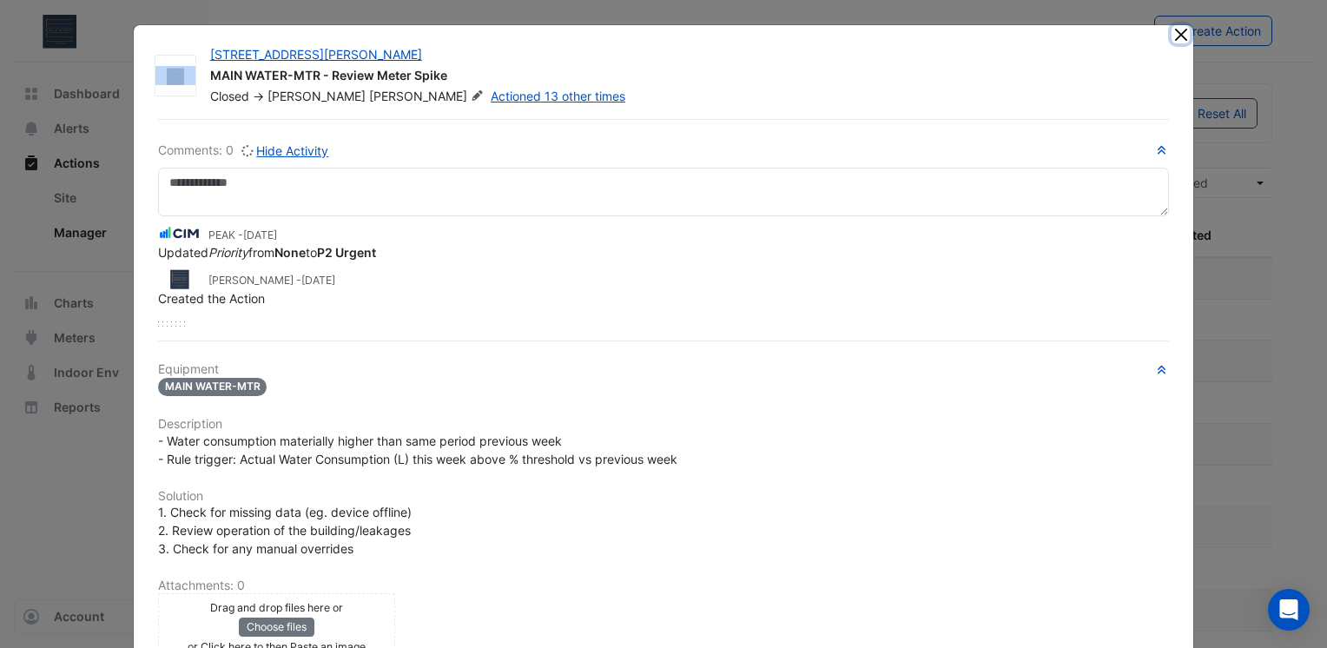
click at [1171, 39] on button "Close" at bounding box center [1180, 34] width 18 height 18
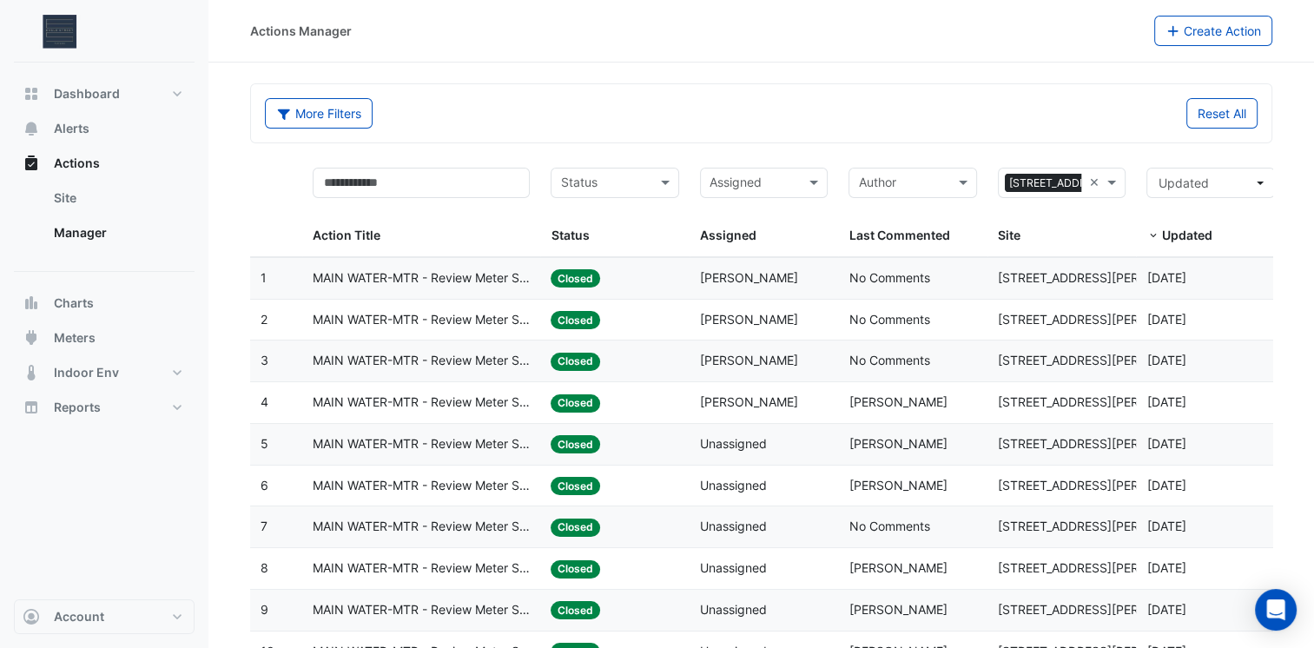
click at [894, 399] on span "[PERSON_NAME]" at bounding box center [897, 401] width 98 height 15
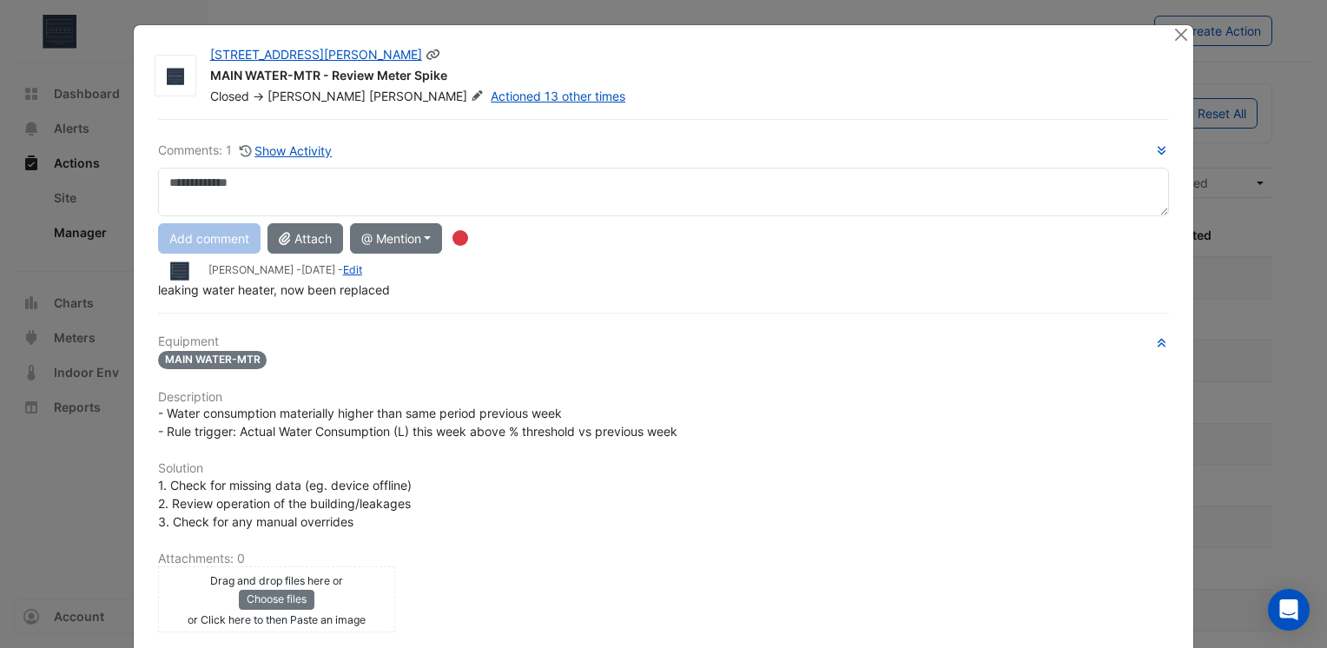
click at [1167, 48] on div at bounding box center [1172, 75] width 21 height 59
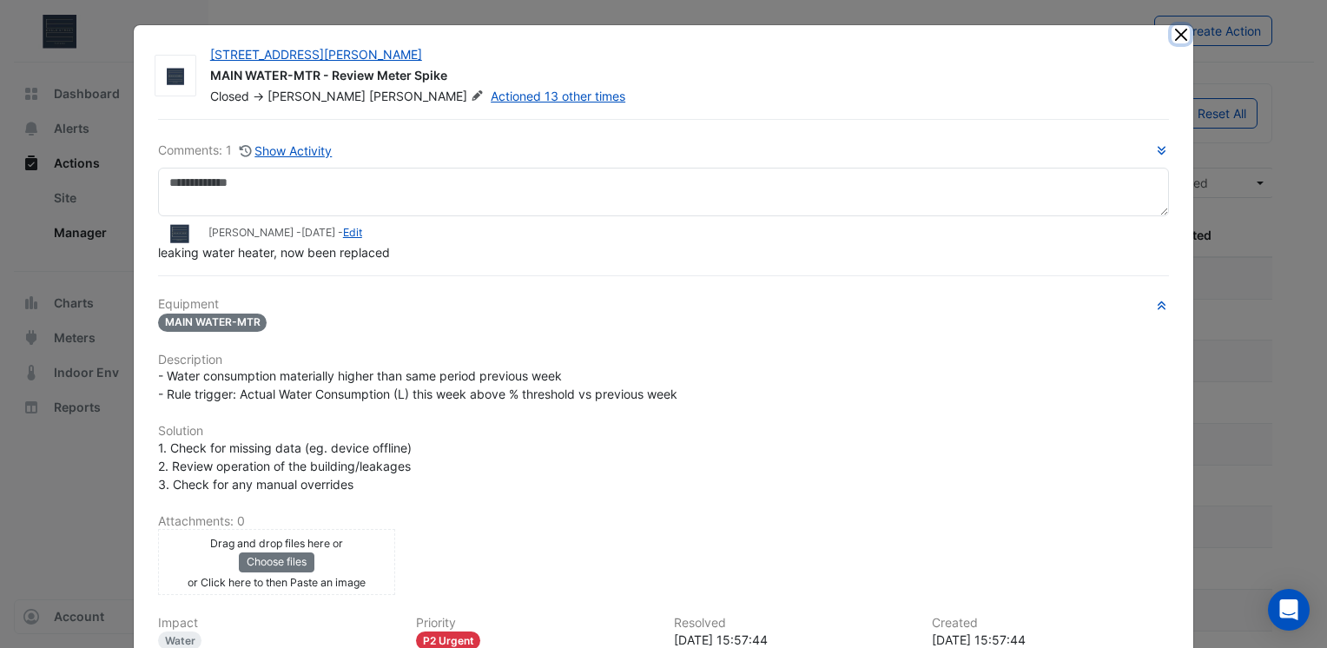
click at [1171, 36] on button "Close" at bounding box center [1180, 34] width 18 height 18
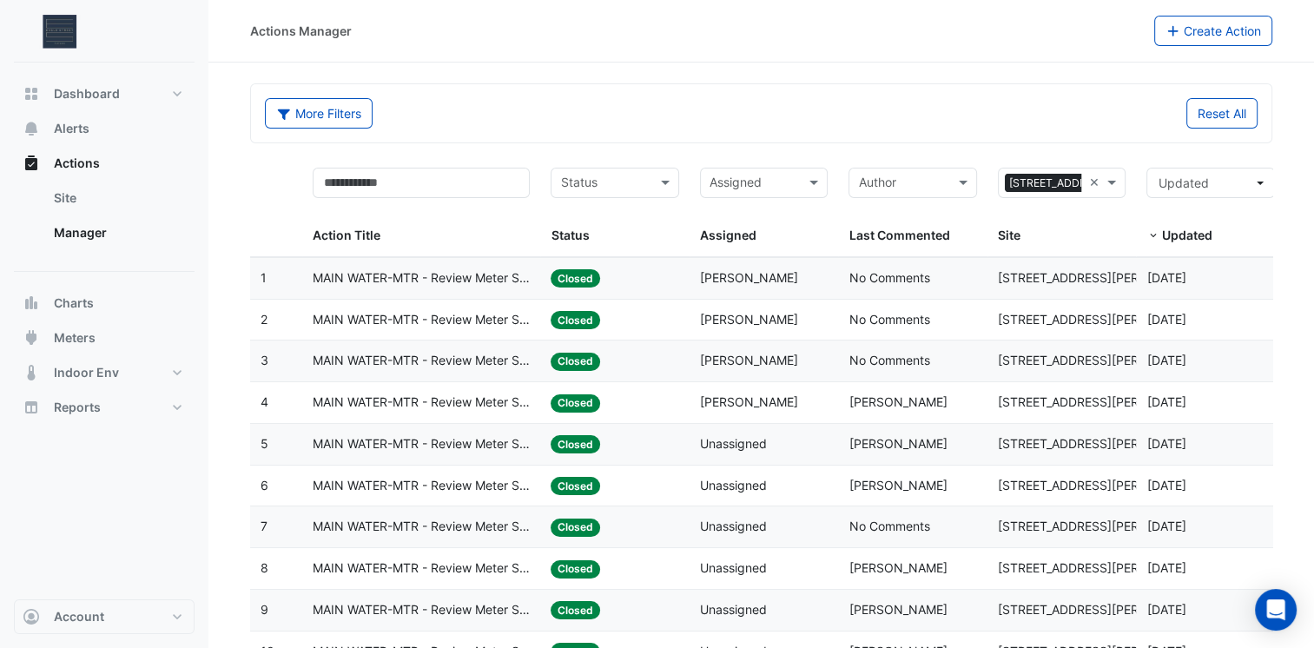
click at [898, 439] on span "Stephen Gordon" at bounding box center [897, 443] width 98 height 15
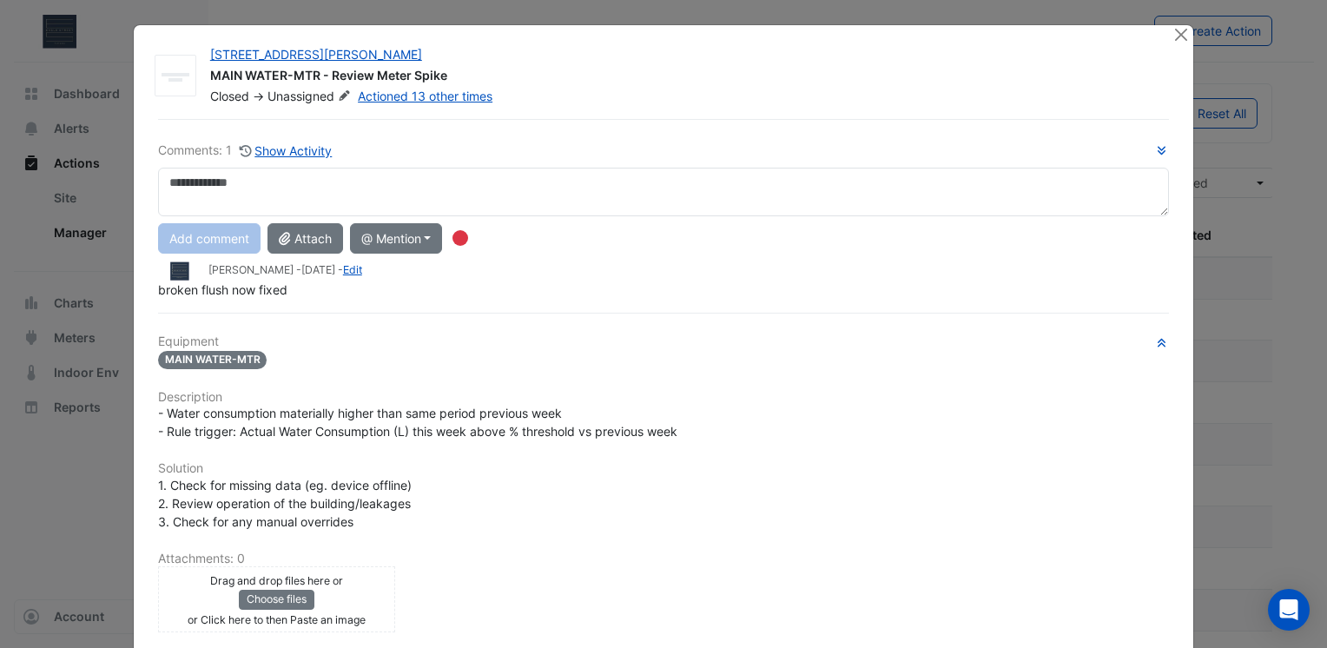
click at [1171, 43] on div at bounding box center [1182, 35] width 22 height 20
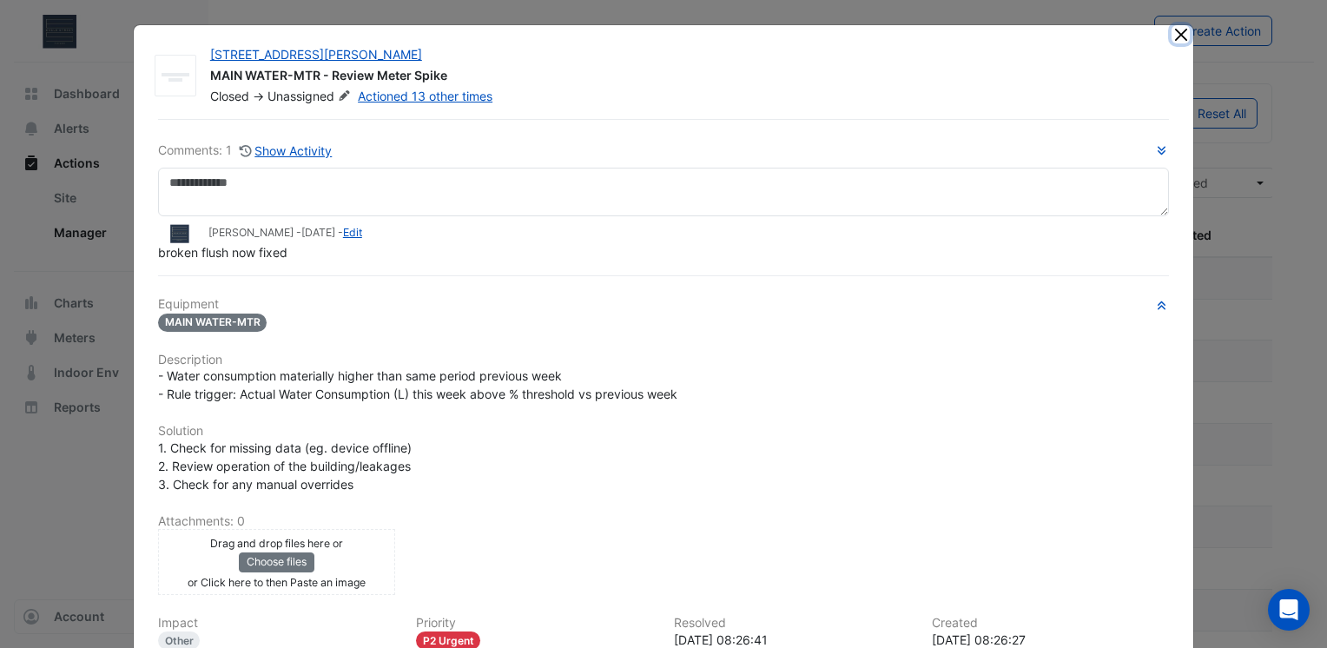
click at [1171, 39] on button "Close" at bounding box center [1180, 34] width 18 height 18
click at [1171, 39] on div at bounding box center [1182, 35] width 22 height 20
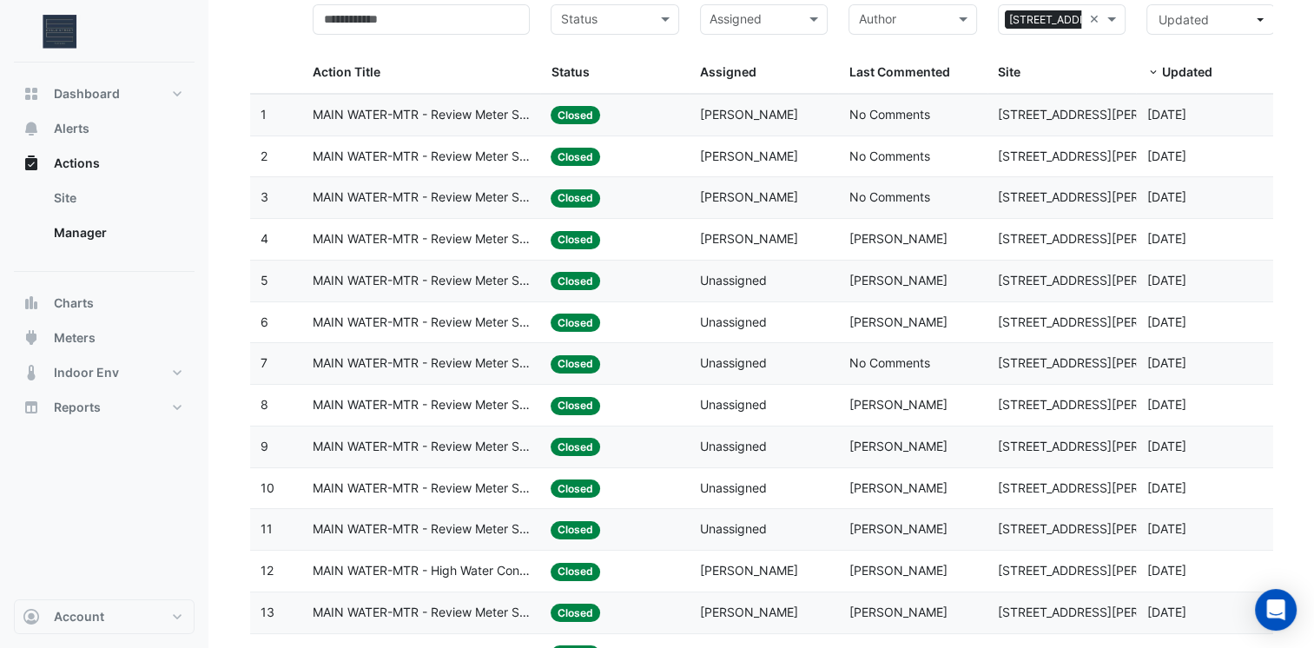
scroll to position [174, 0]
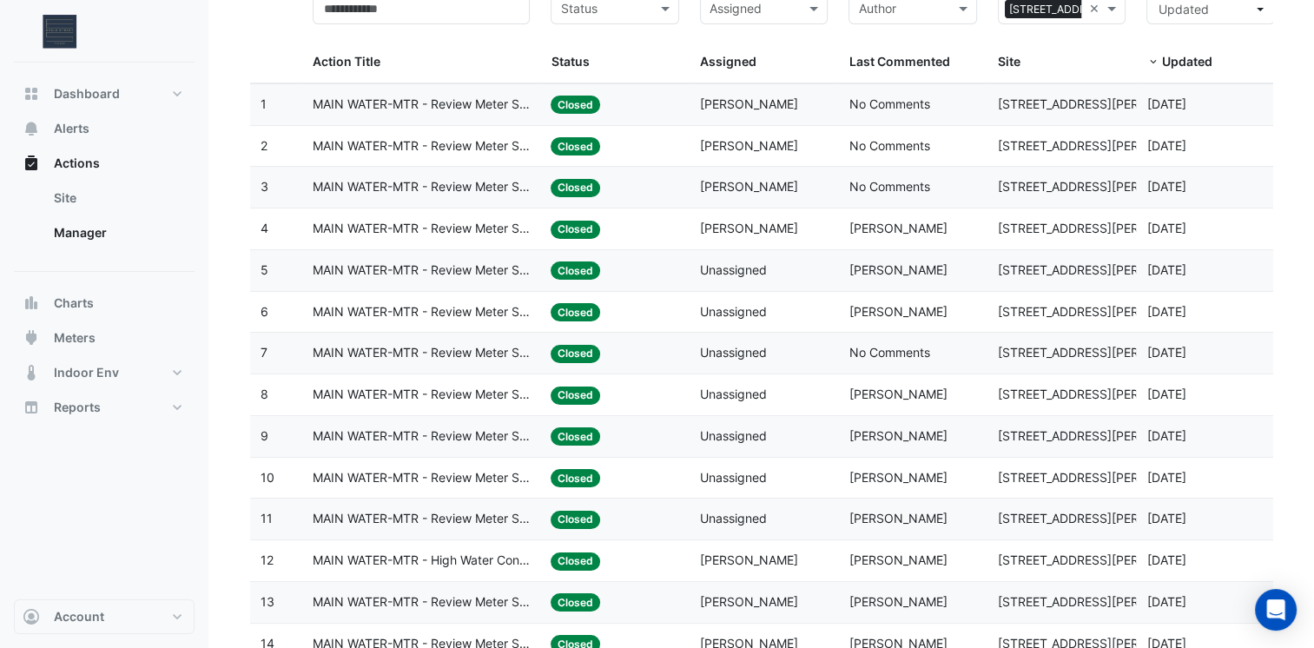
click at [892, 306] on span "Stephen Gordon" at bounding box center [897, 311] width 98 height 15
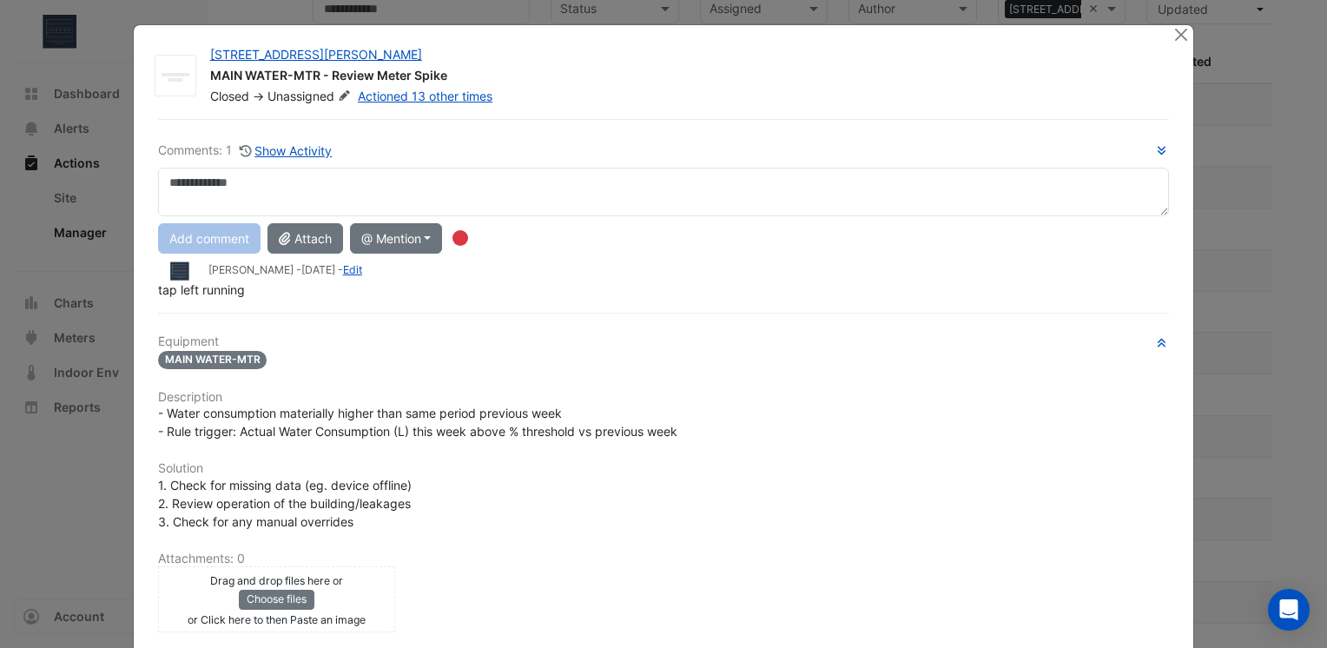
click at [1176, 43] on div at bounding box center [1182, 35] width 22 height 20
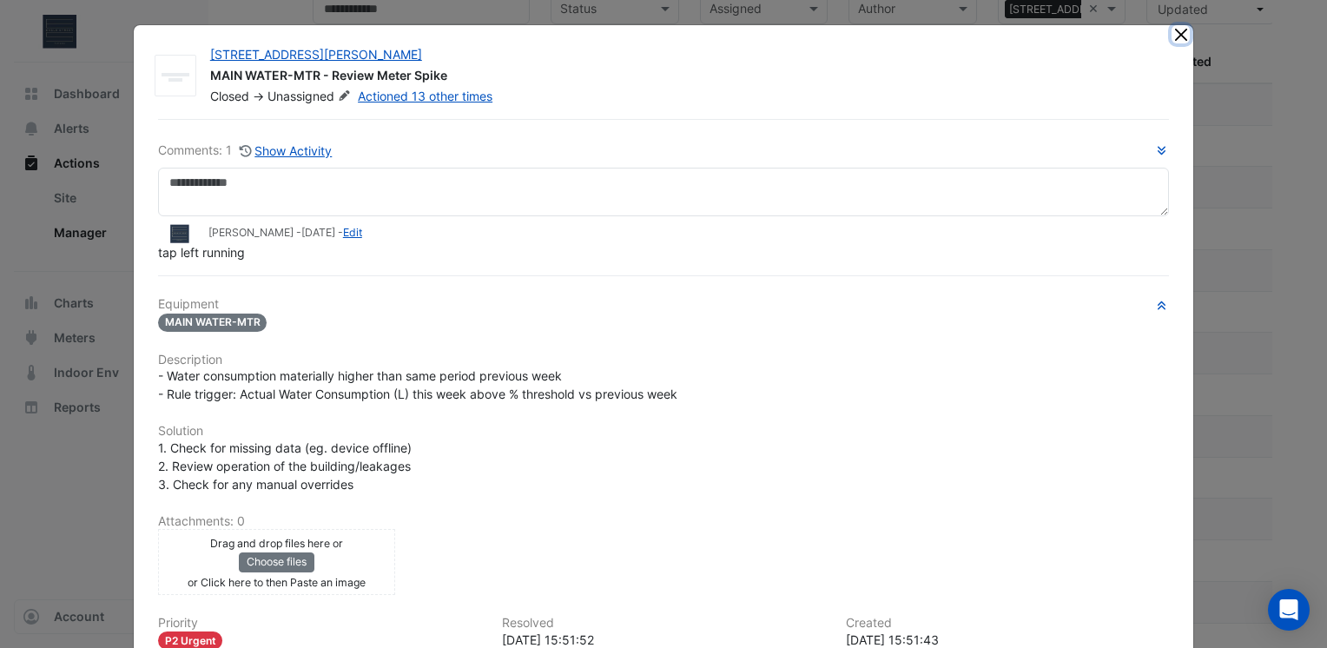
click at [1171, 40] on button "Close" at bounding box center [1180, 34] width 18 height 18
click at [1170, 40] on app-escalated-ticket-details-modal "310 St. Vincent Street MAIN WATER-MTR - Review Meter Spike Closed -> Unassigned…" at bounding box center [663, 422] width 1059 height 794
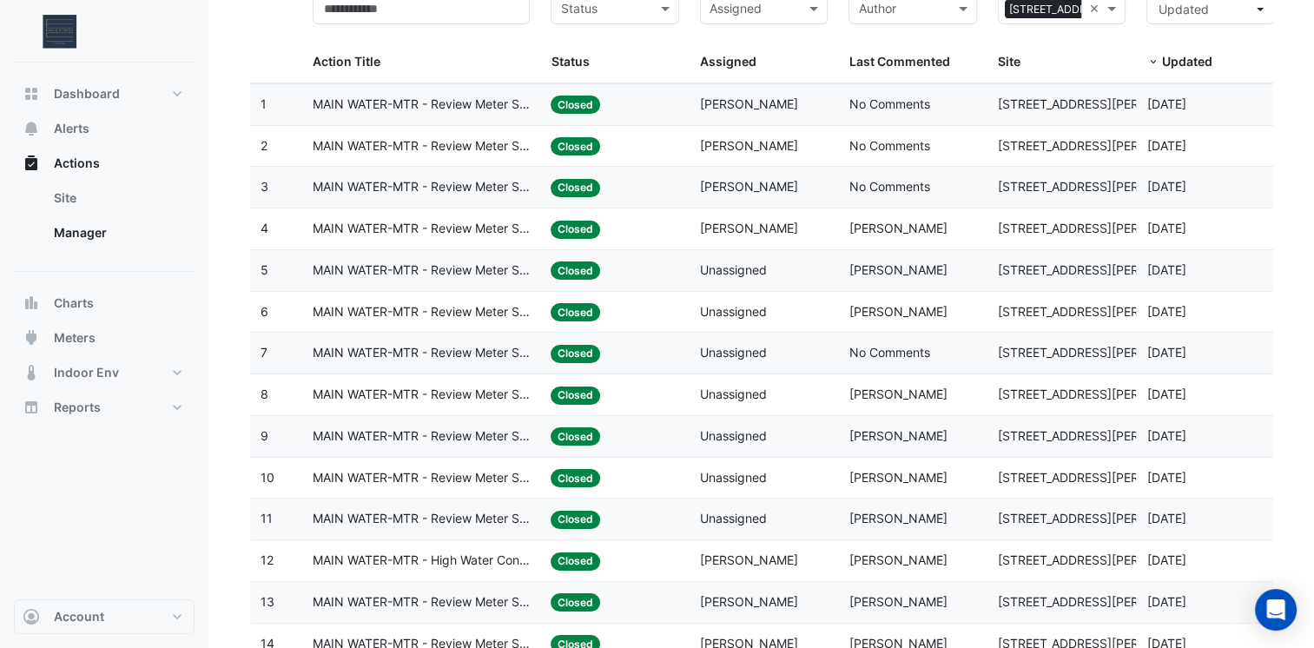
scroll to position [0, 0]
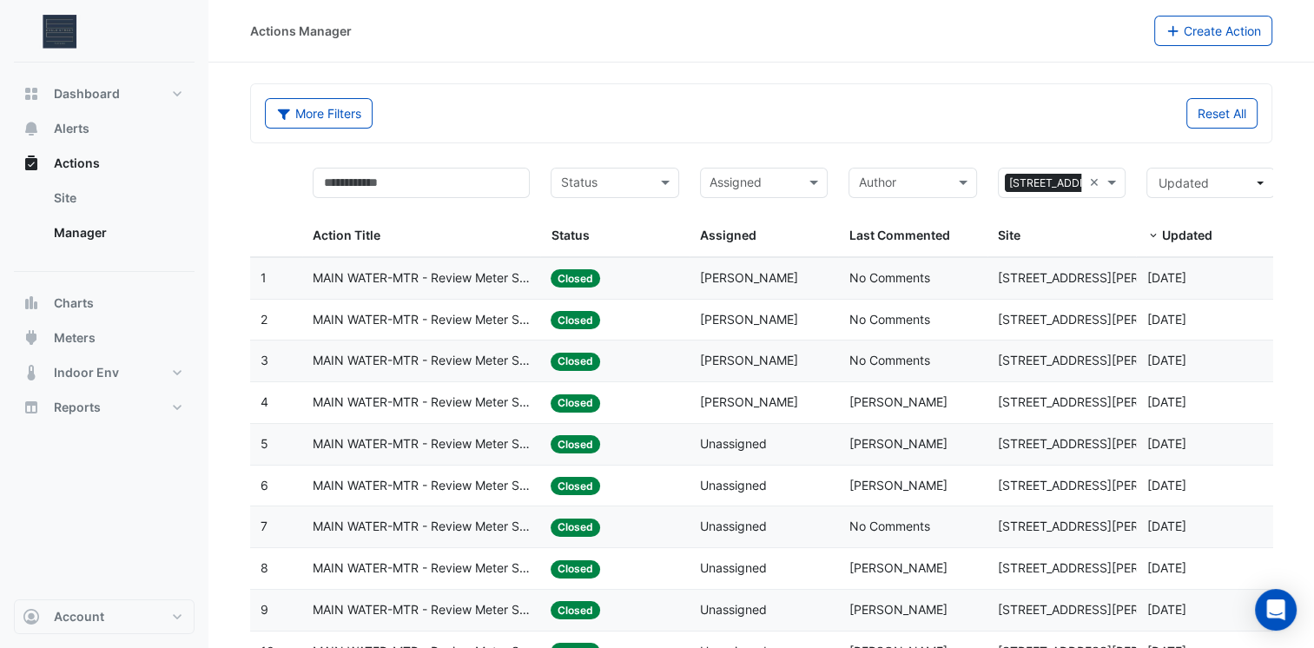
click at [877, 563] on span "[PERSON_NAME]" at bounding box center [897, 567] width 98 height 15
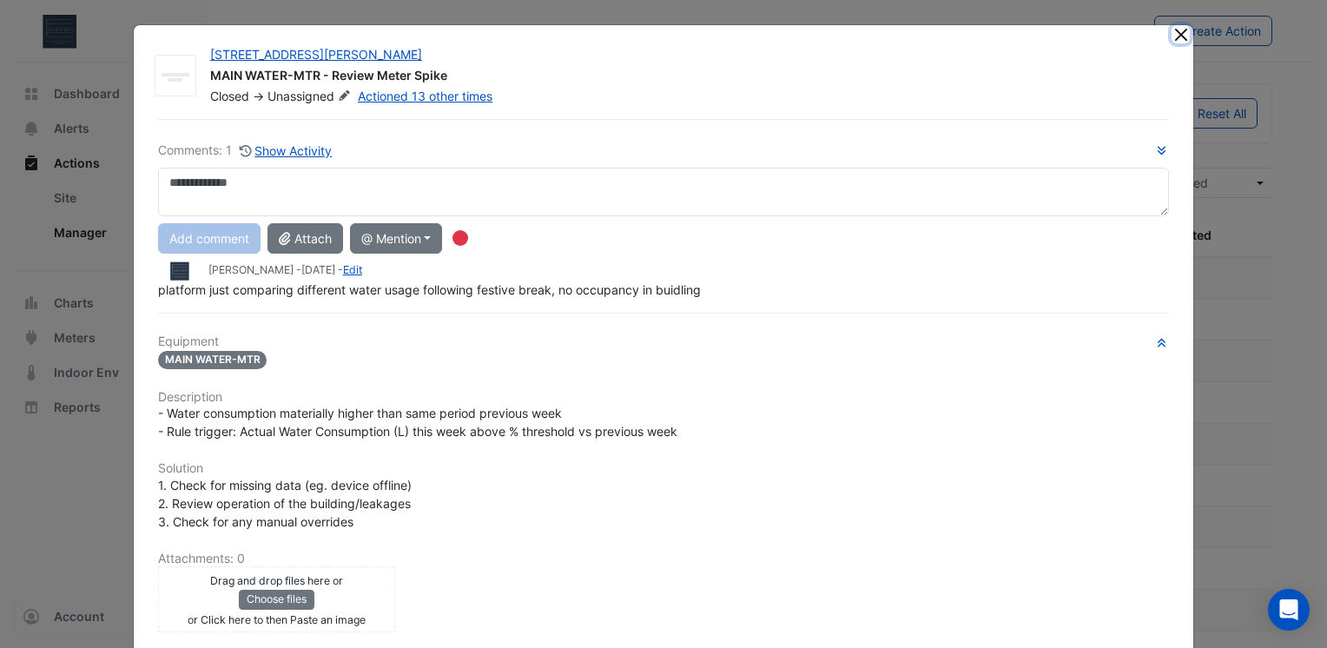
click at [1174, 32] on button "Close" at bounding box center [1180, 34] width 18 height 18
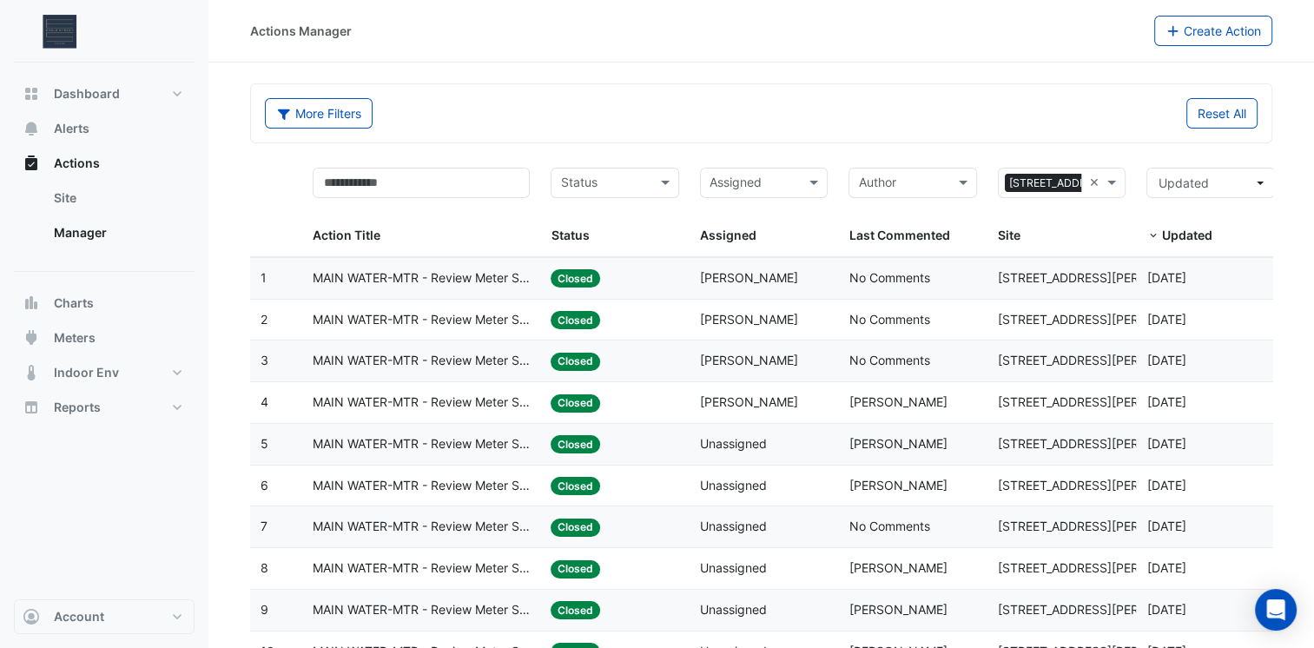
click at [948, 600] on div "Last Commented: Stephen Gordon" at bounding box center [912, 610] width 128 height 20
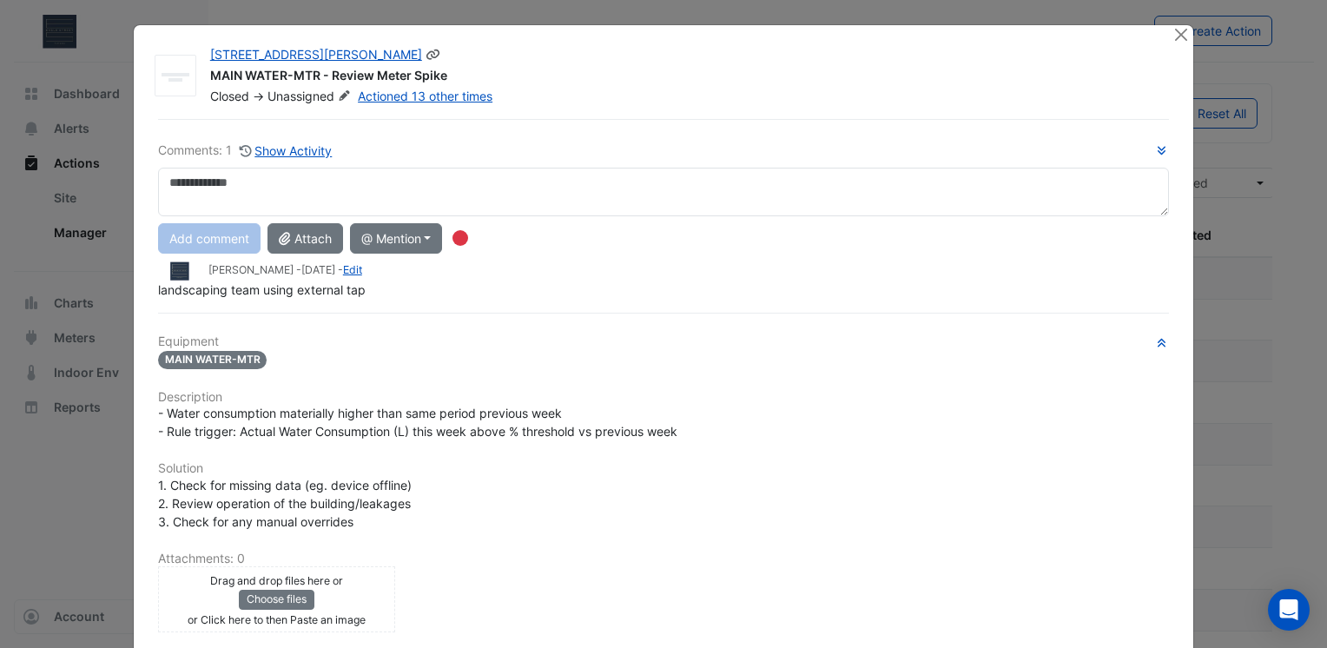
click at [1163, 47] on div at bounding box center [1172, 75] width 21 height 59
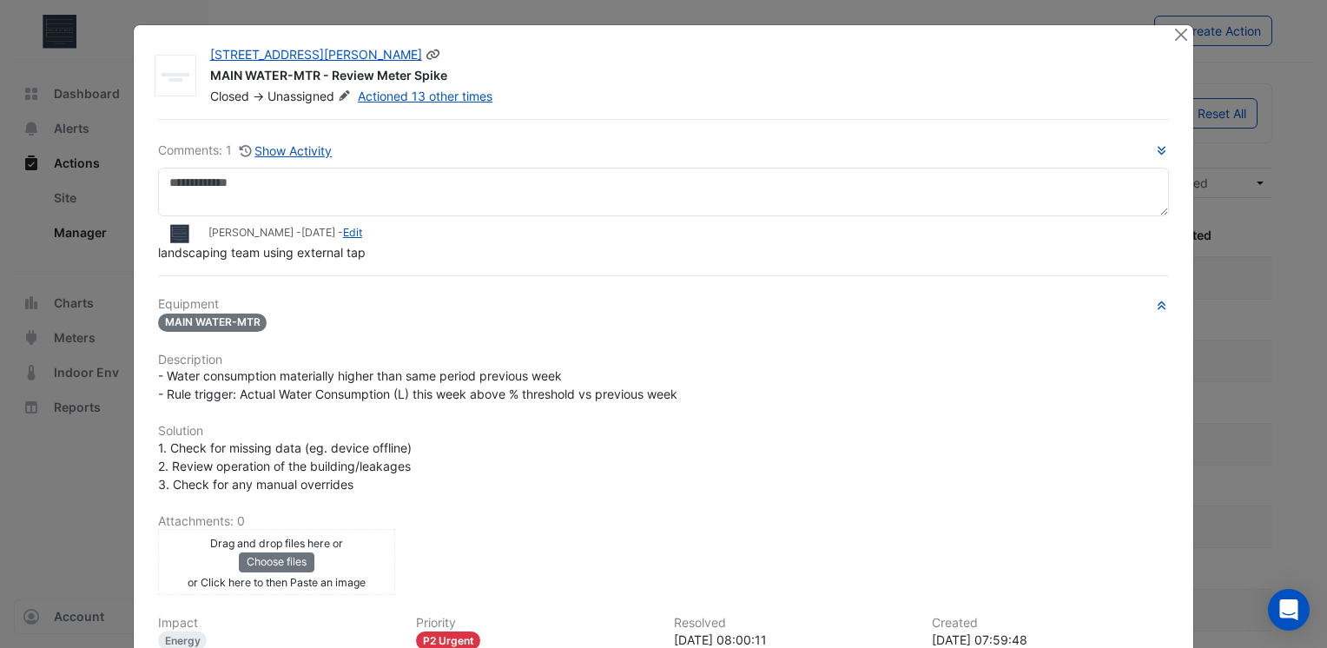
click at [1167, 48] on div at bounding box center [1172, 75] width 21 height 59
click at [1174, 40] on button "Close" at bounding box center [1180, 34] width 18 height 18
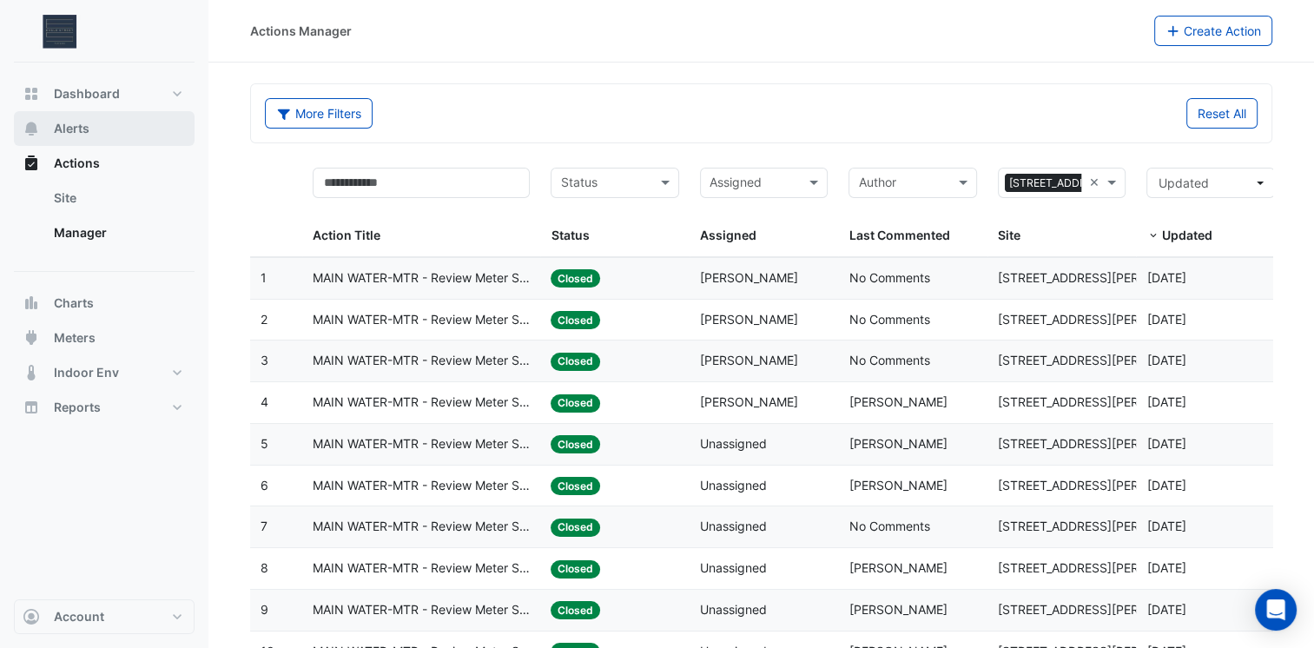
click at [52, 123] on button "Alerts" at bounding box center [104, 128] width 181 height 35
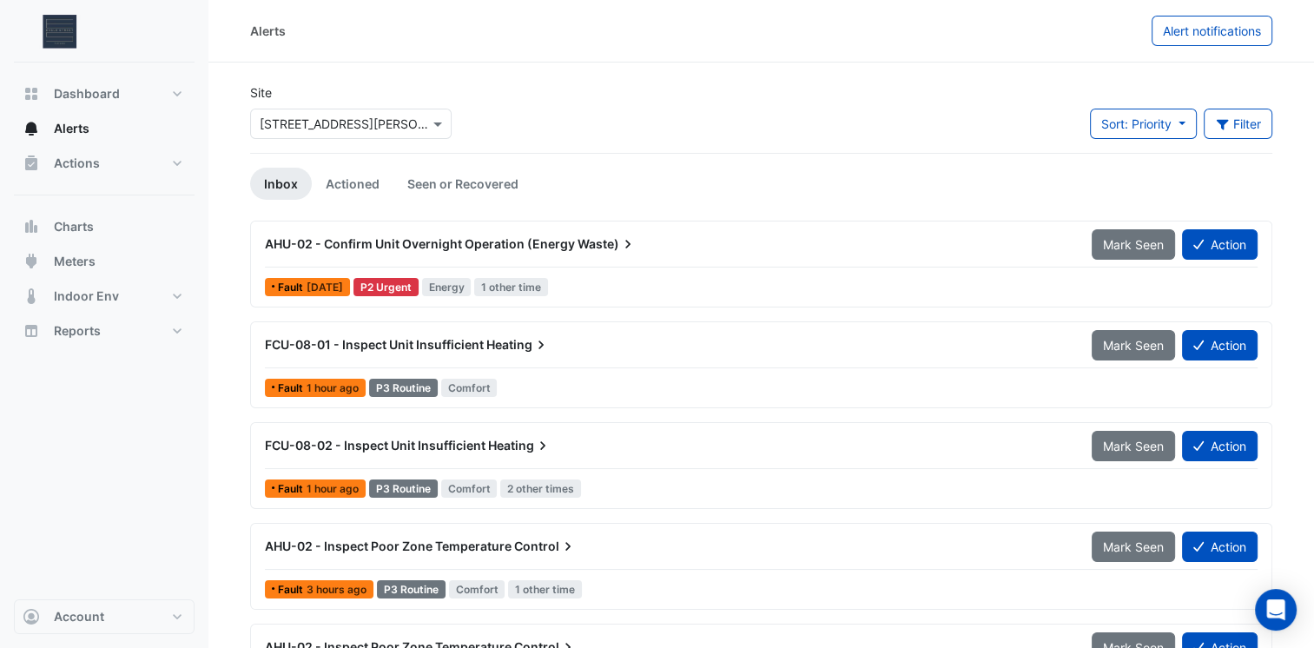
click at [358, 243] on span "AHU-02 - Confirm Unit Overnight Operation (Energy" at bounding box center [420, 243] width 310 height 15
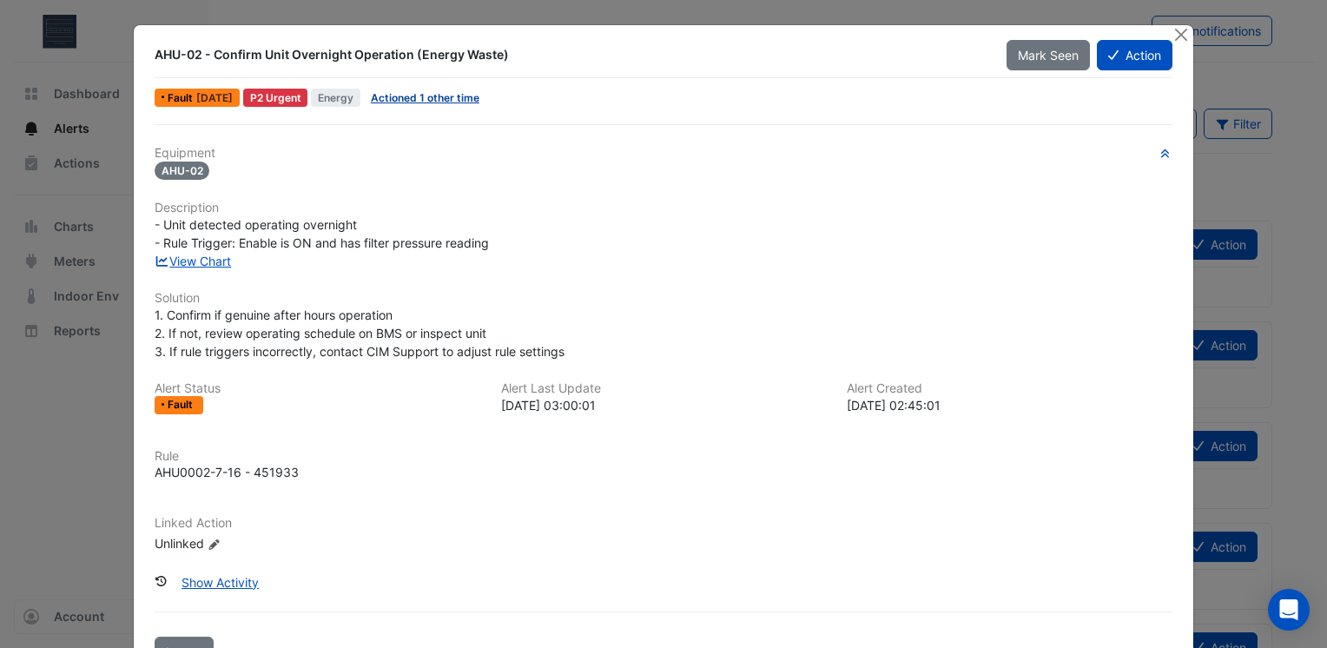
click at [392, 102] on link "Actioned 1 other time" at bounding box center [425, 97] width 109 height 13
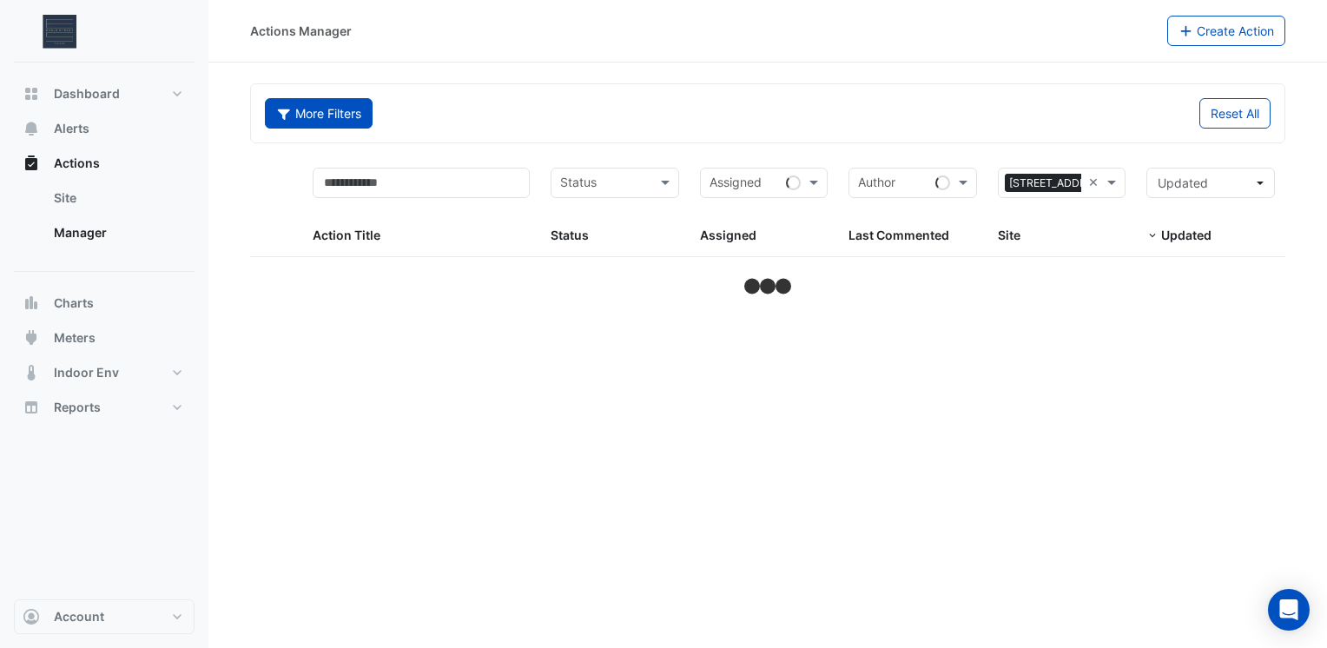
select select "***"
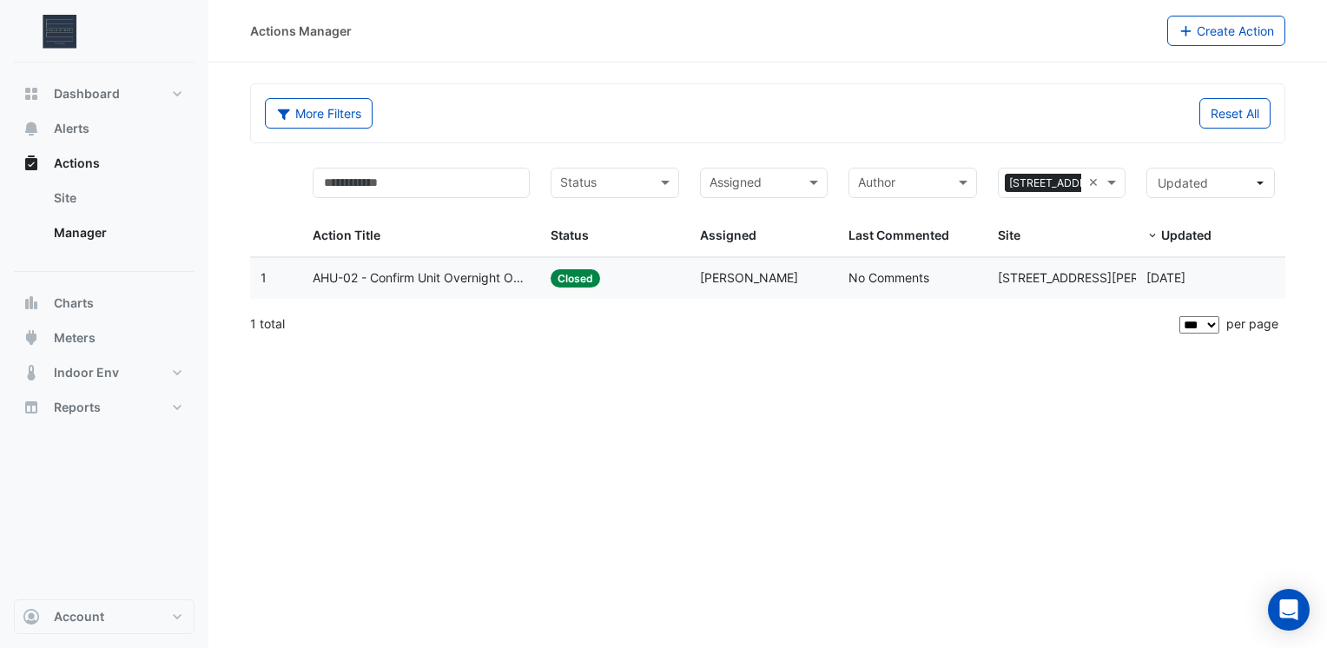
click at [347, 270] on span "AHU-02 - Confirm Unit Overnight Operation (Energy Waste)" at bounding box center [421, 278] width 217 height 20
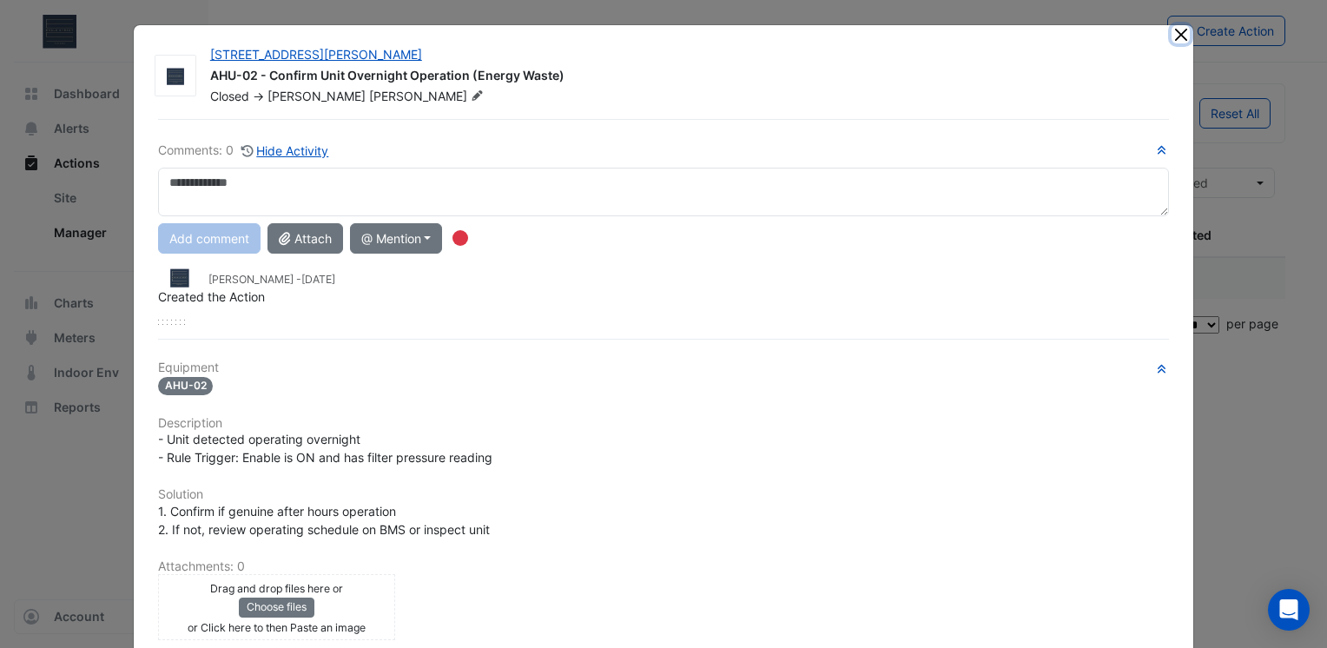
click at [1181, 36] on button "Close" at bounding box center [1180, 34] width 18 height 18
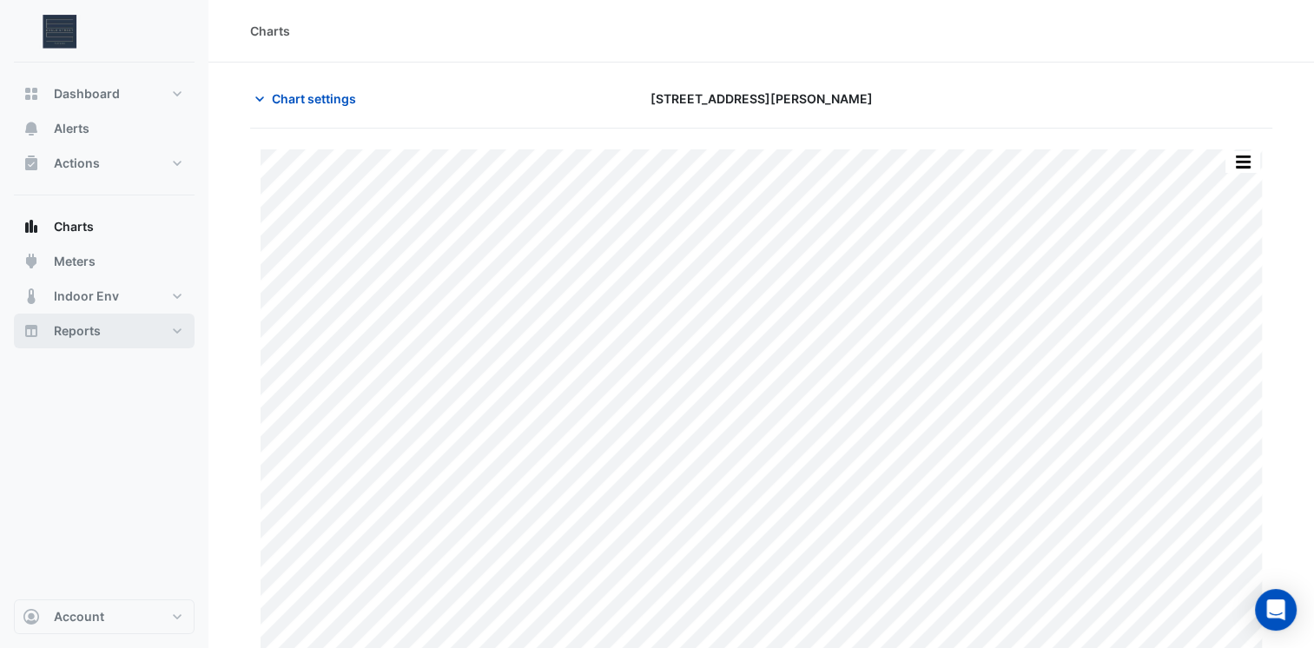
click at [128, 346] on button "Reports" at bounding box center [104, 330] width 181 height 35
select select "***"
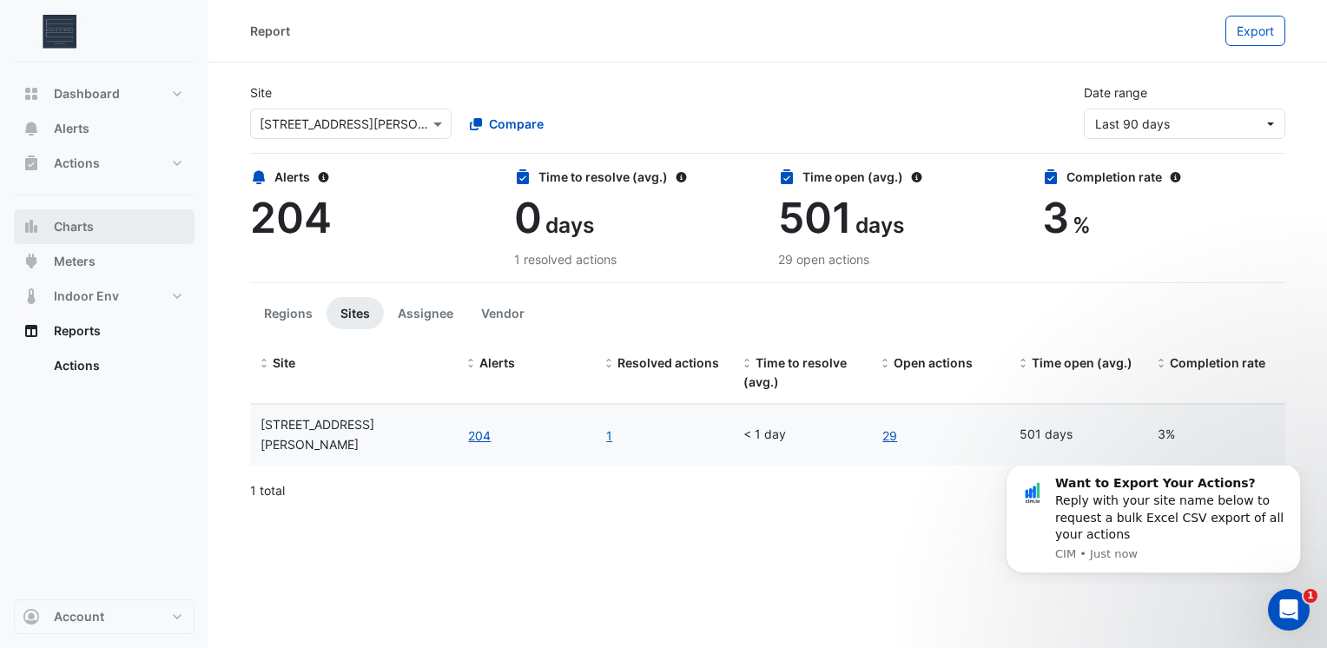
click at [104, 227] on button "Charts" at bounding box center [104, 226] width 181 height 35
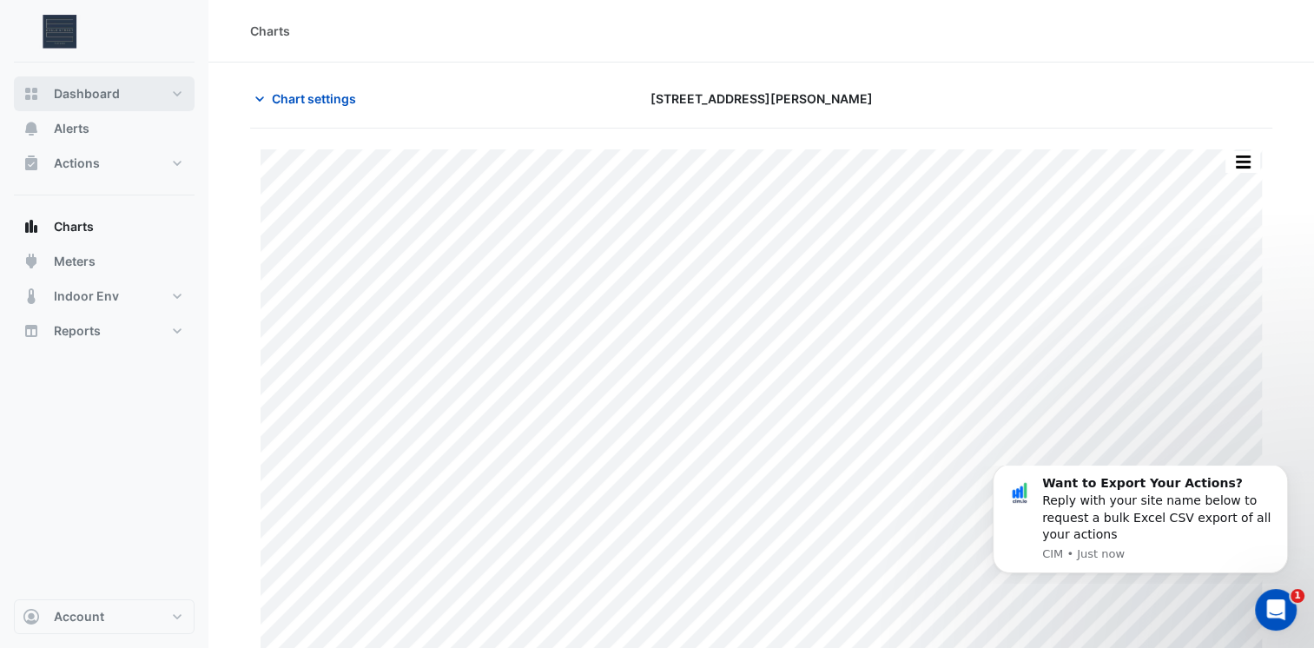
click at [102, 109] on button "Dashboard" at bounding box center [104, 93] width 181 height 35
select select "***"
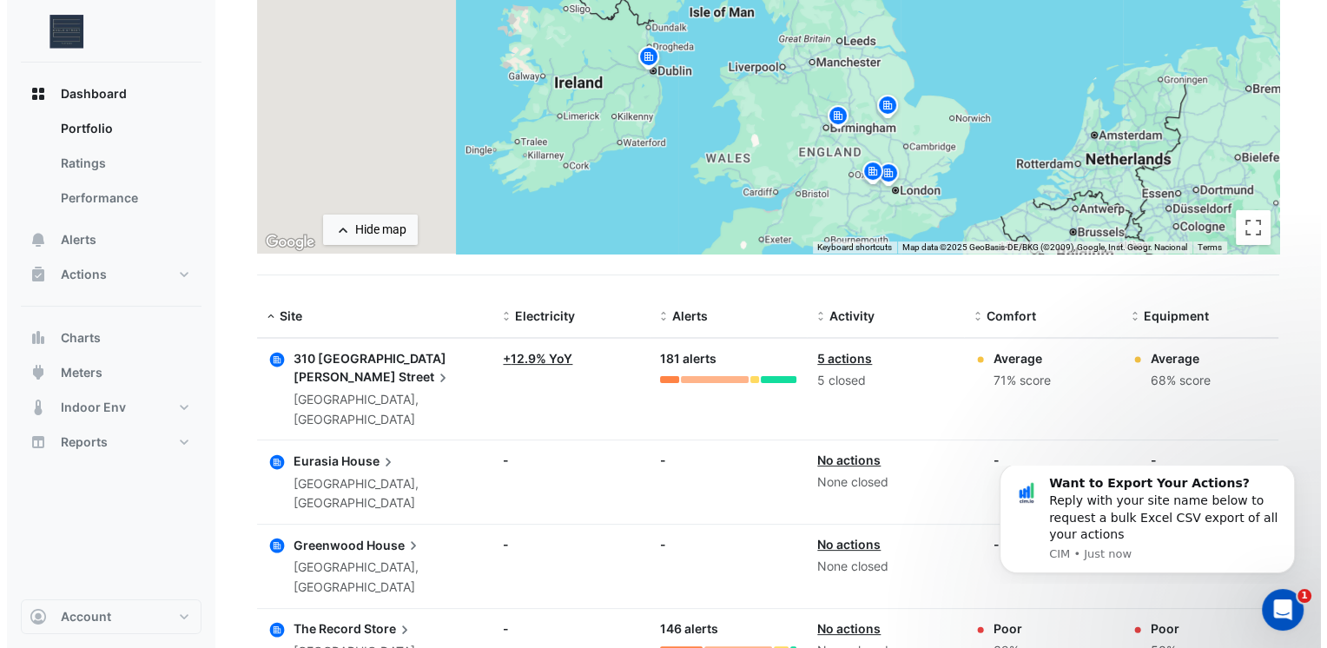
scroll to position [313, 0]
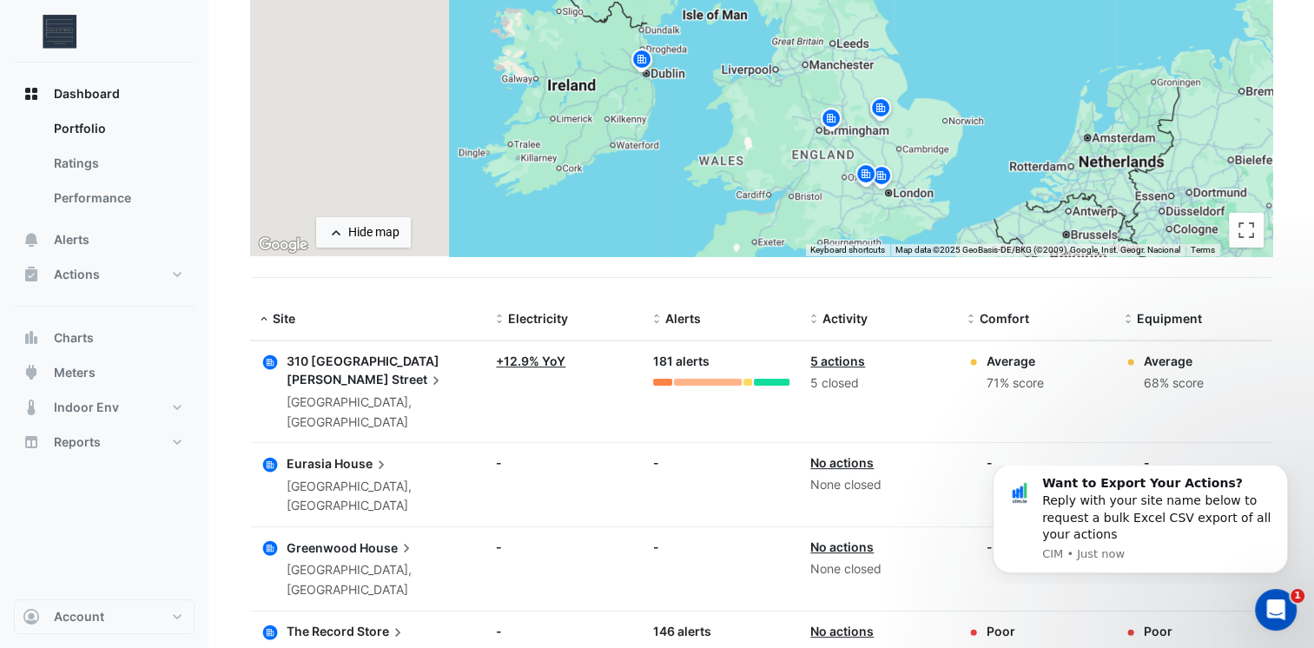
click at [358, 354] on span "310 [GEOGRAPHIC_DATA][PERSON_NAME]" at bounding box center [363, 370] width 153 height 34
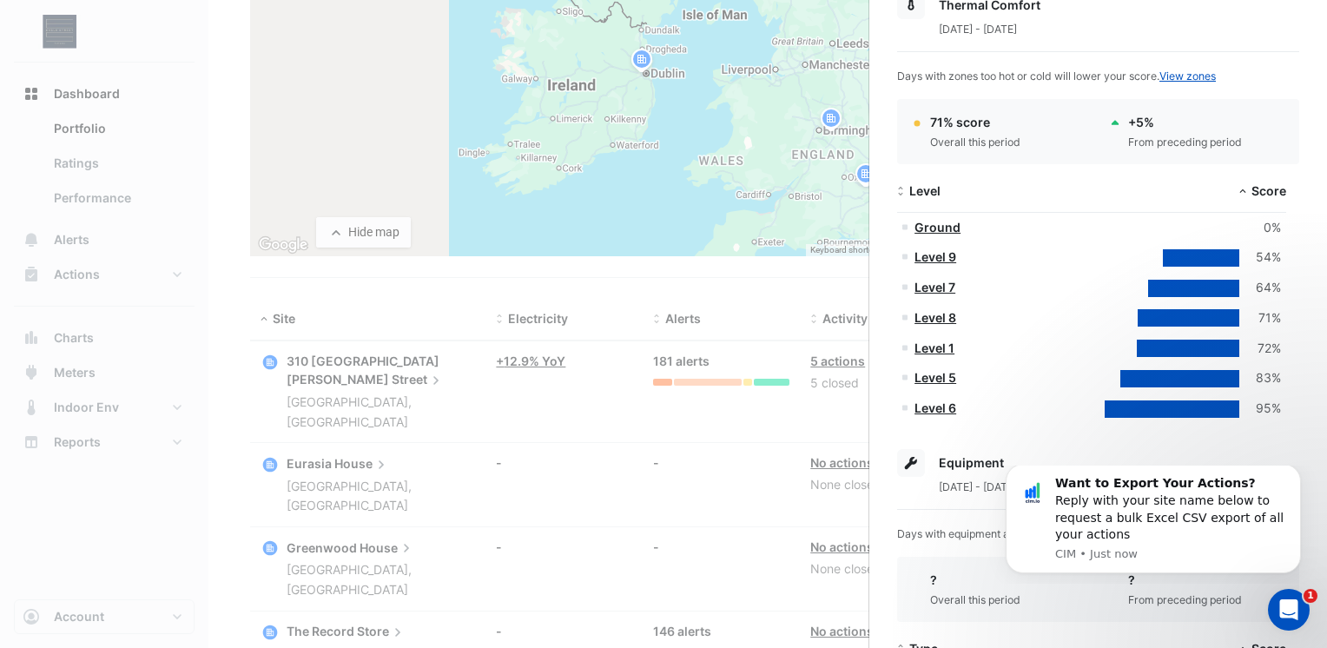
scroll to position [347, 0]
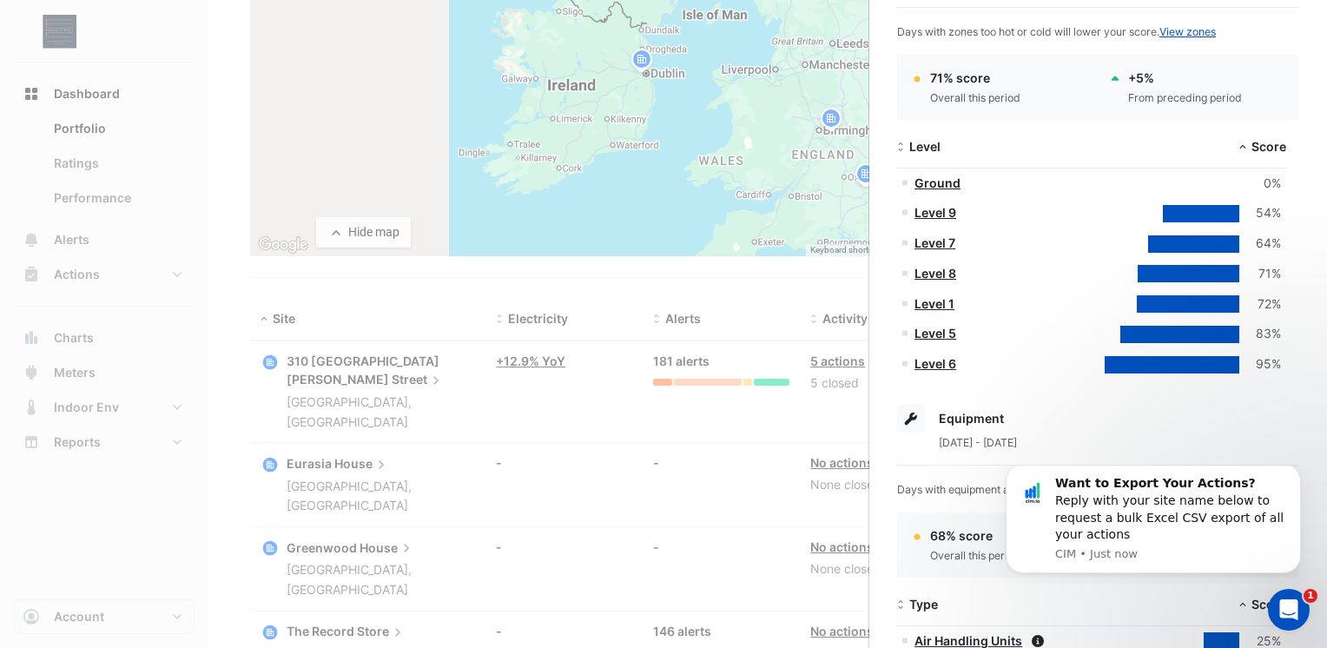
click at [952, 179] on link "Ground" at bounding box center [937, 182] width 46 height 15
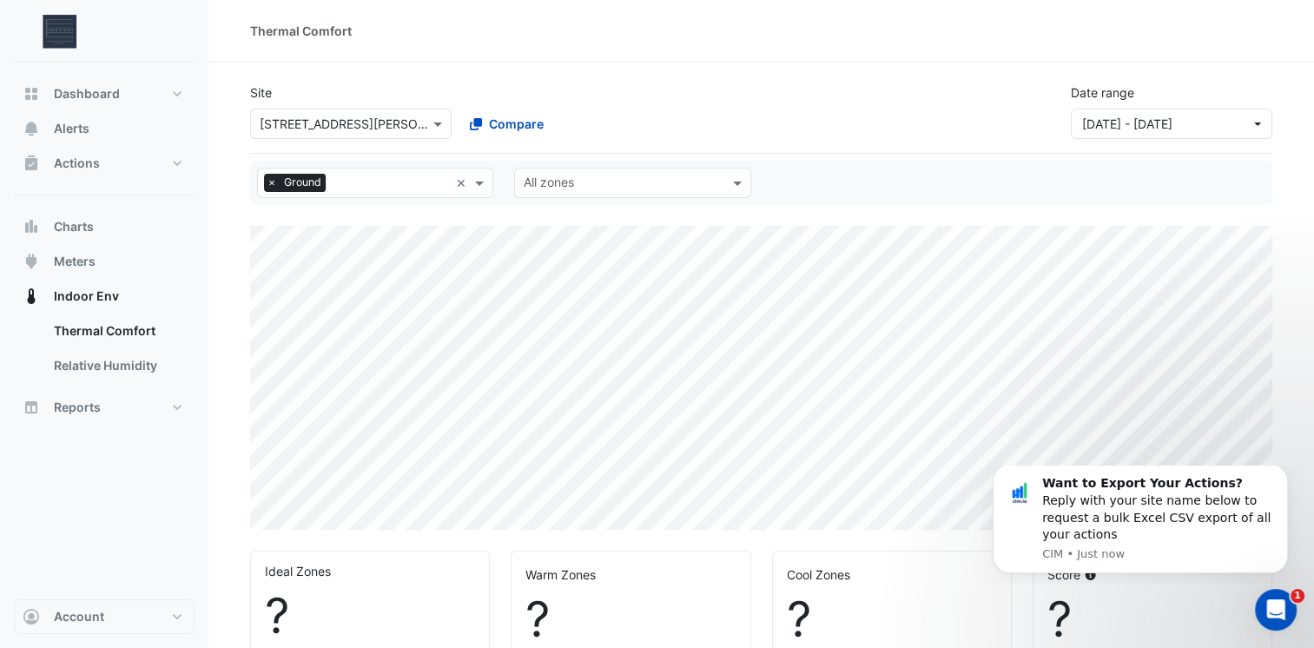
select select "***"
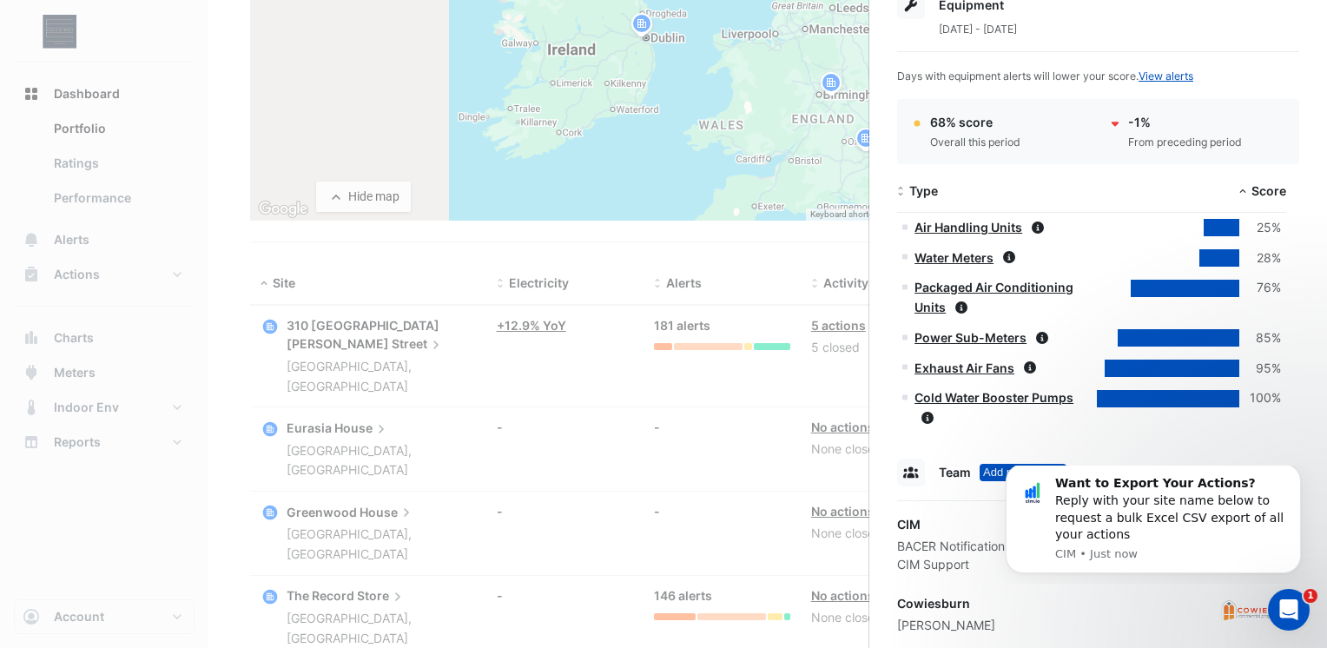
scroll to position [781, 0]
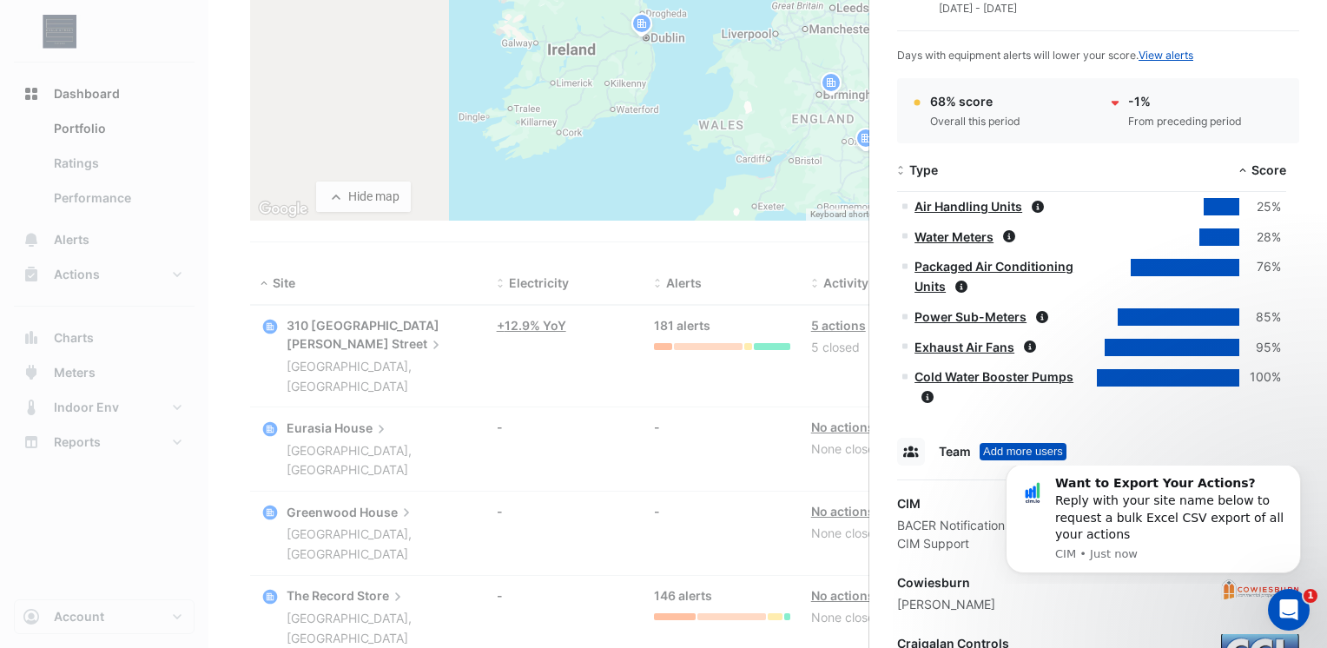
click at [952, 229] on link "Water Meters" at bounding box center [953, 236] width 79 height 15
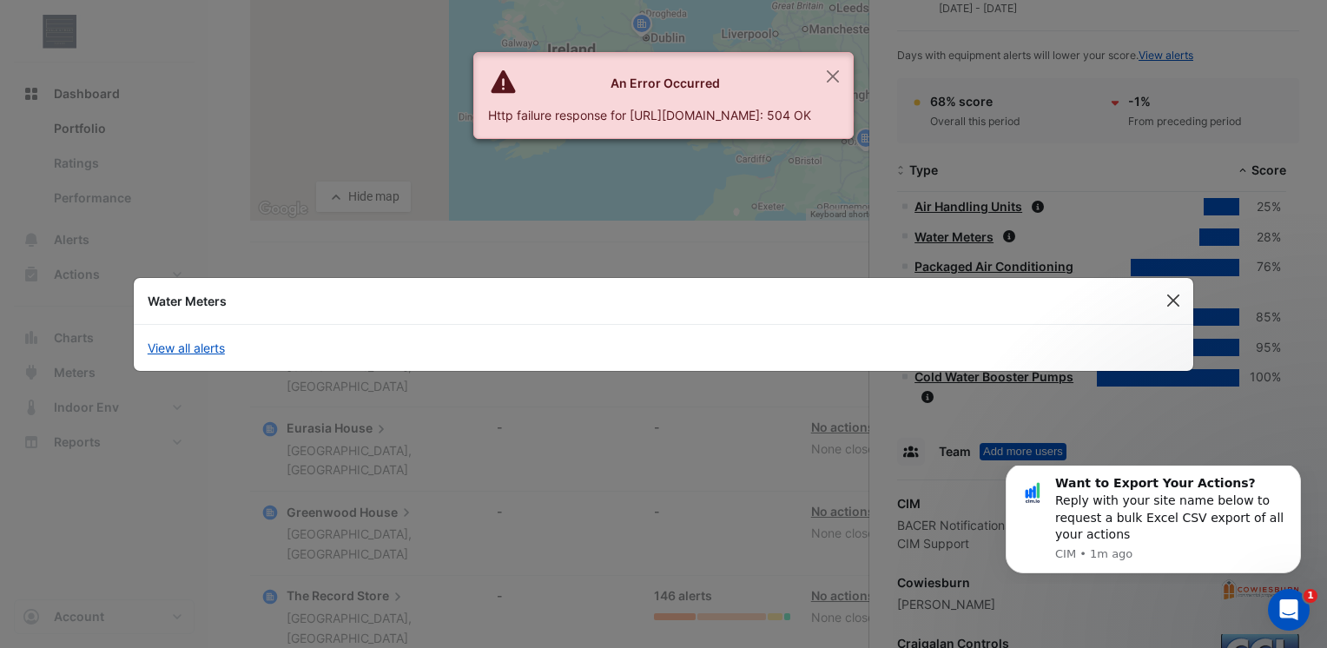
click at [1168, 293] on button "Close" at bounding box center [1173, 300] width 26 height 26
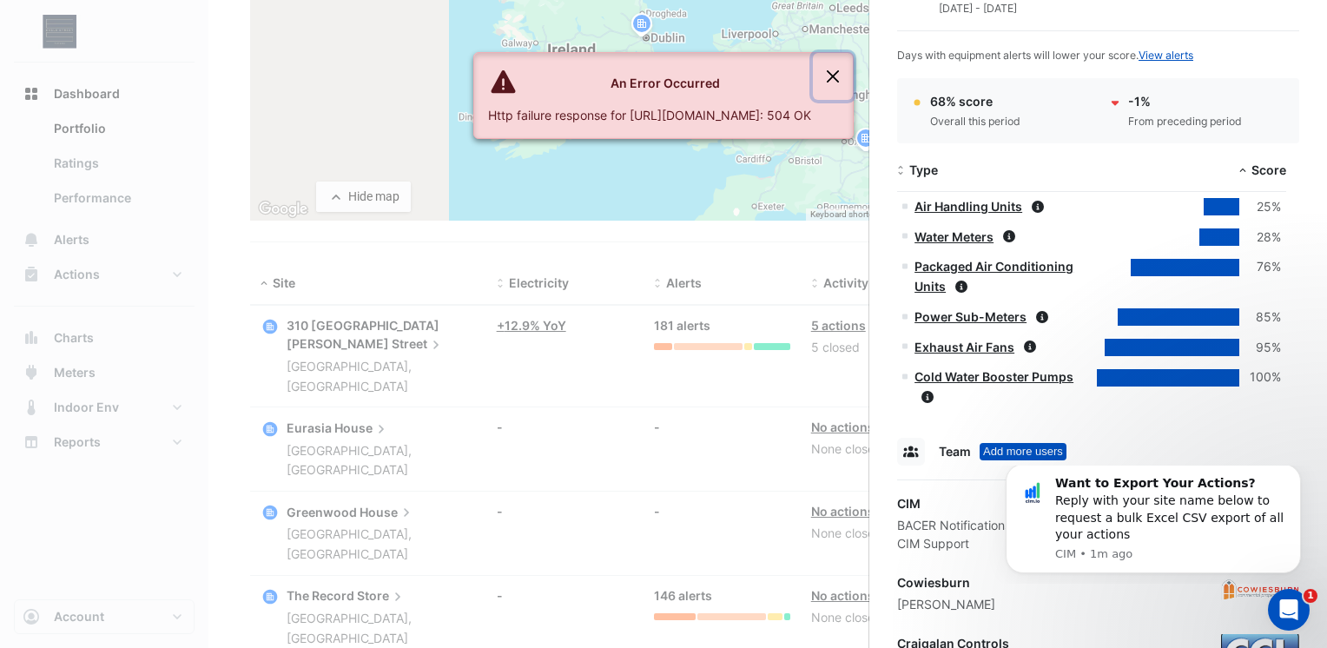
click at [853, 85] on button "Close" at bounding box center [833, 76] width 40 height 47
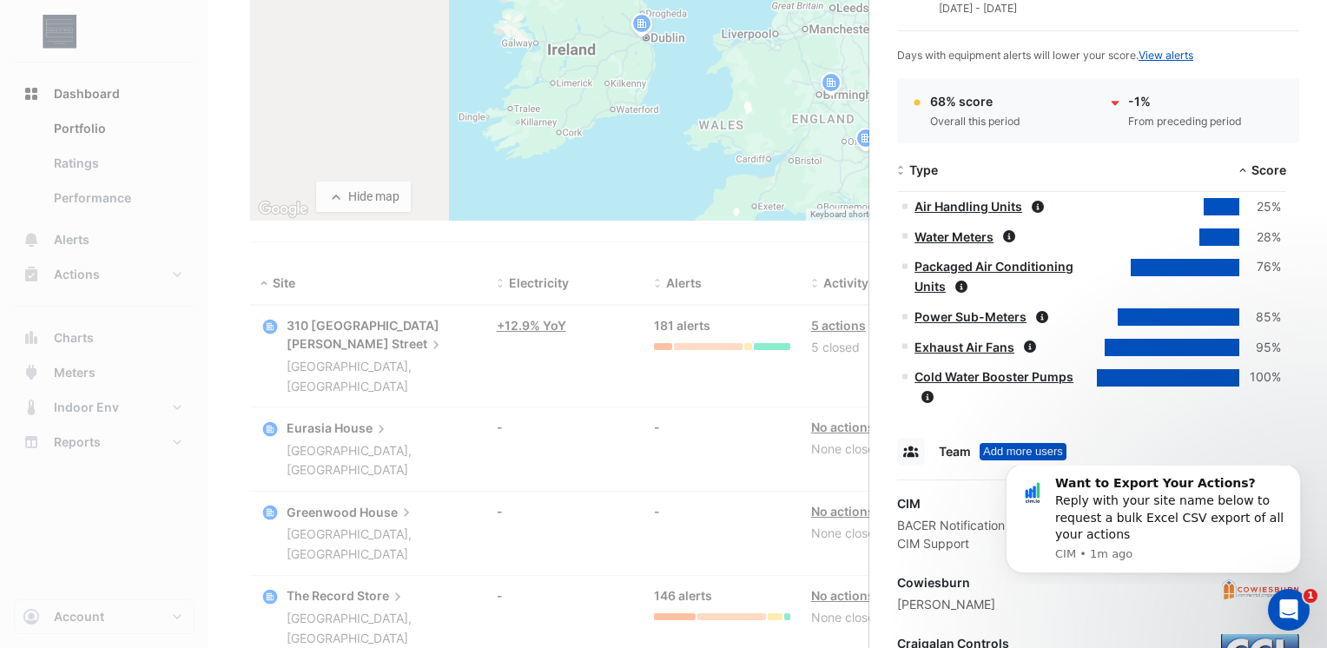
click at [960, 236] on link "Water Meters" at bounding box center [953, 236] width 79 height 15
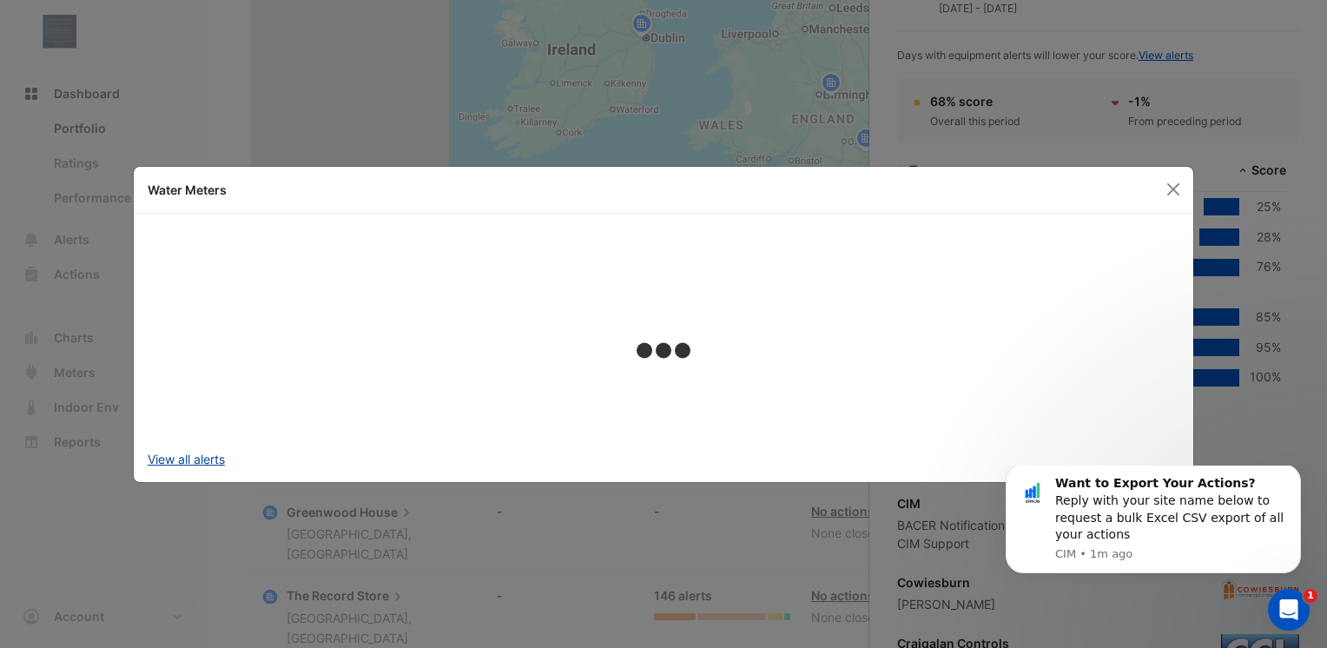
click at [209, 459] on link "View all alerts" at bounding box center [186, 459] width 77 height 18
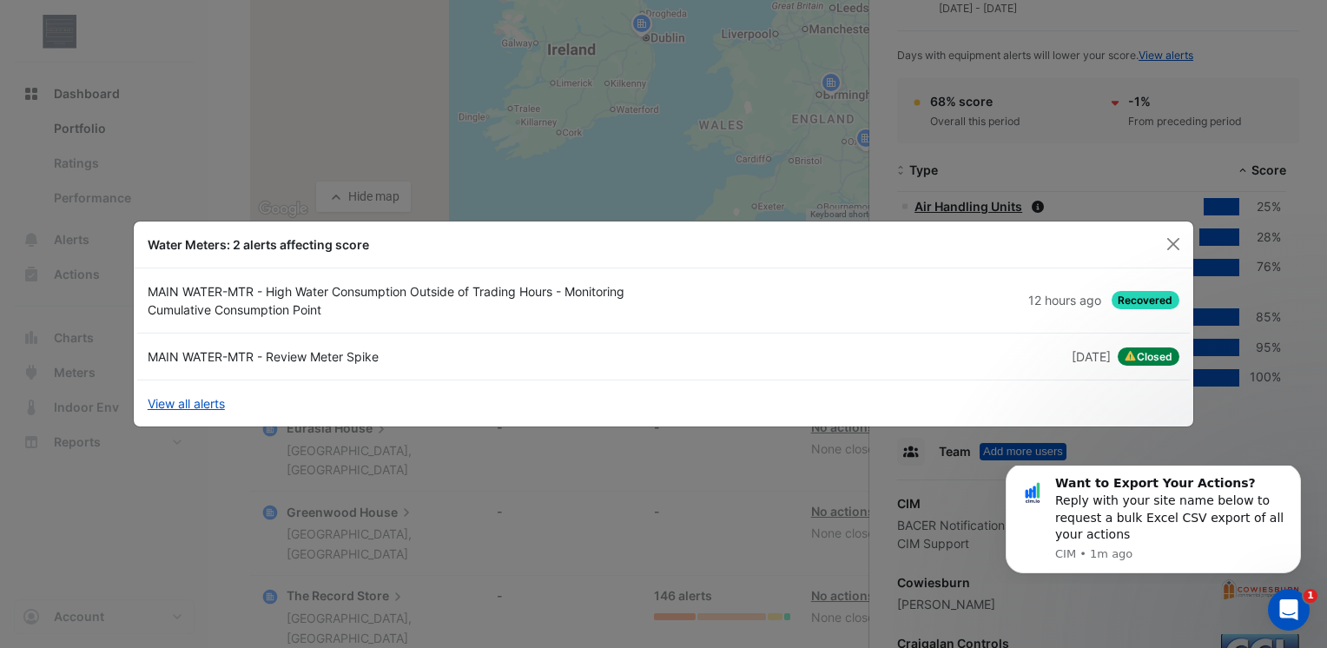
click at [1127, 304] on span "Recovered" at bounding box center [1145, 300] width 69 height 18
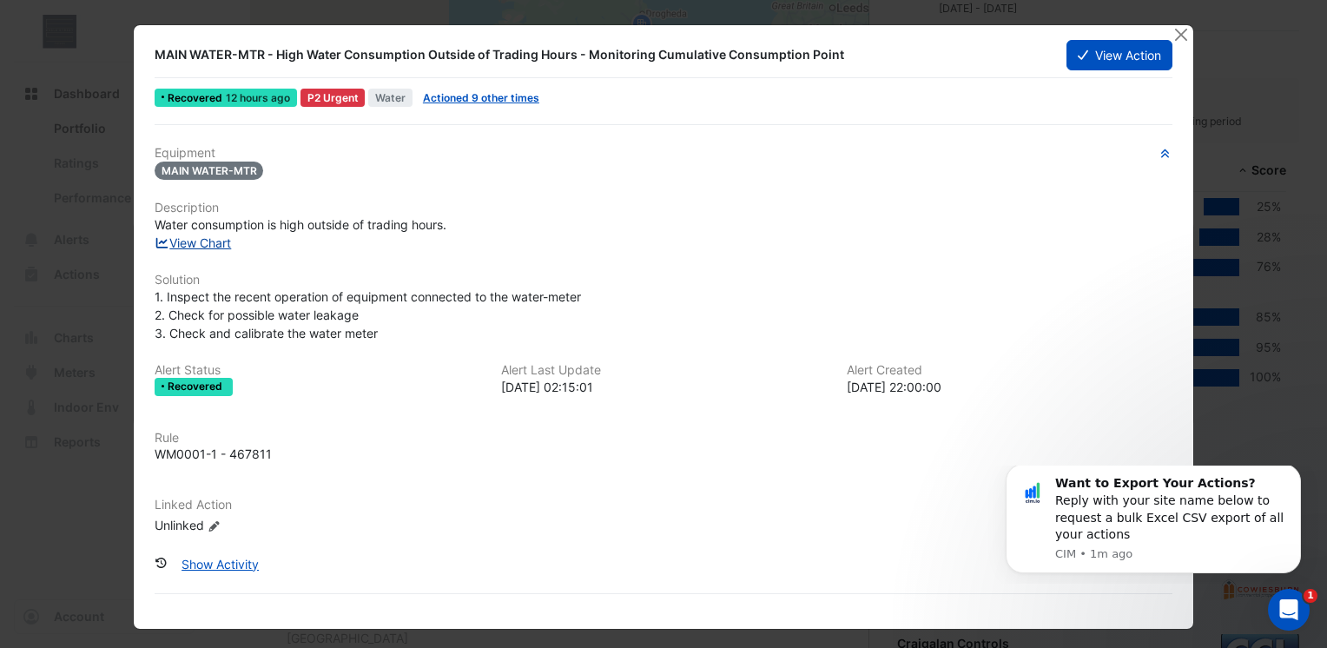
click at [204, 235] on link "View Chart" at bounding box center [193, 242] width 77 height 15
click at [436, 92] on link "Actioned 9 other times" at bounding box center [481, 97] width 116 height 13
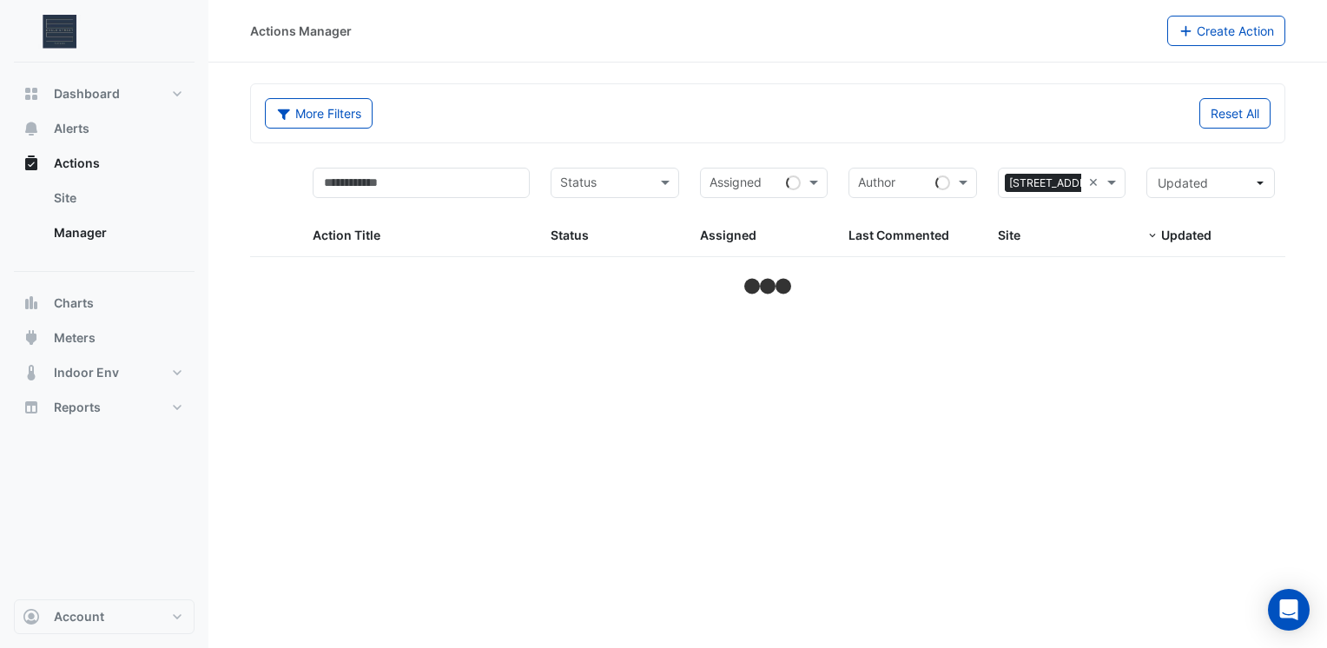
select select "***"
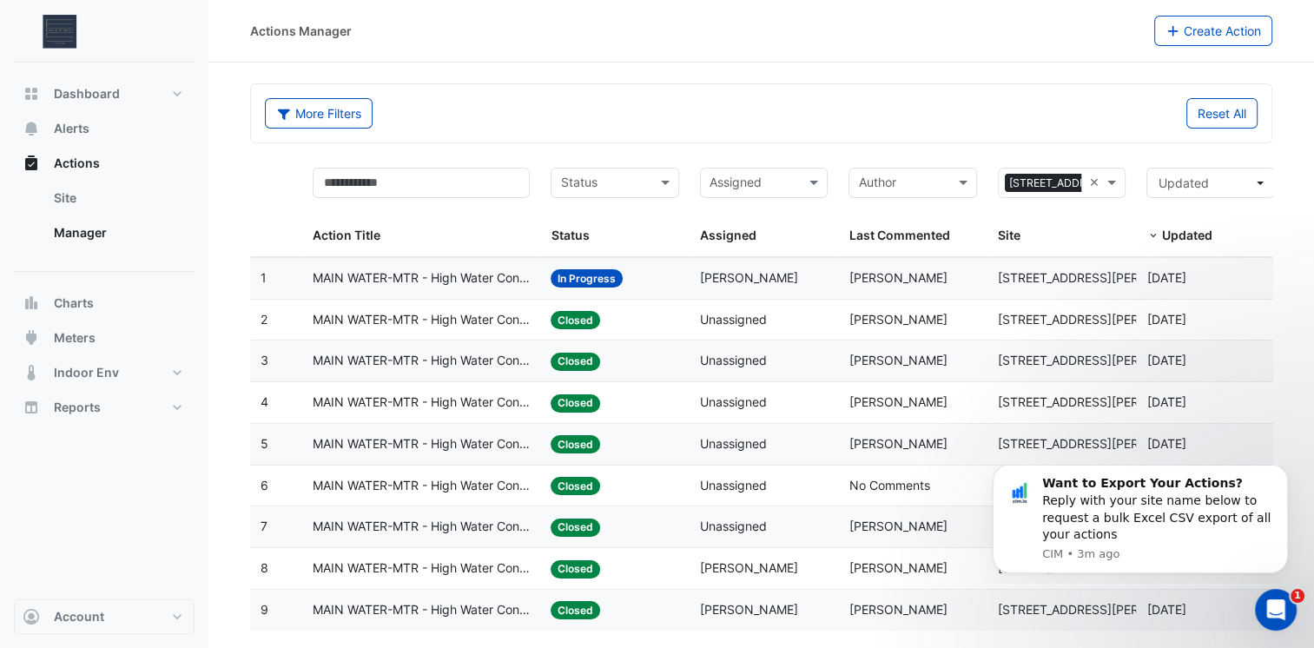
click at [847, 323] on datatable-body-cell "Last Commented: [PERSON_NAME]" at bounding box center [912, 320] width 149 height 41
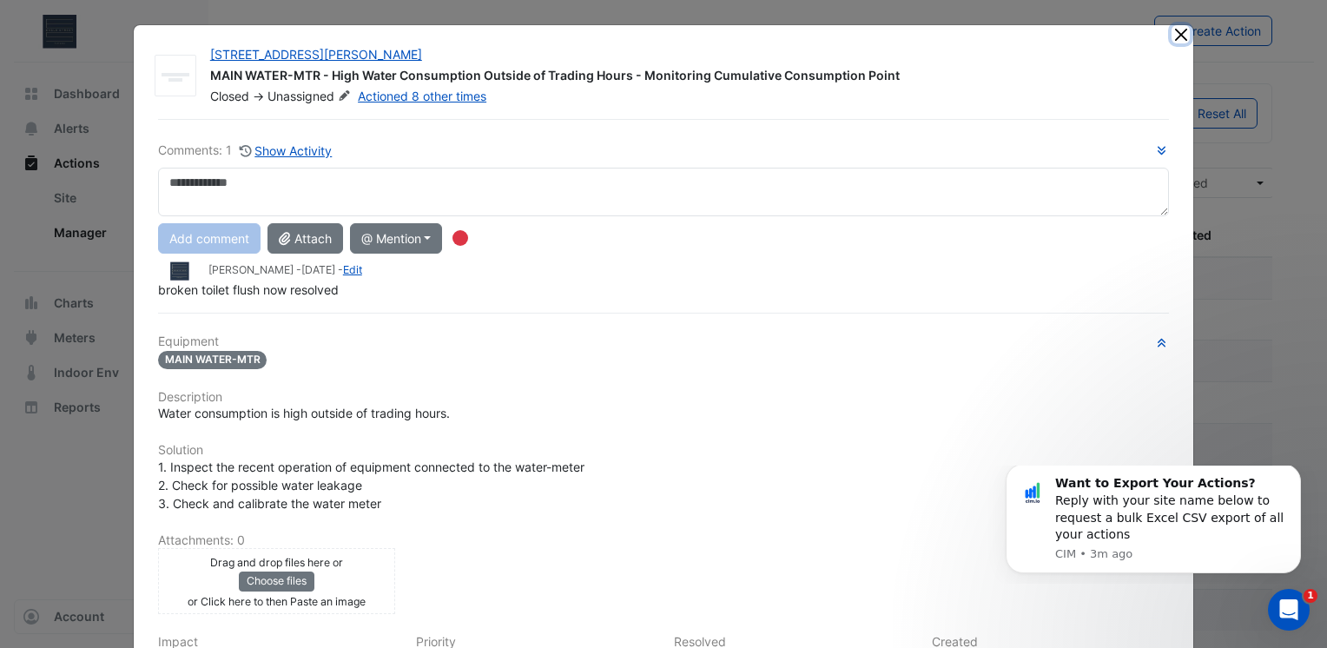
click at [1176, 37] on button "Close" at bounding box center [1180, 34] width 18 height 18
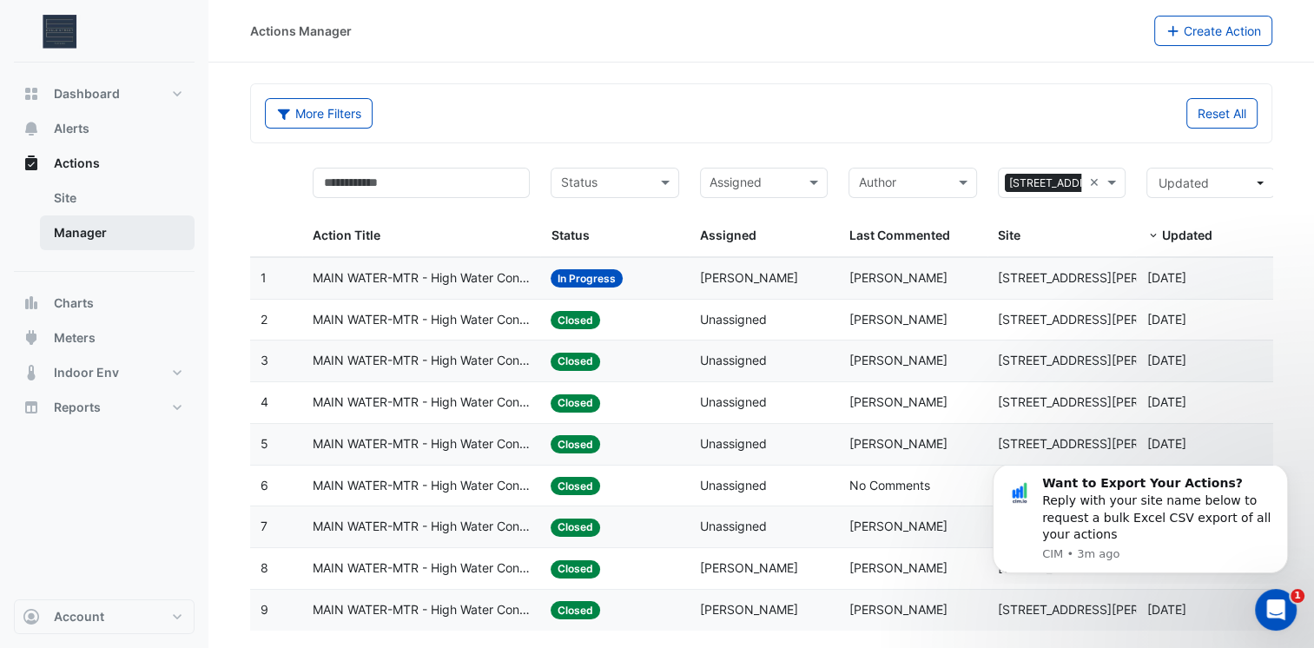
click at [129, 223] on link "Manager" at bounding box center [117, 232] width 155 height 35
click at [563, 268] on div "Status: In Progress" at bounding box center [614, 278] width 128 height 20
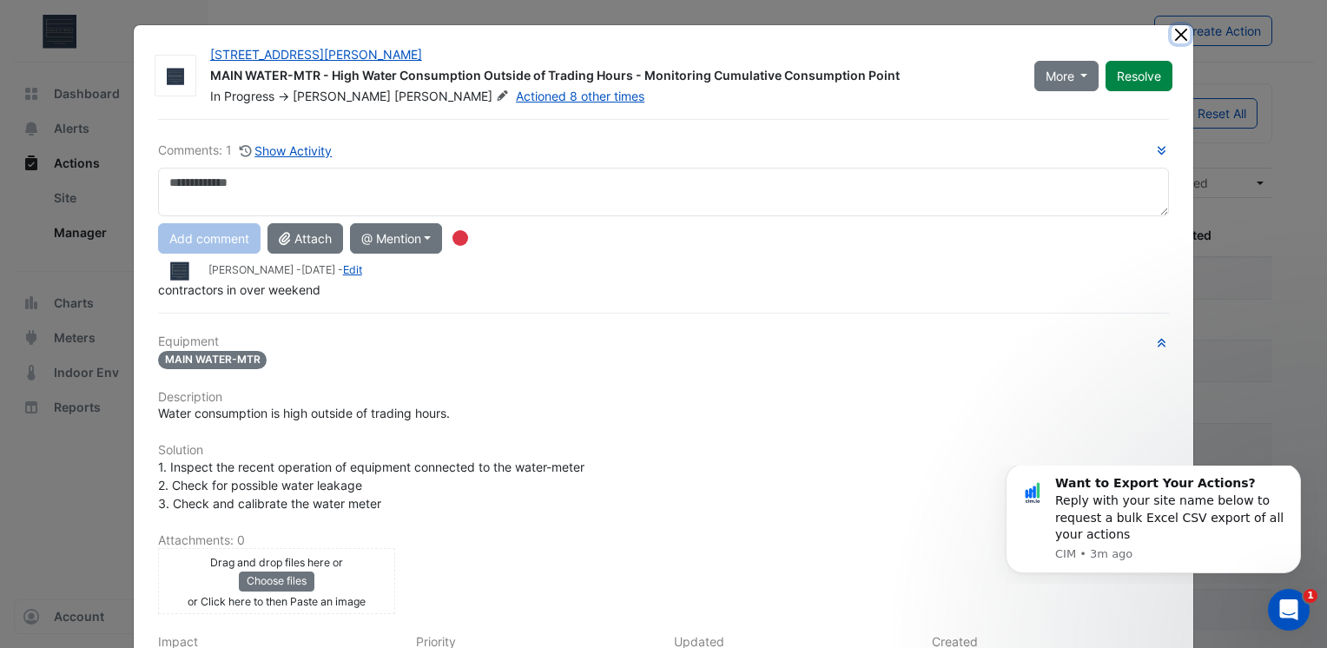
click at [1171, 31] on button "Close" at bounding box center [1180, 34] width 18 height 18
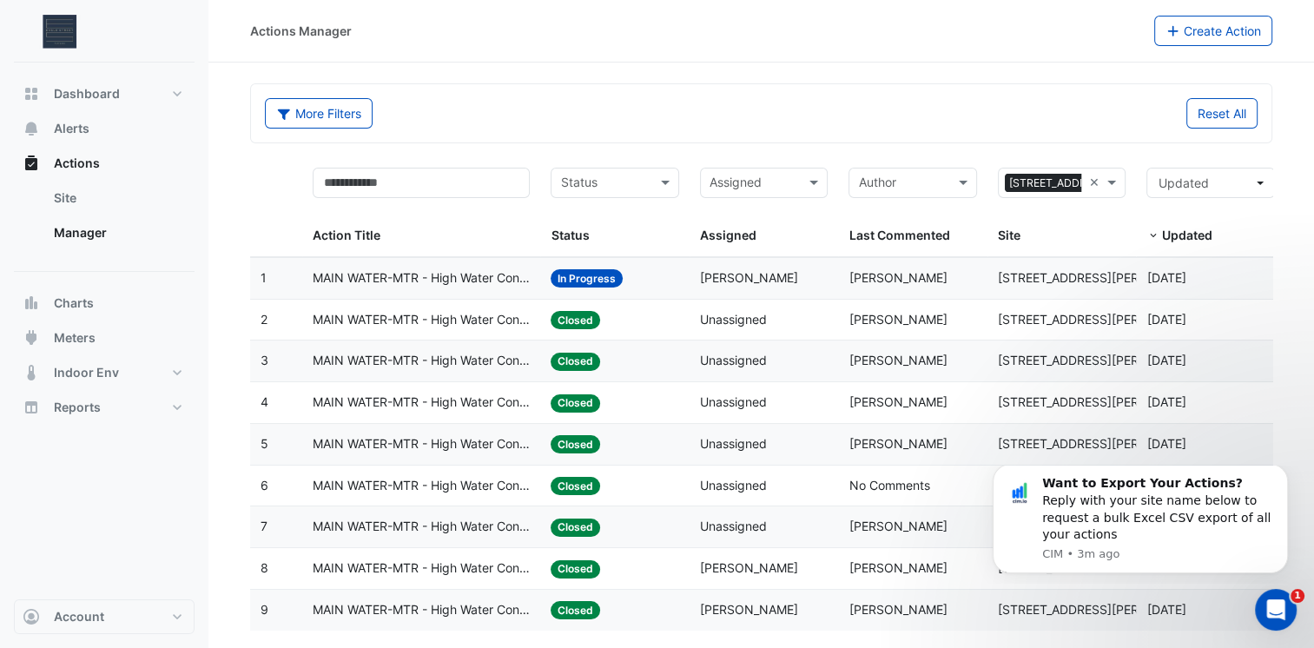
click at [600, 271] on span "In Progress" at bounding box center [586, 278] width 72 height 18
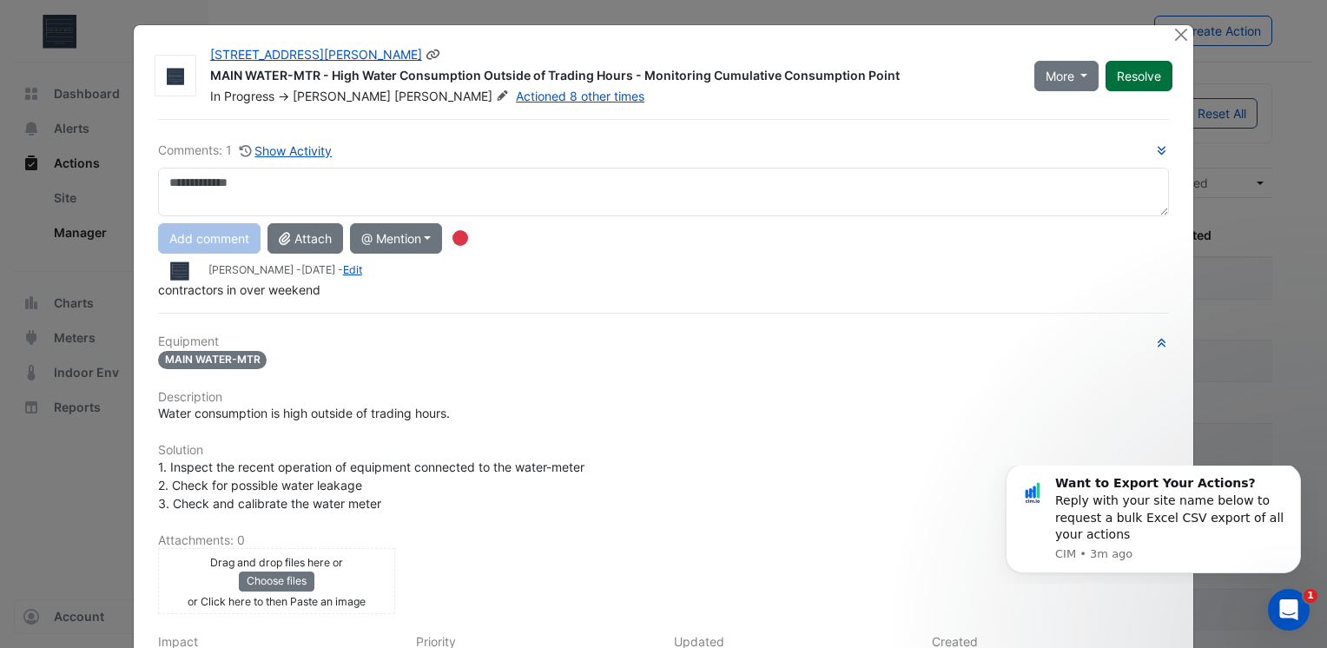
click at [1118, 78] on button "Resolve" at bounding box center [1138, 76] width 67 height 30
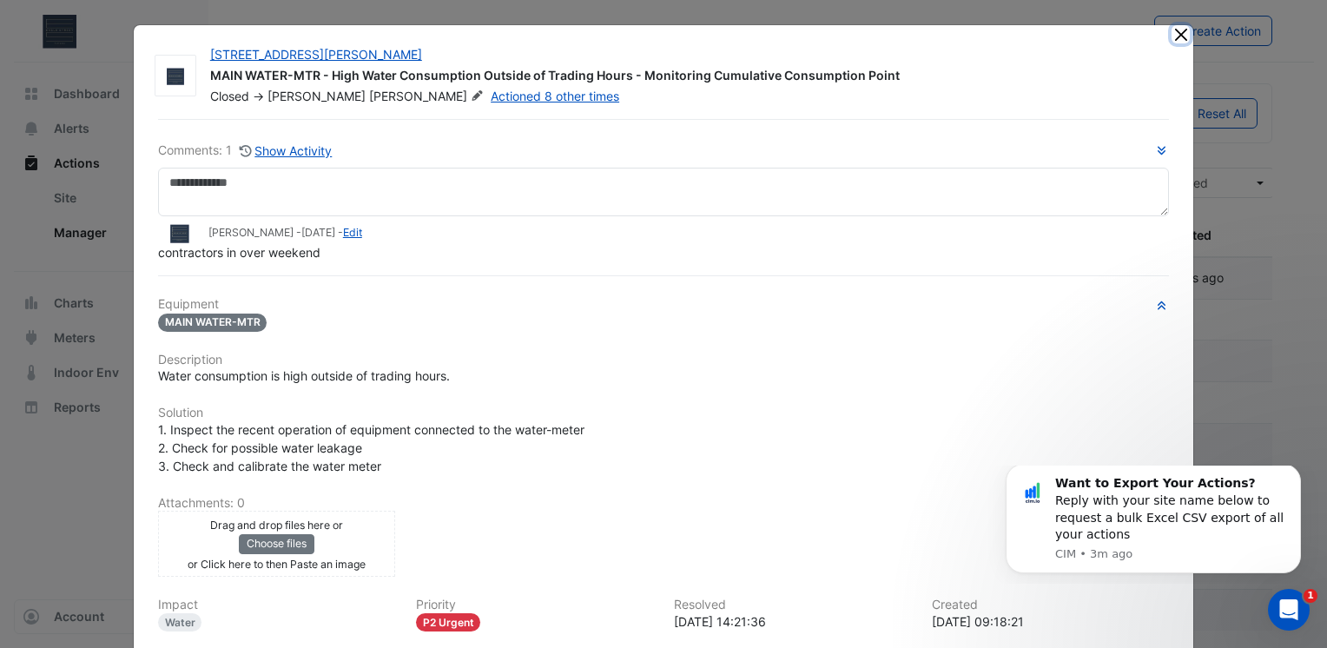
click at [1176, 33] on button "Close" at bounding box center [1180, 34] width 18 height 18
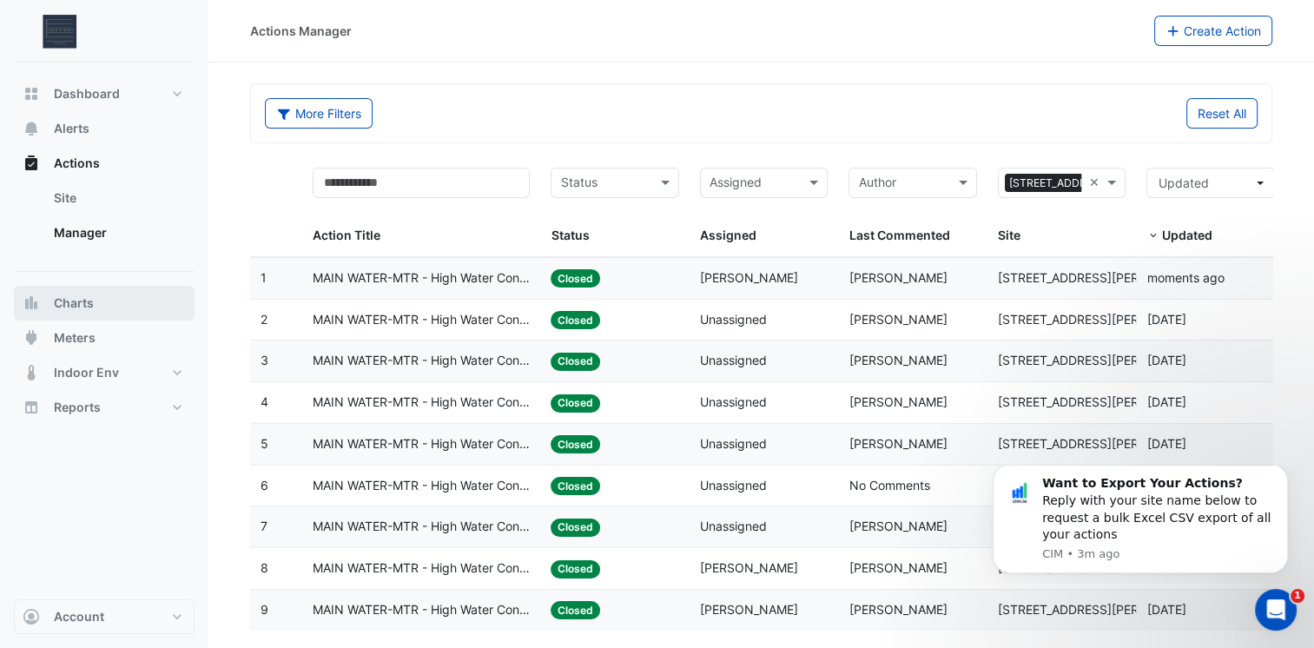
click at [108, 305] on button "Charts" at bounding box center [104, 303] width 181 height 35
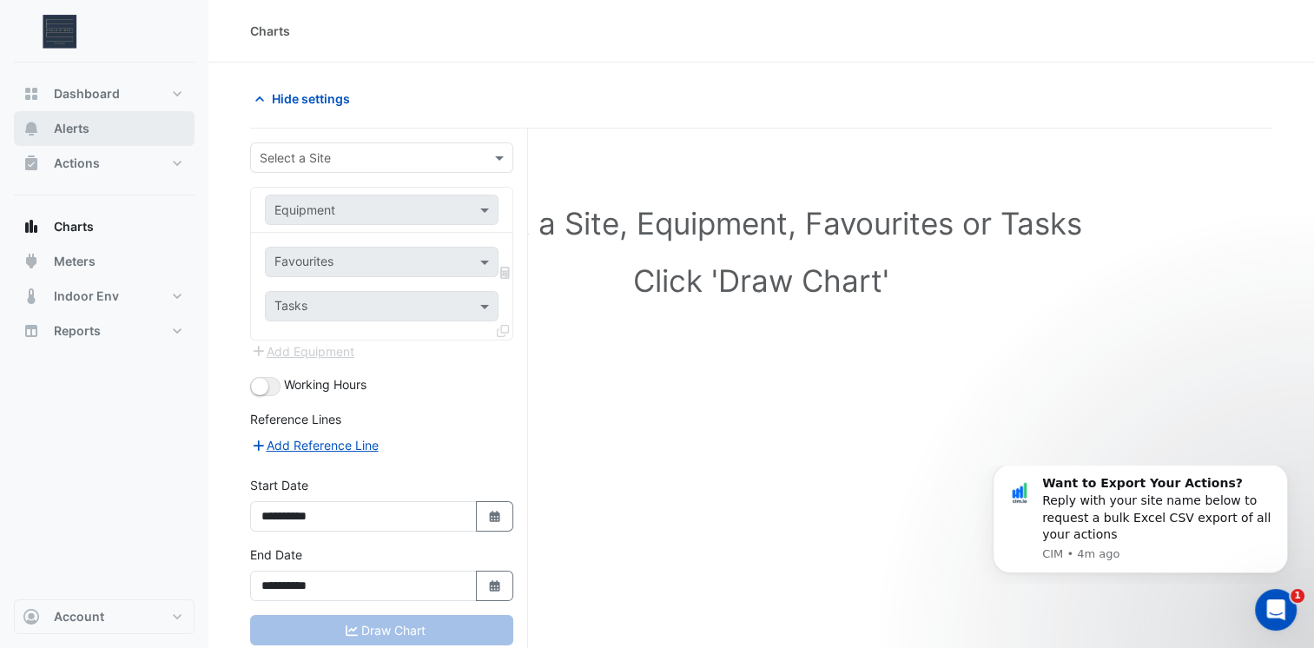
click at [115, 126] on button "Alerts" at bounding box center [104, 128] width 181 height 35
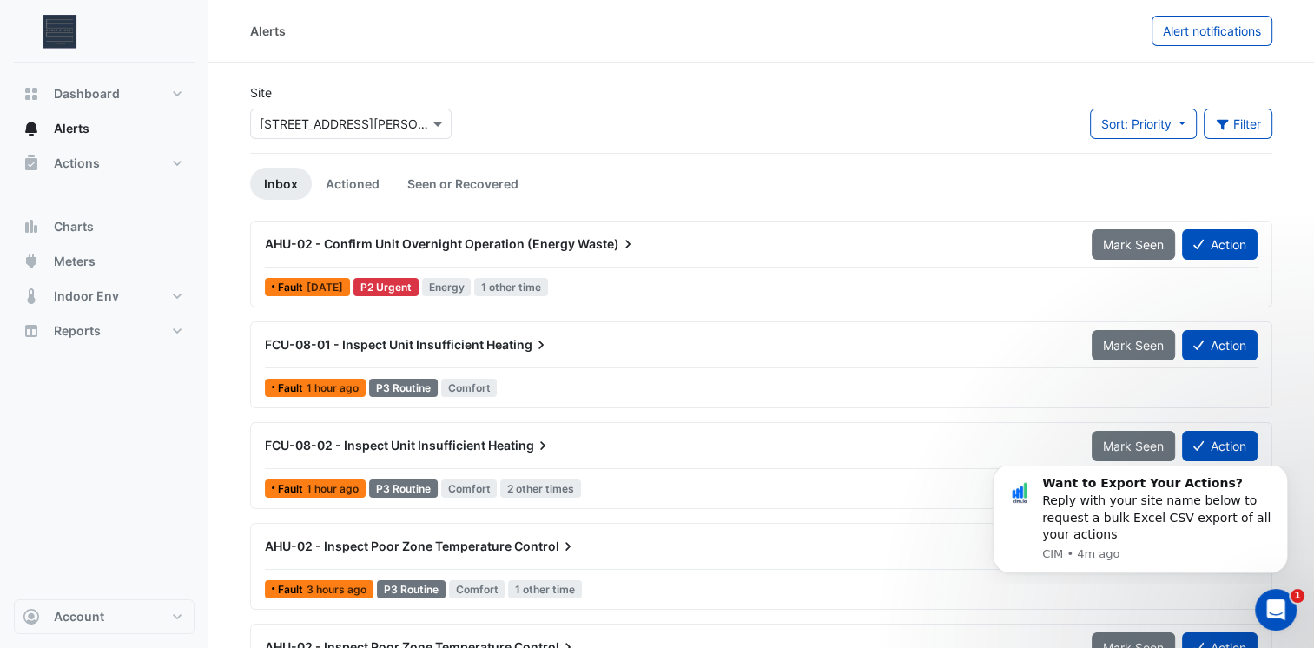
click at [312, 339] on span "FCU-08-01 - Inspect Unit Insufficient" at bounding box center [374, 344] width 219 height 15
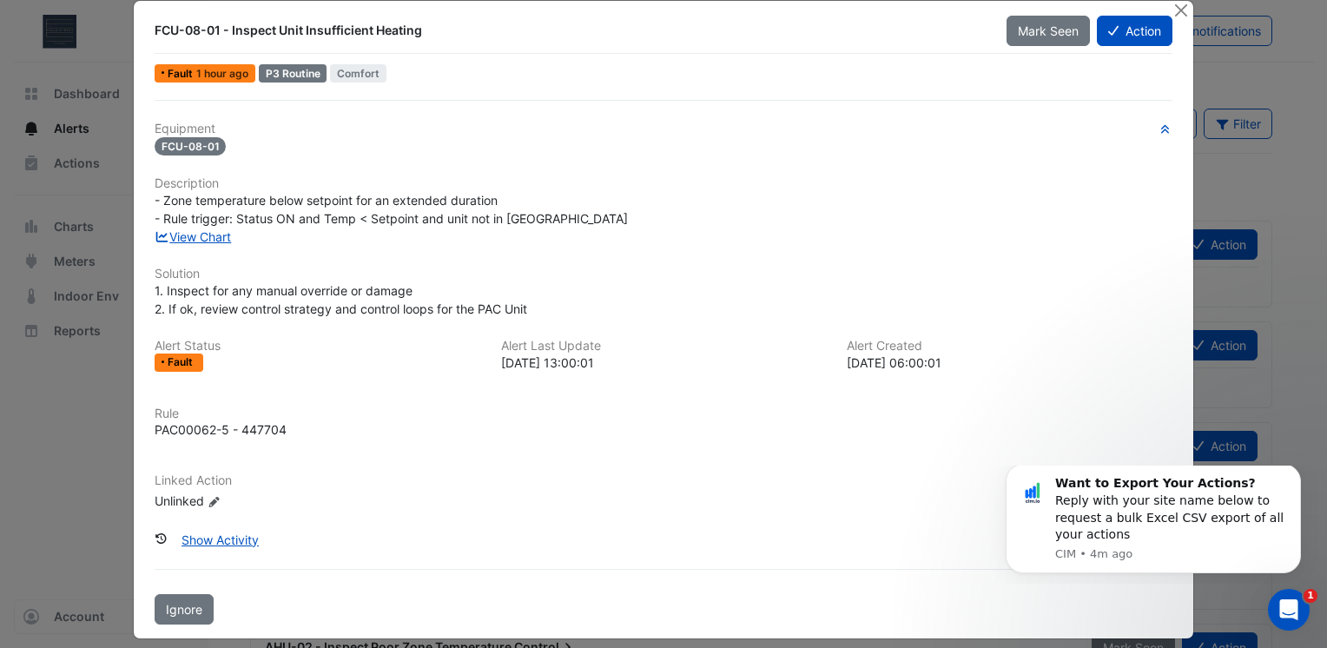
scroll to position [36, 0]
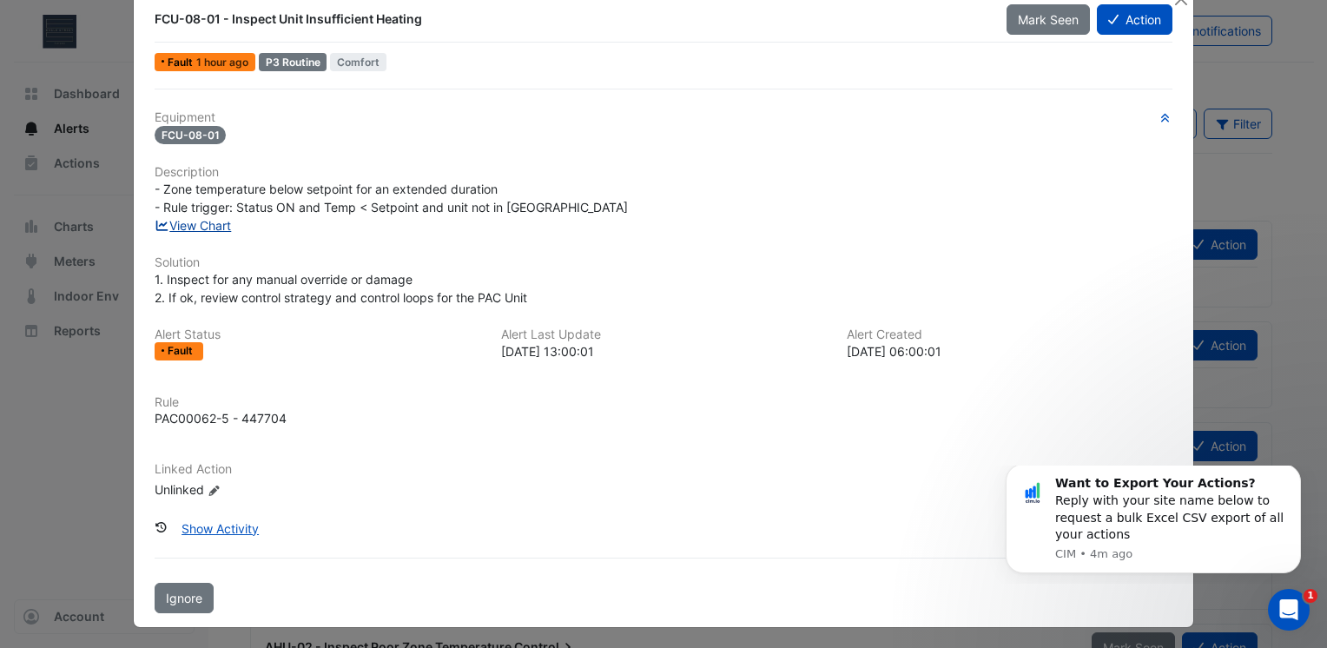
click at [218, 227] on link "View Chart" at bounding box center [193, 225] width 77 height 15
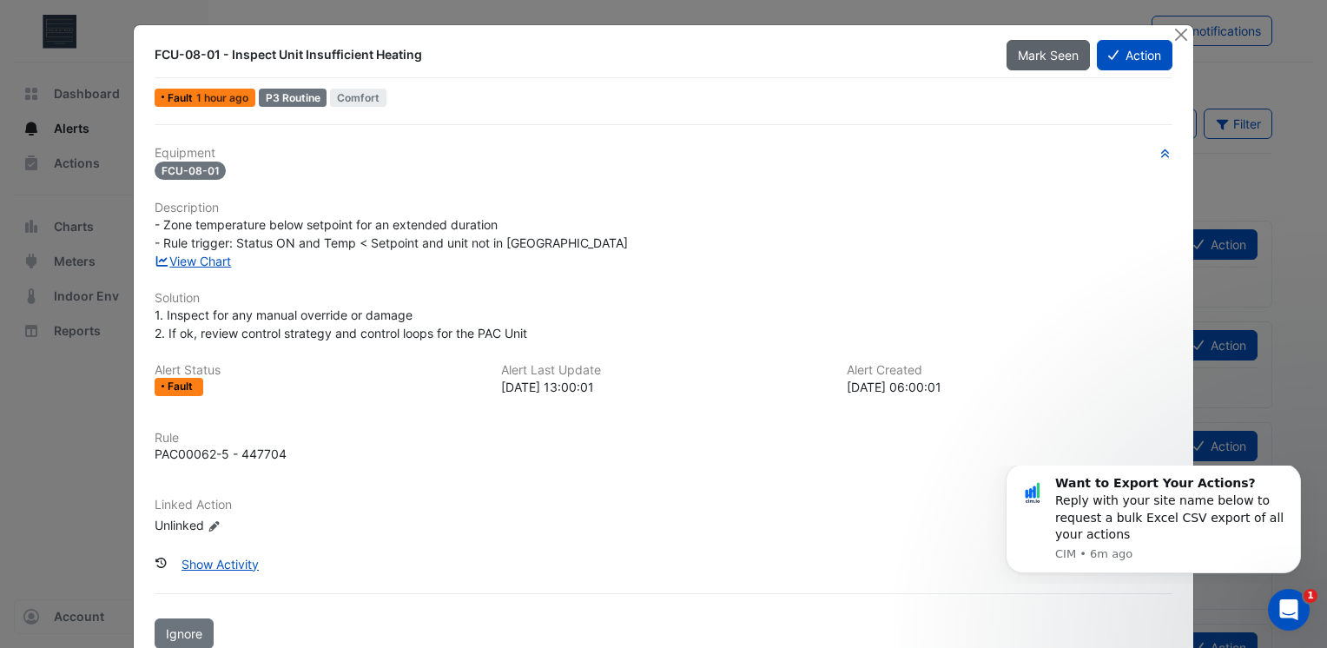
click at [1037, 64] on button "Mark Seen" at bounding box center [1047, 55] width 83 height 30
click at [1177, 40] on button "Close" at bounding box center [1180, 34] width 18 height 18
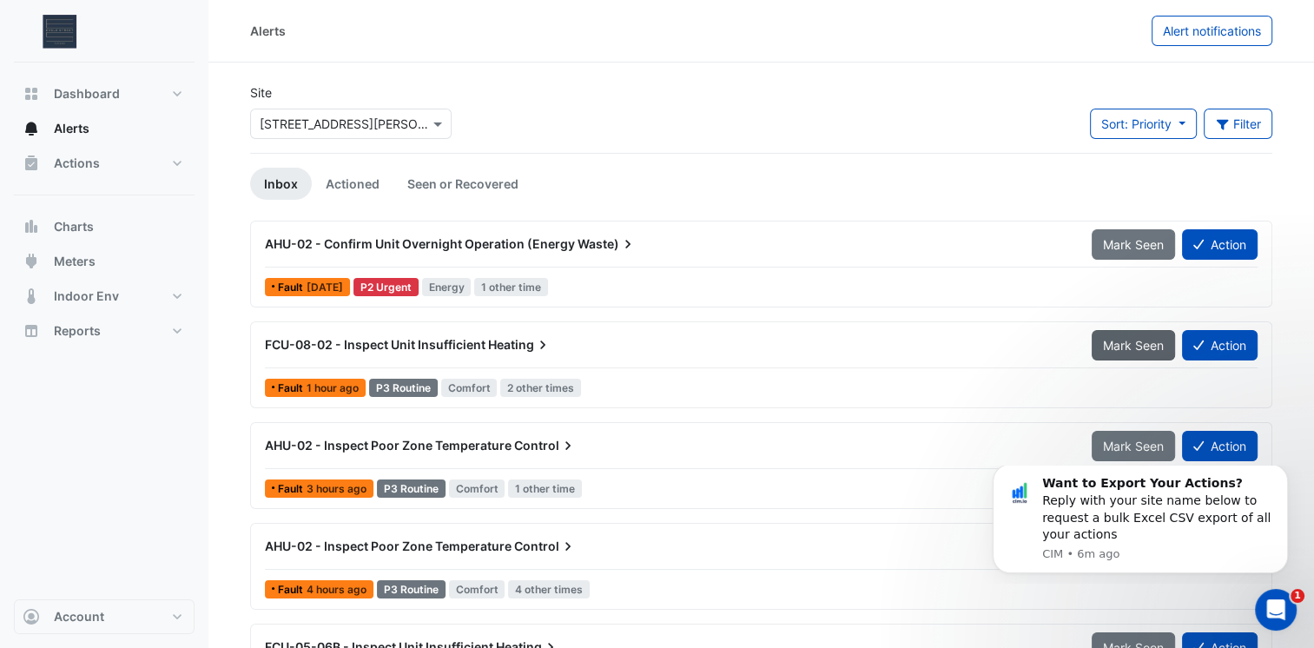
click at [1112, 352] on button "Mark Seen" at bounding box center [1132, 345] width 83 height 30
click at [500, 349] on span "AHU-02 - Inspect Poor Zone Temperature" at bounding box center [388, 344] width 247 height 15
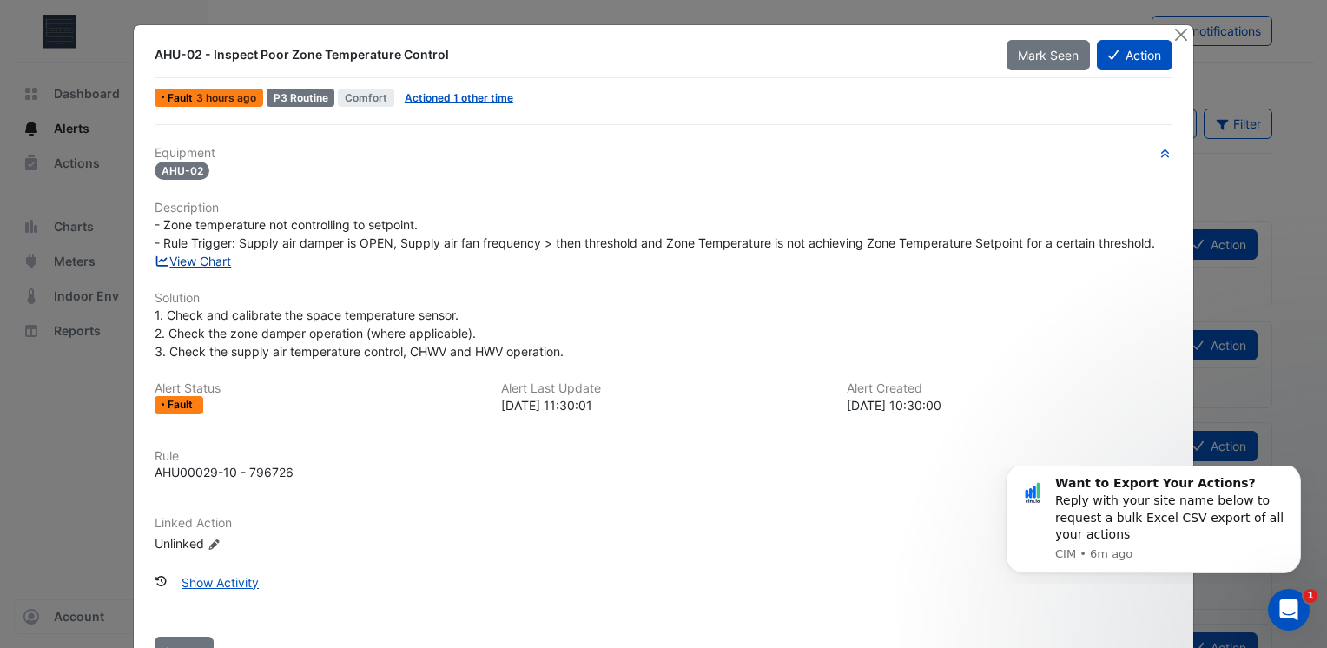
click at [210, 261] on link "View Chart" at bounding box center [193, 261] width 77 height 15
click at [1028, 60] on span "Mark Seen" at bounding box center [1048, 55] width 61 height 15
click at [1028, 60] on div "Mark Seen" at bounding box center [1051, 55] width 90 height 30
click at [1174, 40] on button "Close" at bounding box center [1180, 34] width 18 height 18
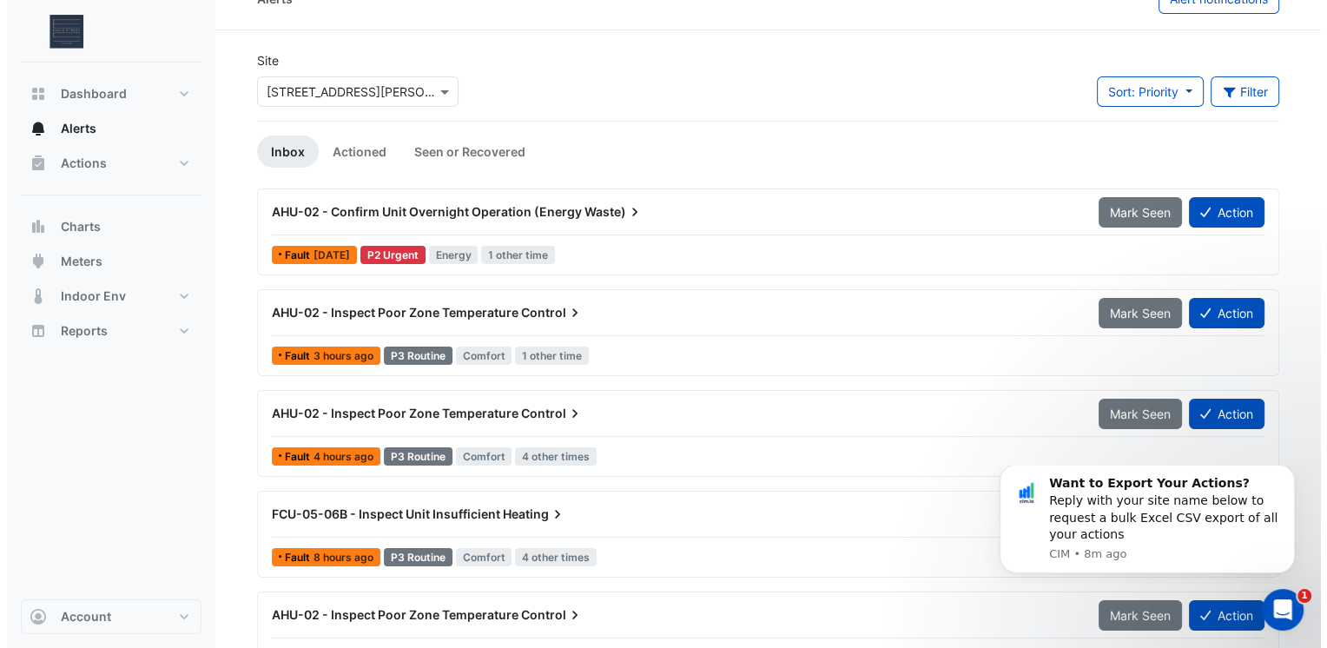
scroll to position [174, 0]
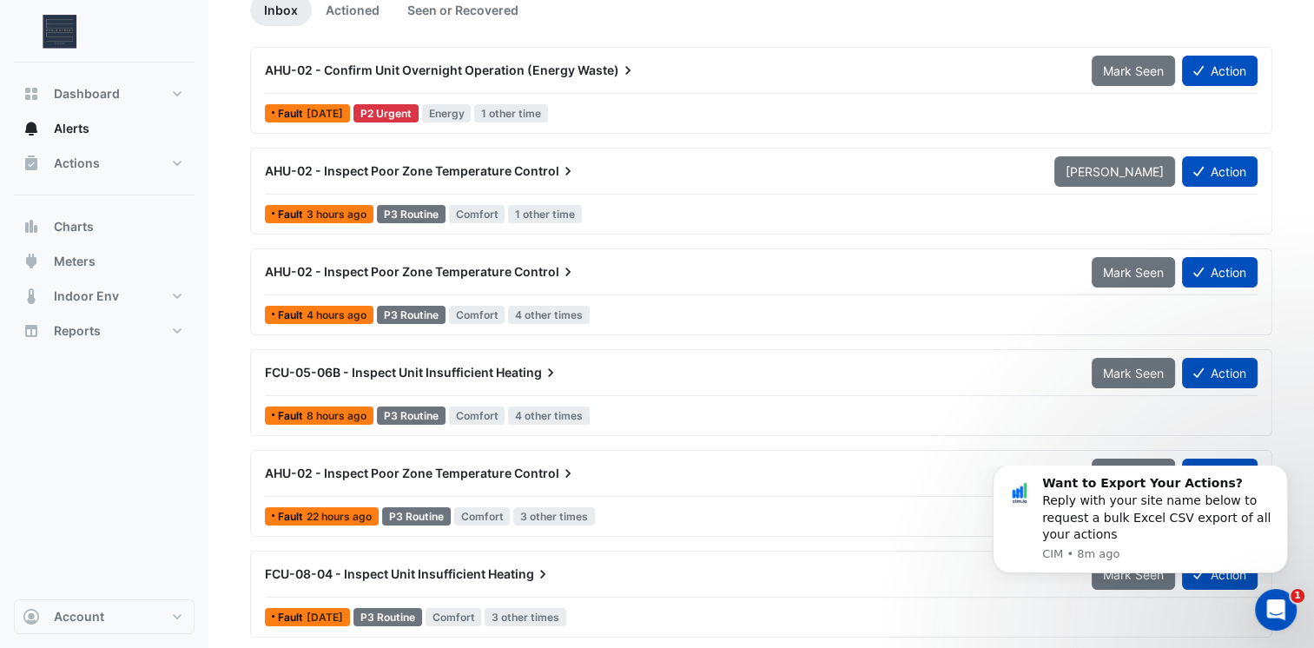
click at [471, 267] on span "AHU-02 - Inspect Poor Zone Temperature" at bounding box center [388, 271] width 247 height 15
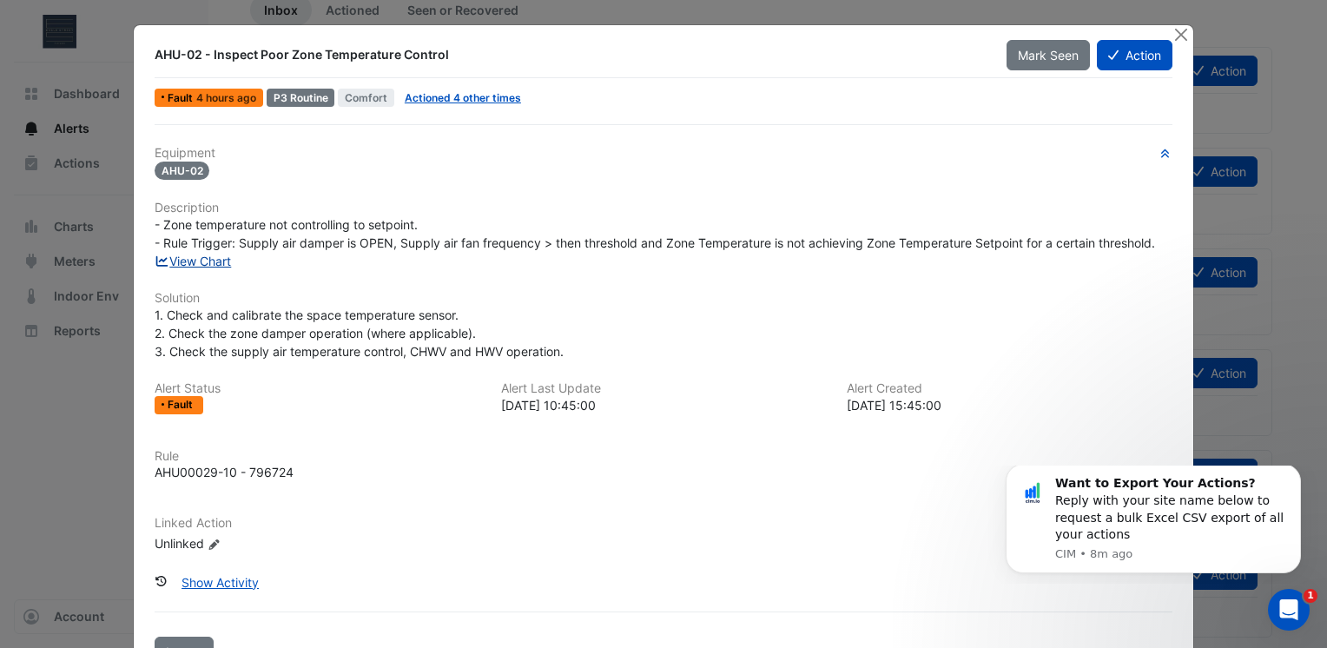
click at [213, 254] on link "View Chart" at bounding box center [193, 261] width 77 height 15
click at [1172, 41] on button "Close" at bounding box center [1180, 34] width 18 height 18
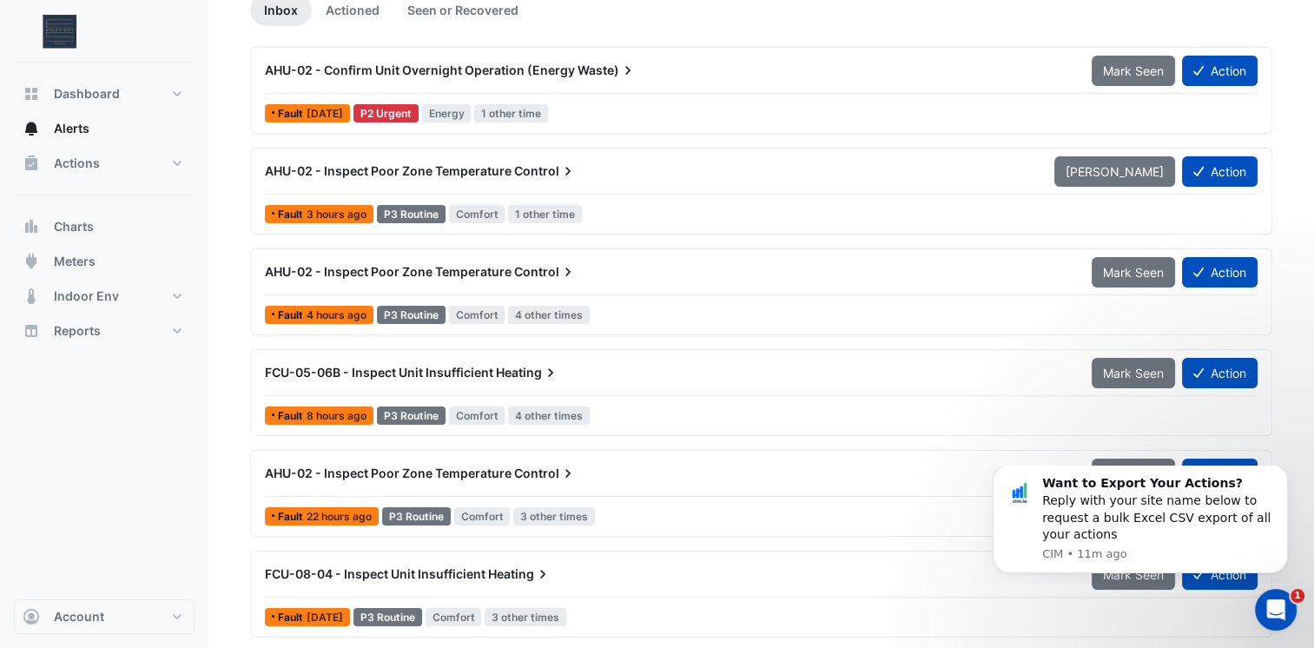
click at [476, 369] on span "FCU-05-06B - Inspect Unit Insufficient" at bounding box center [379, 372] width 228 height 15
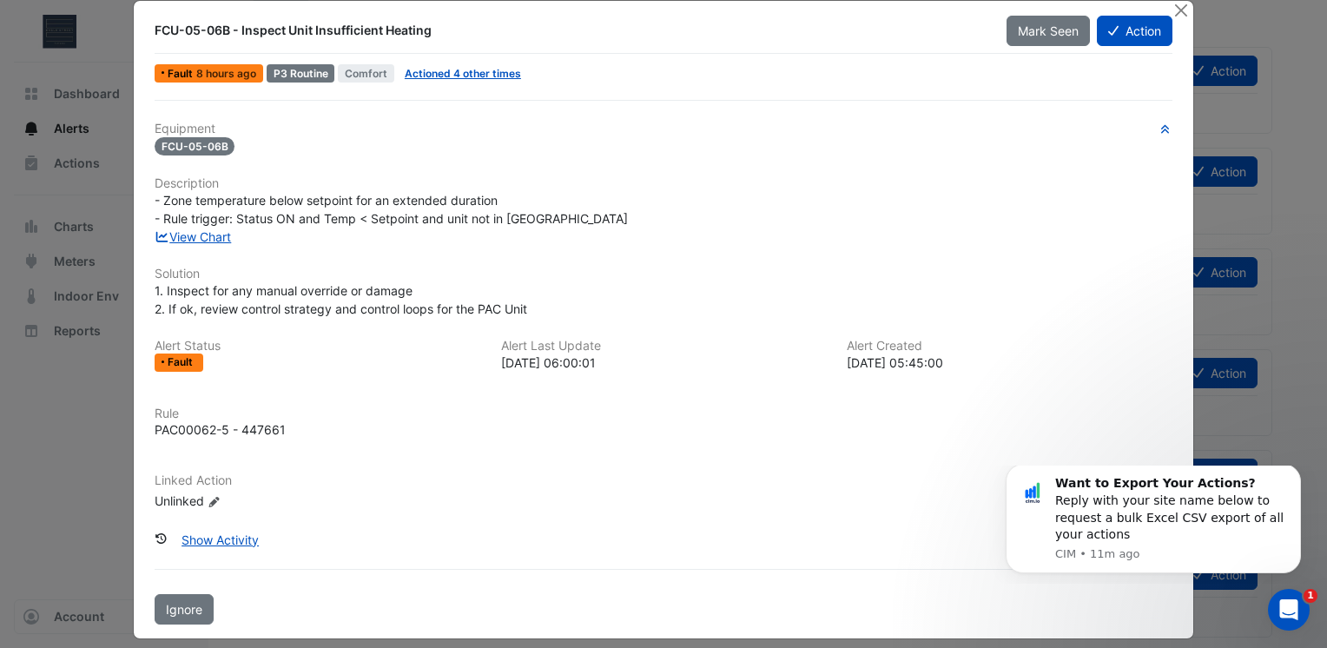
scroll to position [36, 0]
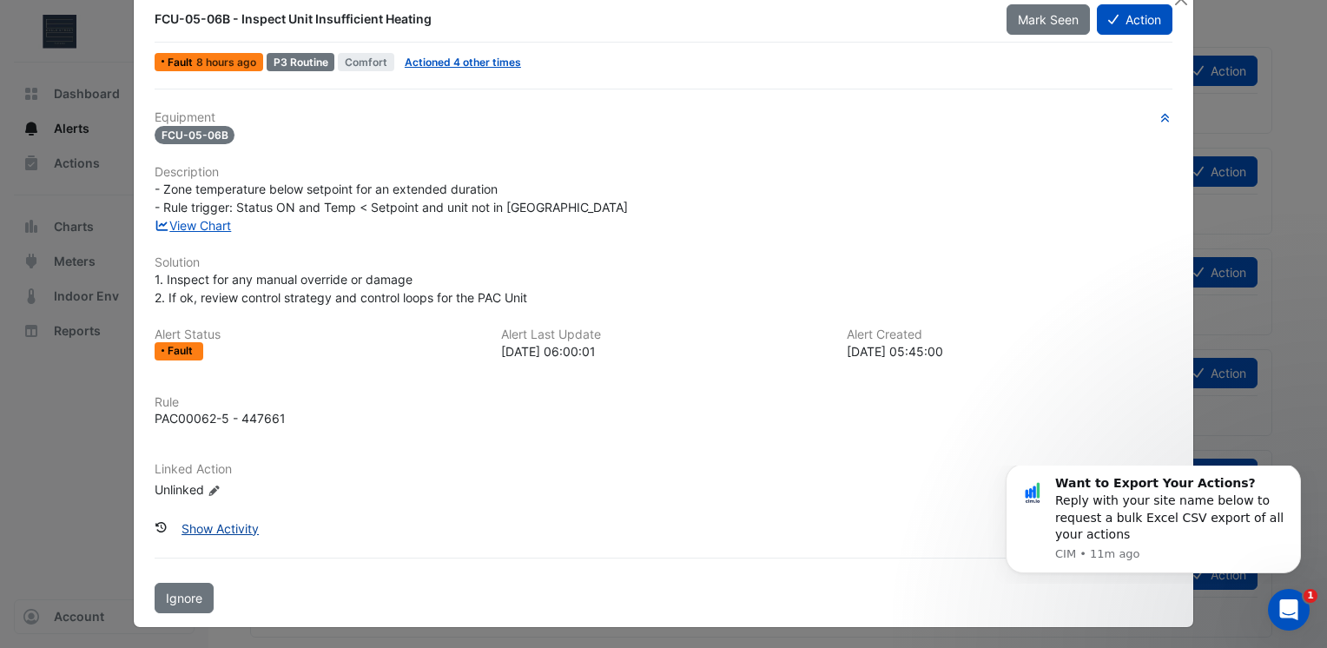
click at [226, 528] on button "Show Activity" at bounding box center [220, 528] width 100 height 30
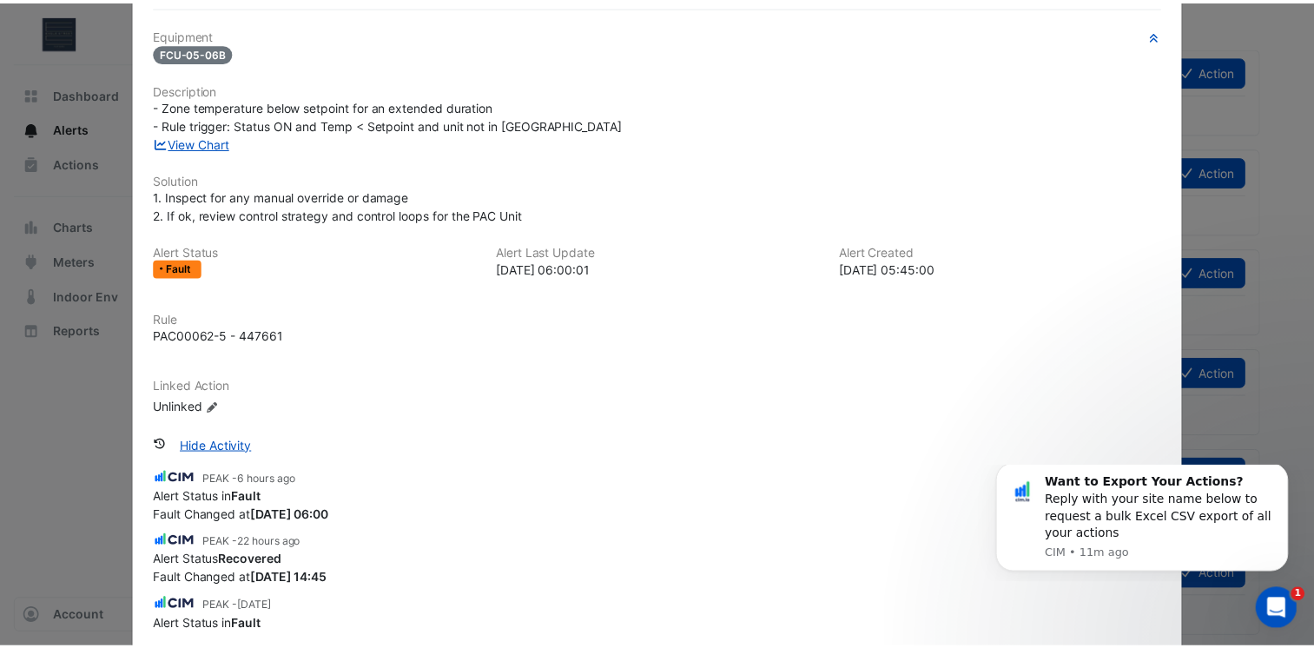
scroll to position [0, 0]
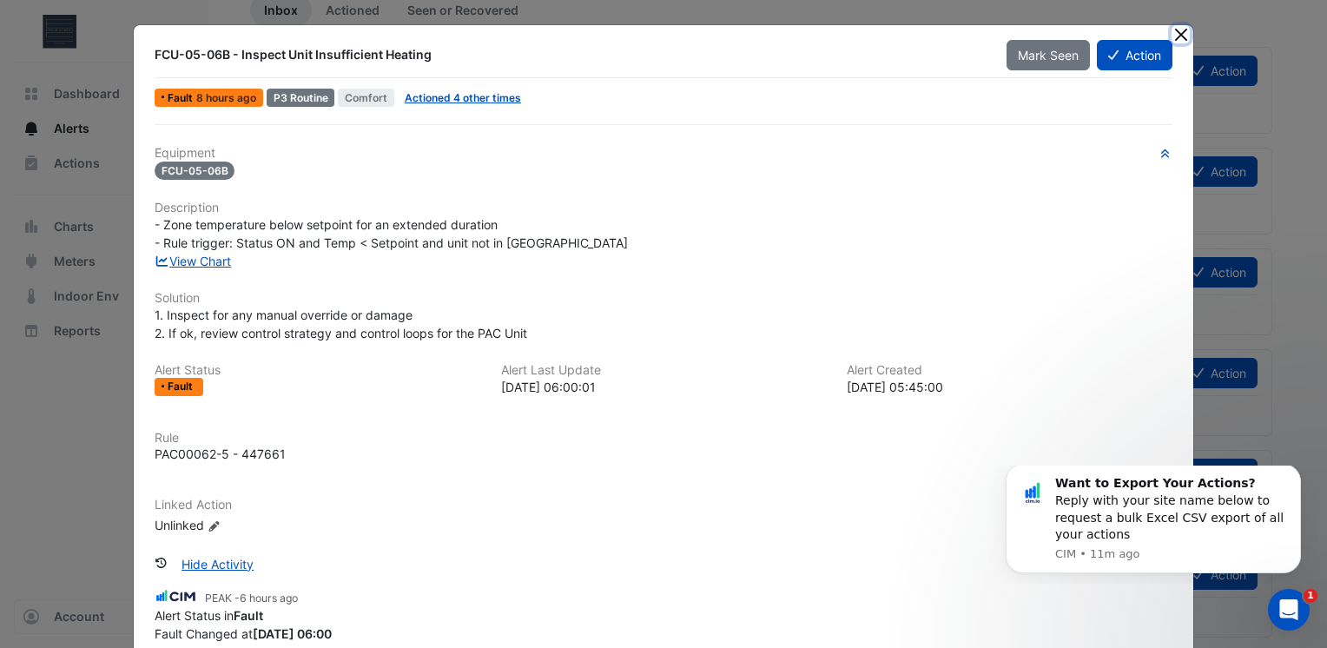
click at [1181, 33] on button "Close" at bounding box center [1180, 34] width 18 height 18
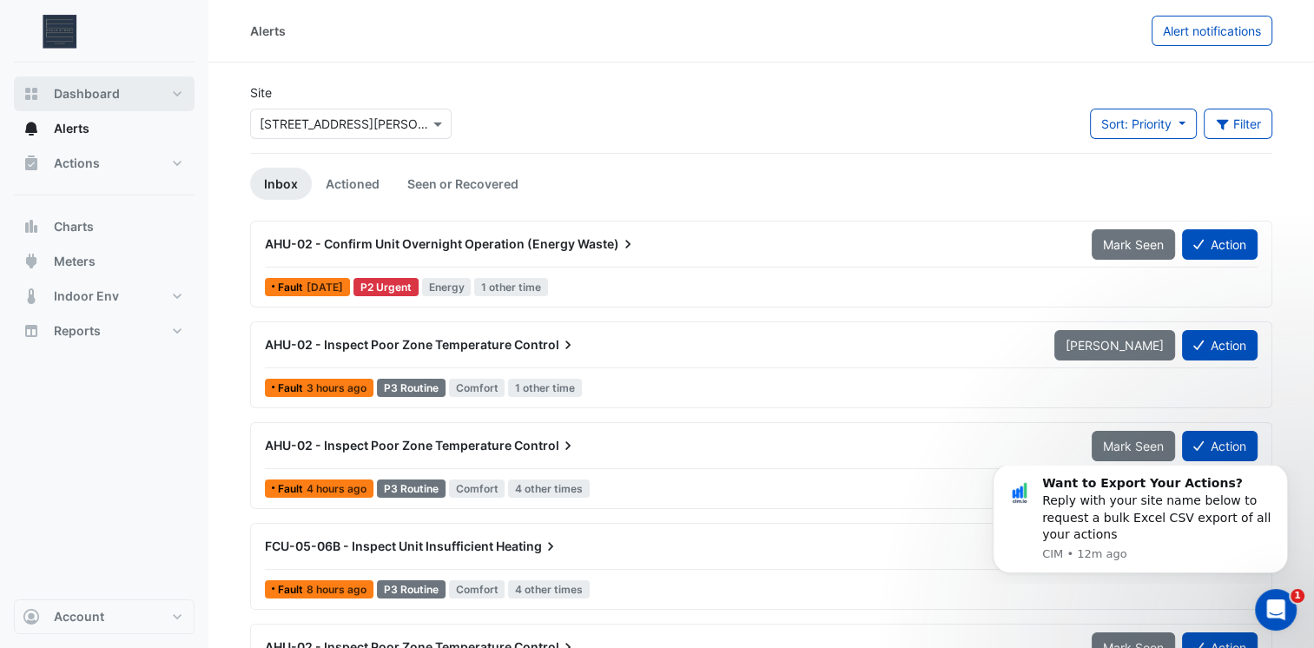
click at [119, 87] on button "Dashboard" at bounding box center [104, 93] width 181 height 35
select select "***"
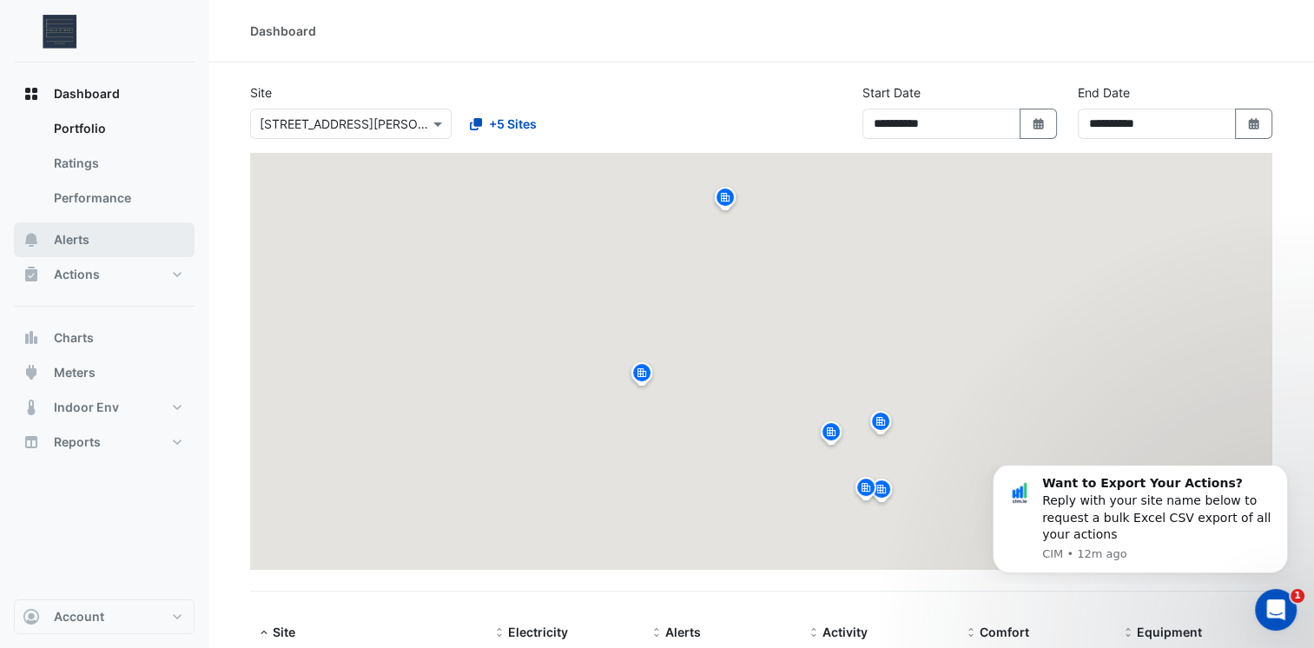
click at [118, 229] on button "Alerts" at bounding box center [104, 239] width 181 height 35
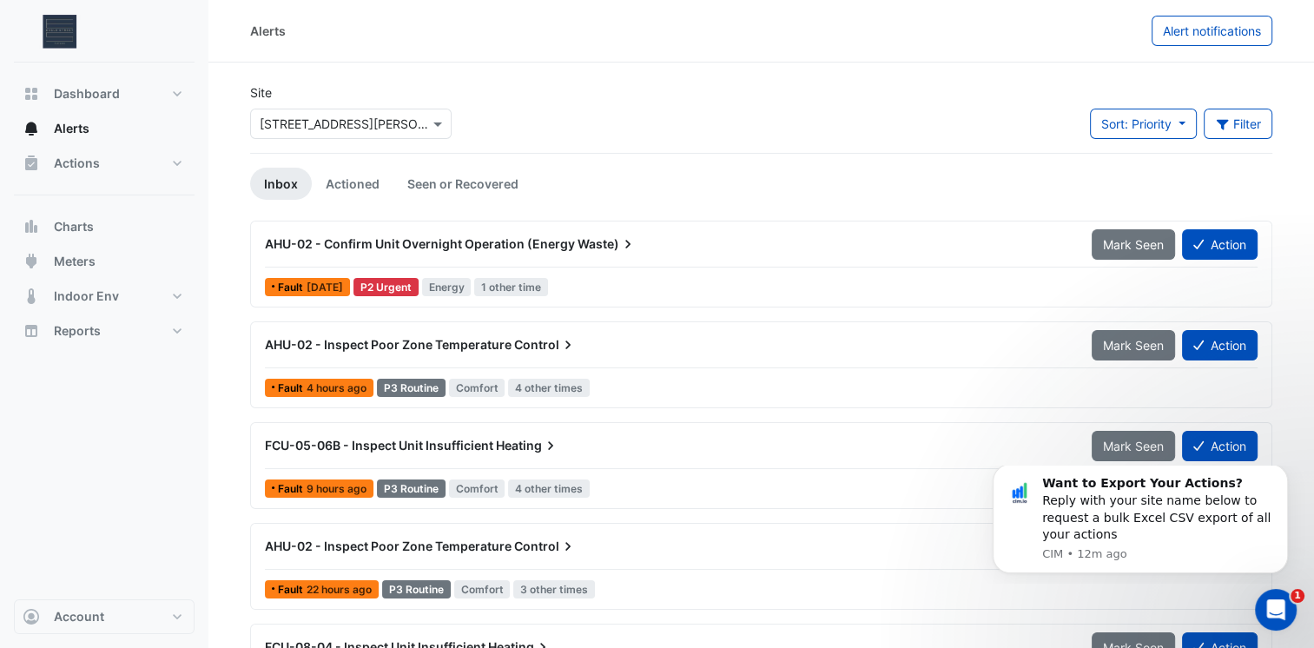
click at [451, 245] on span "AHU-02 - Confirm Unit Overnight Operation (Energy" at bounding box center [420, 243] width 310 height 15
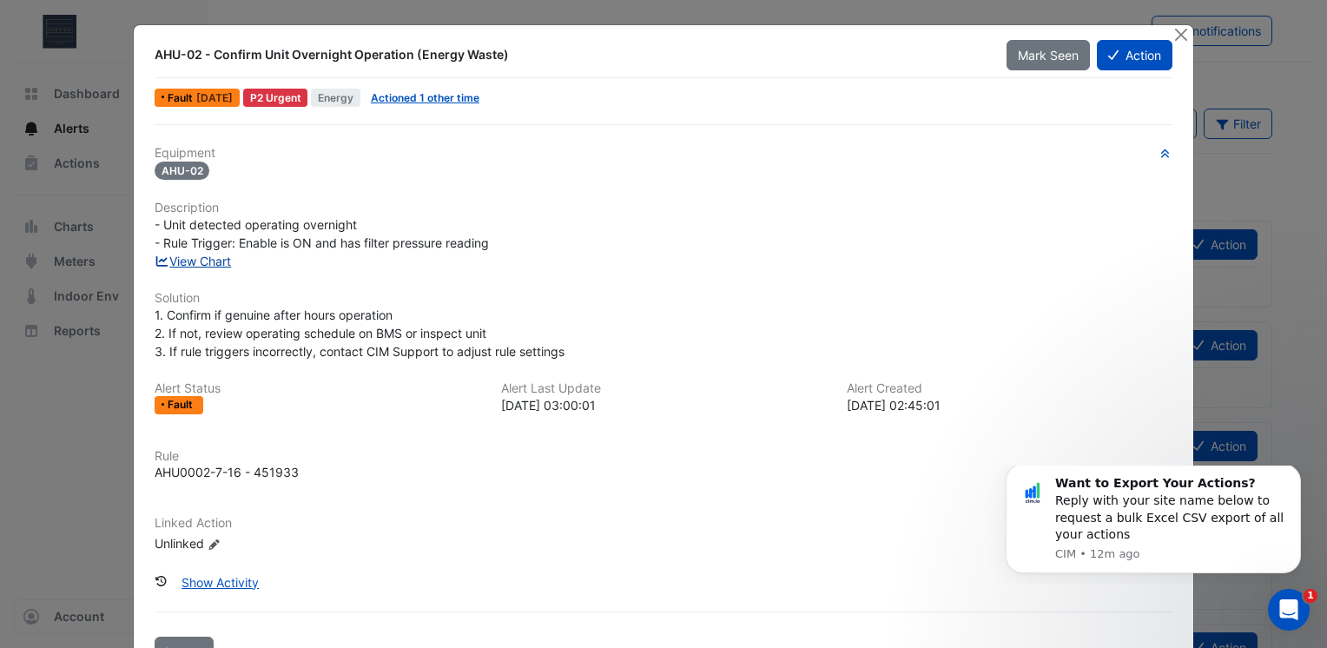
click at [180, 255] on link "View Chart" at bounding box center [193, 261] width 77 height 15
click at [207, 255] on link "View Chart" at bounding box center [193, 261] width 77 height 15
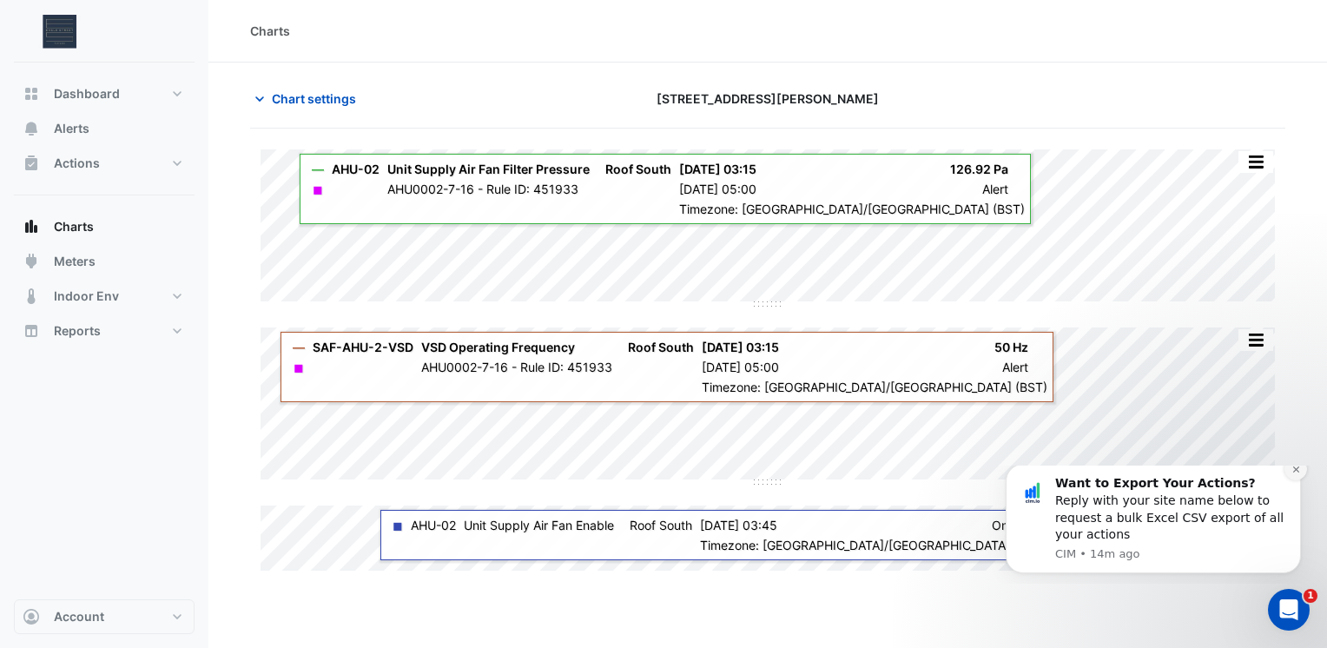
click at [1301, 480] on button "Dismiss notification" at bounding box center [1295, 469] width 23 height 23
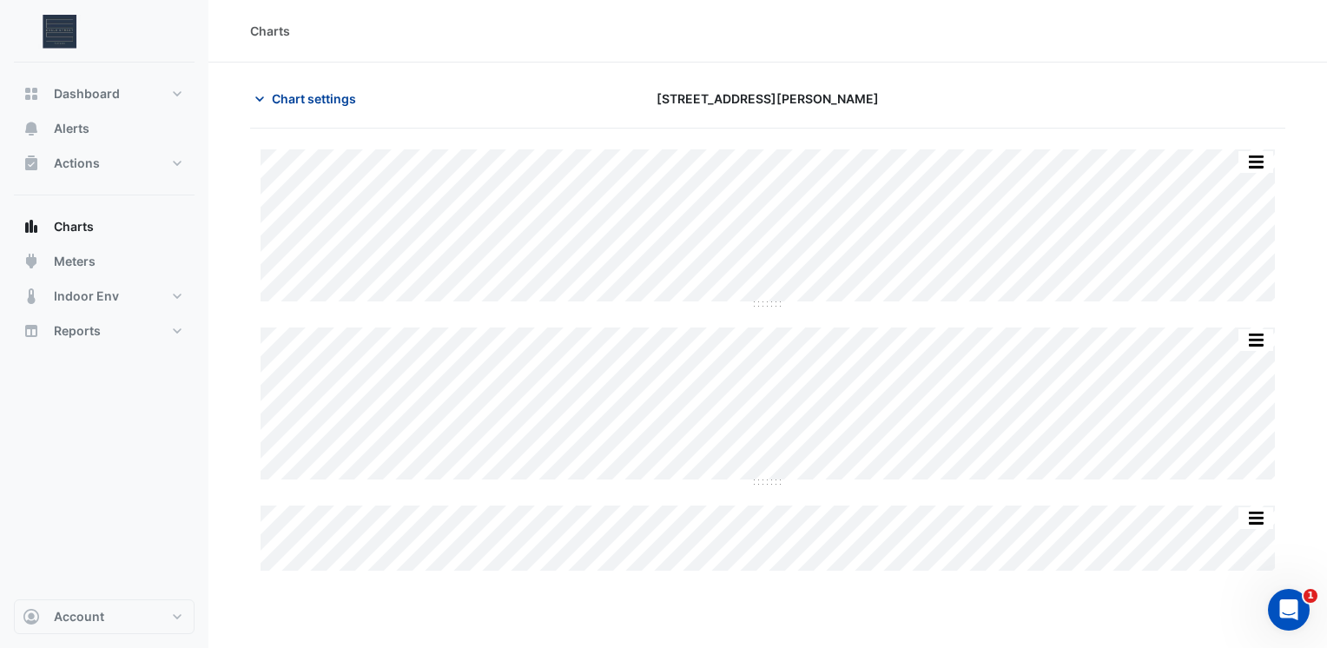
click at [300, 106] on span "Chart settings" at bounding box center [314, 98] width 84 height 18
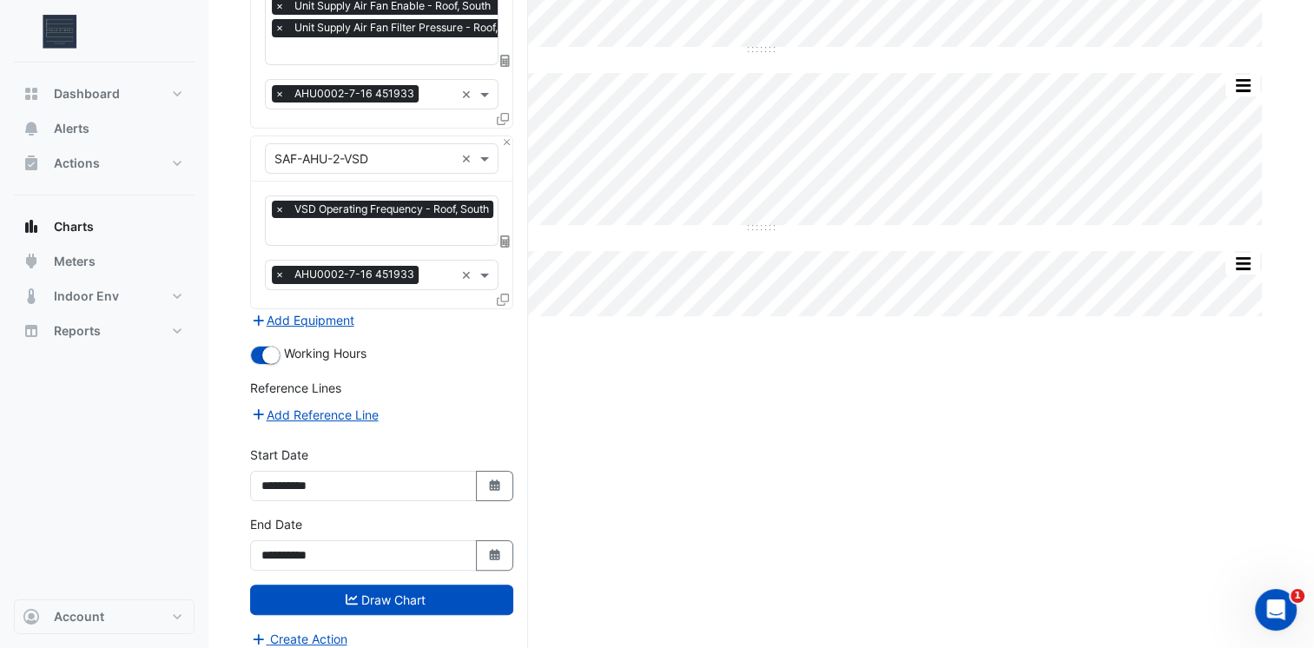
scroll to position [259, 0]
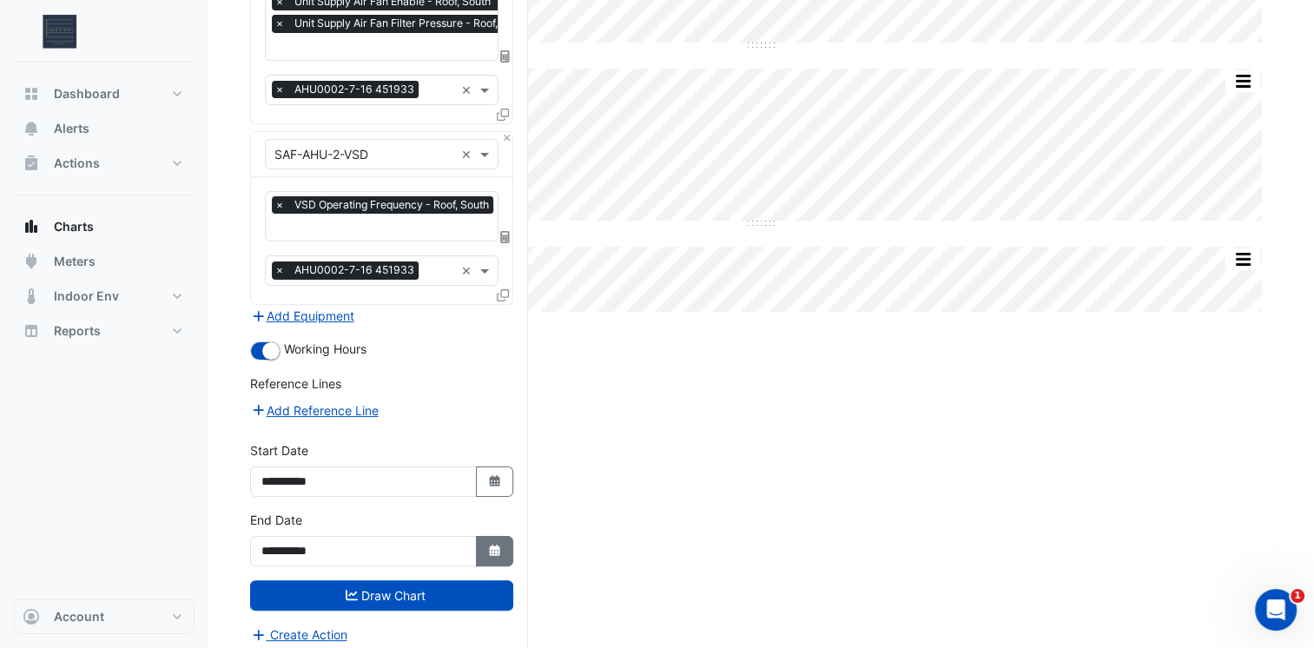
click at [497, 544] on icon "Select Date" at bounding box center [495, 550] width 16 height 12
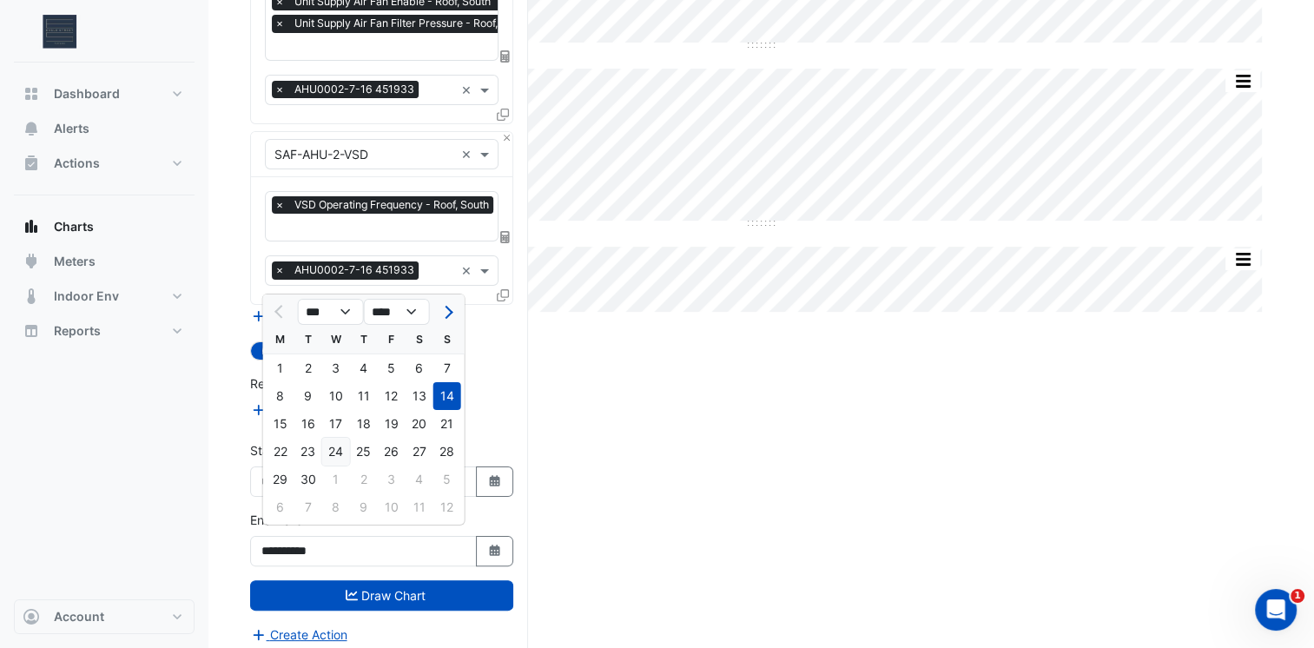
click at [339, 447] on div "24" at bounding box center [336, 452] width 28 height 28
type input "**********"
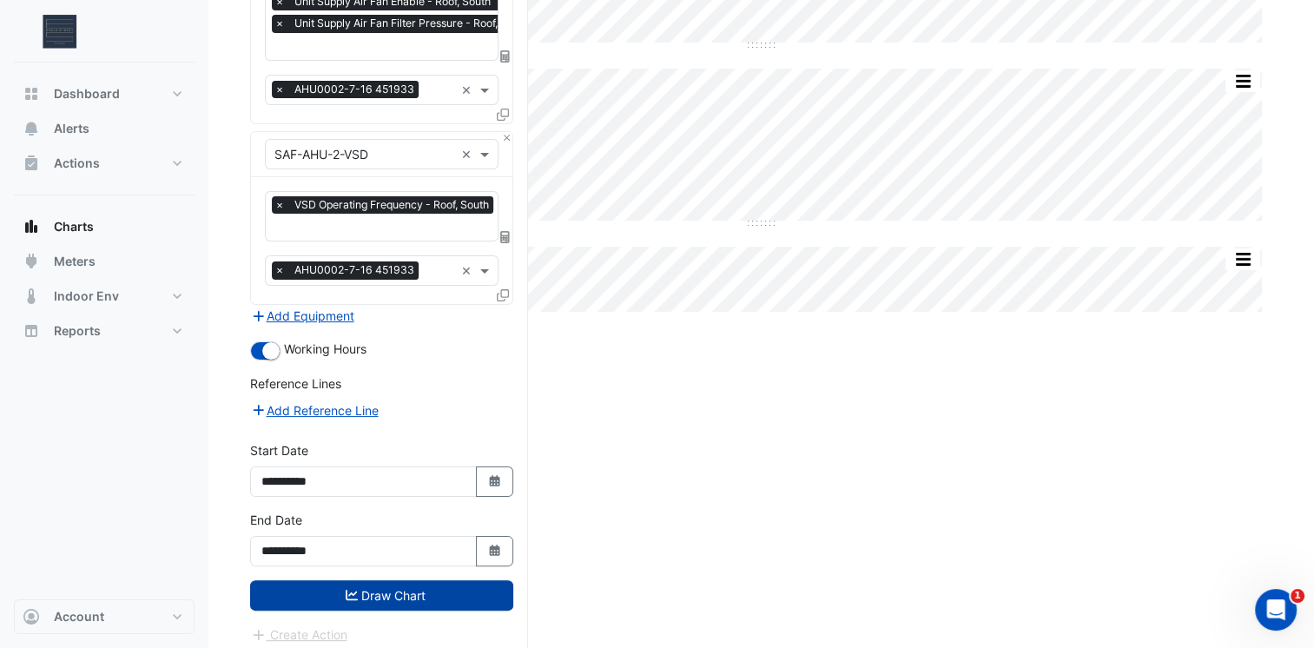
click at [431, 596] on button "Draw Chart" at bounding box center [381, 595] width 263 height 30
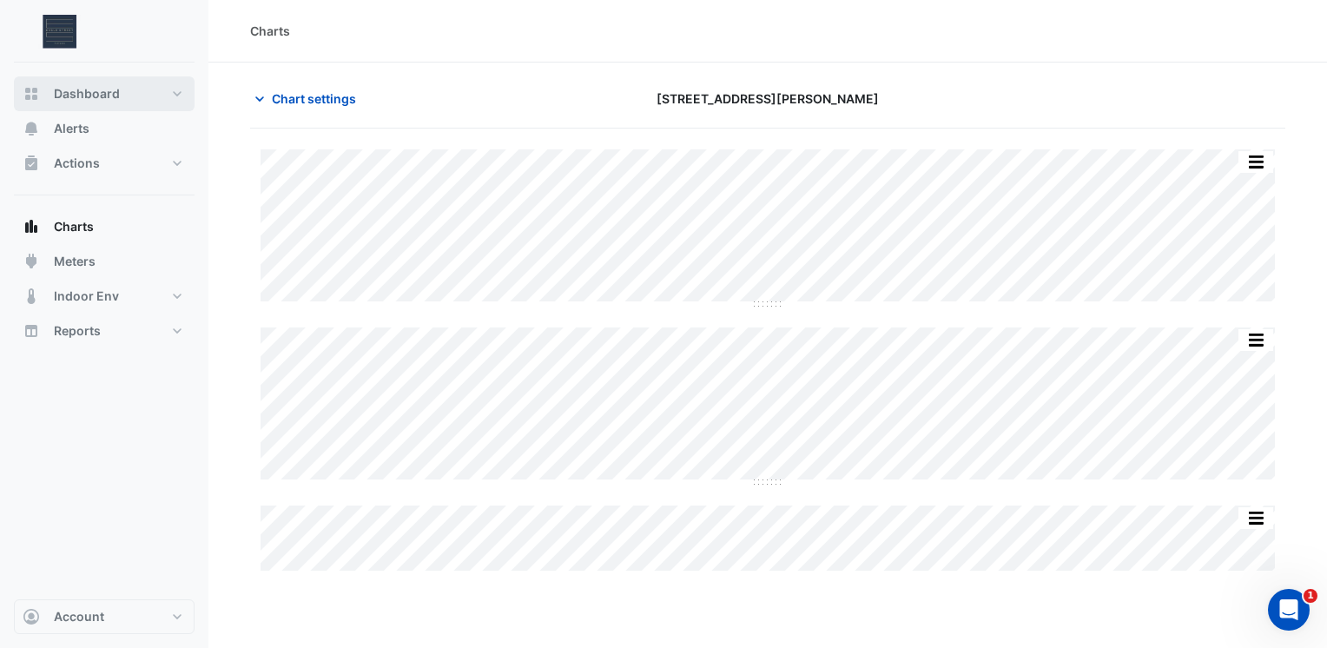
click at [117, 96] on span "Dashboard" at bounding box center [87, 93] width 66 height 17
select select "***"
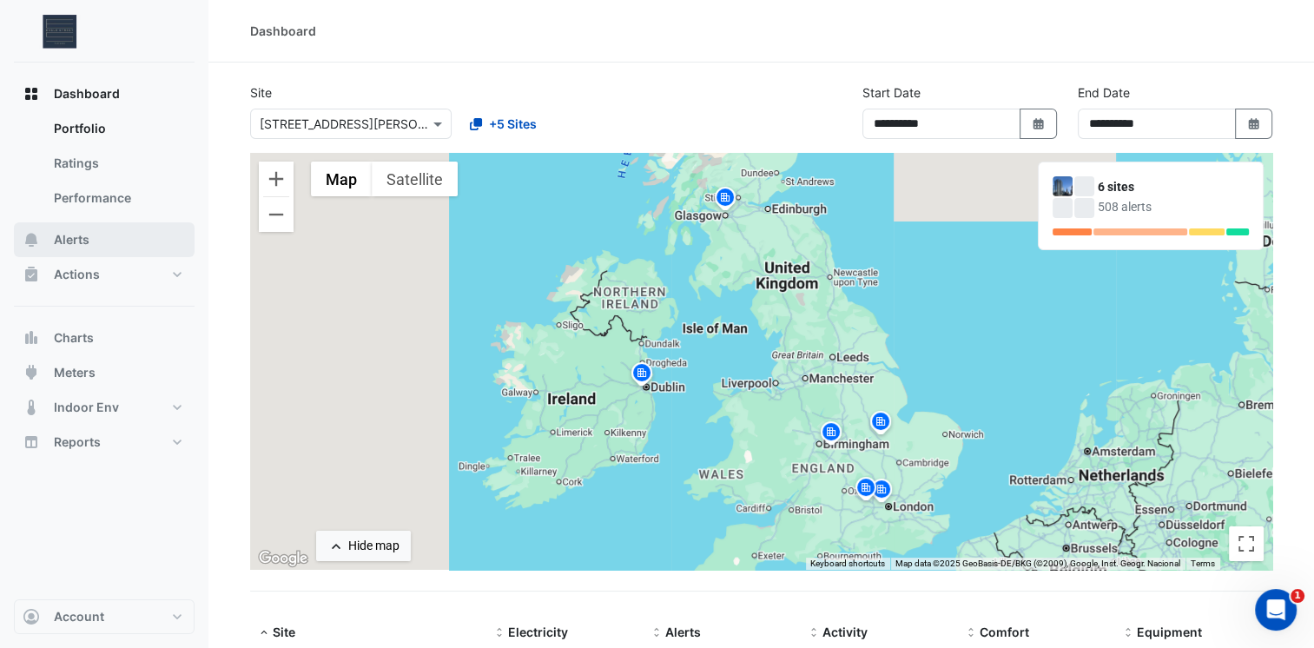
click at [66, 239] on span "Alerts" at bounding box center [72, 239] width 36 height 17
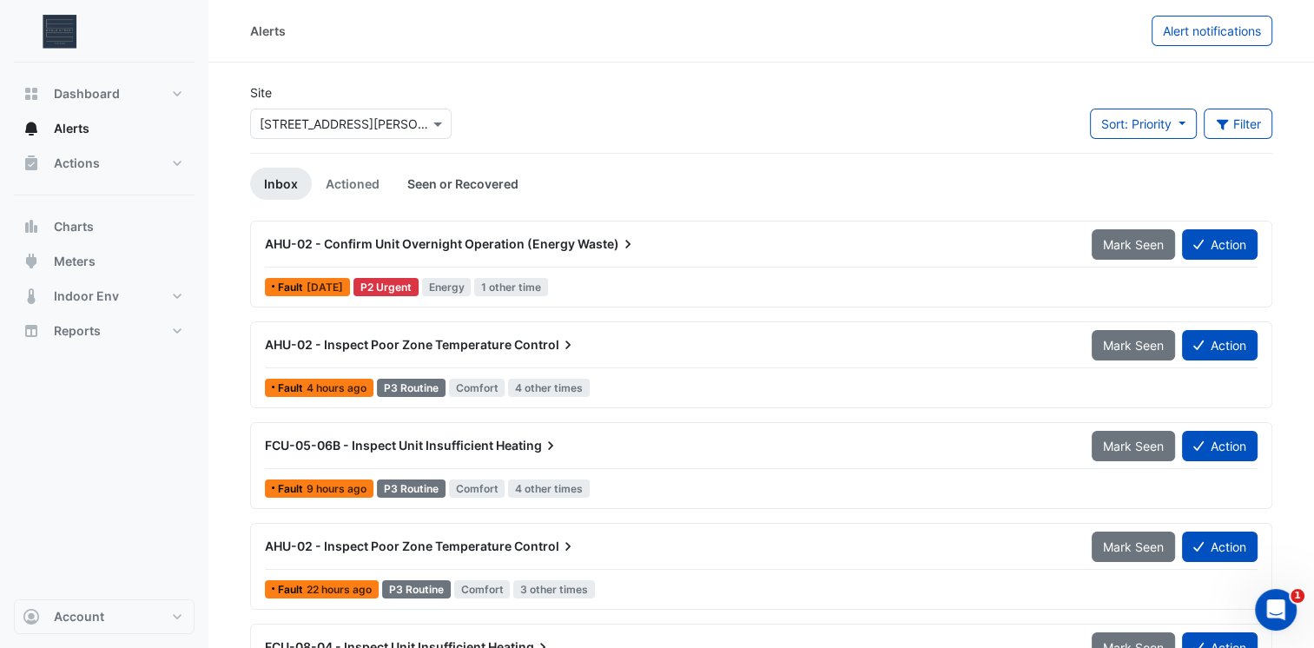
click at [437, 181] on link "Seen or Recovered" at bounding box center [462, 184] width 139 height 32
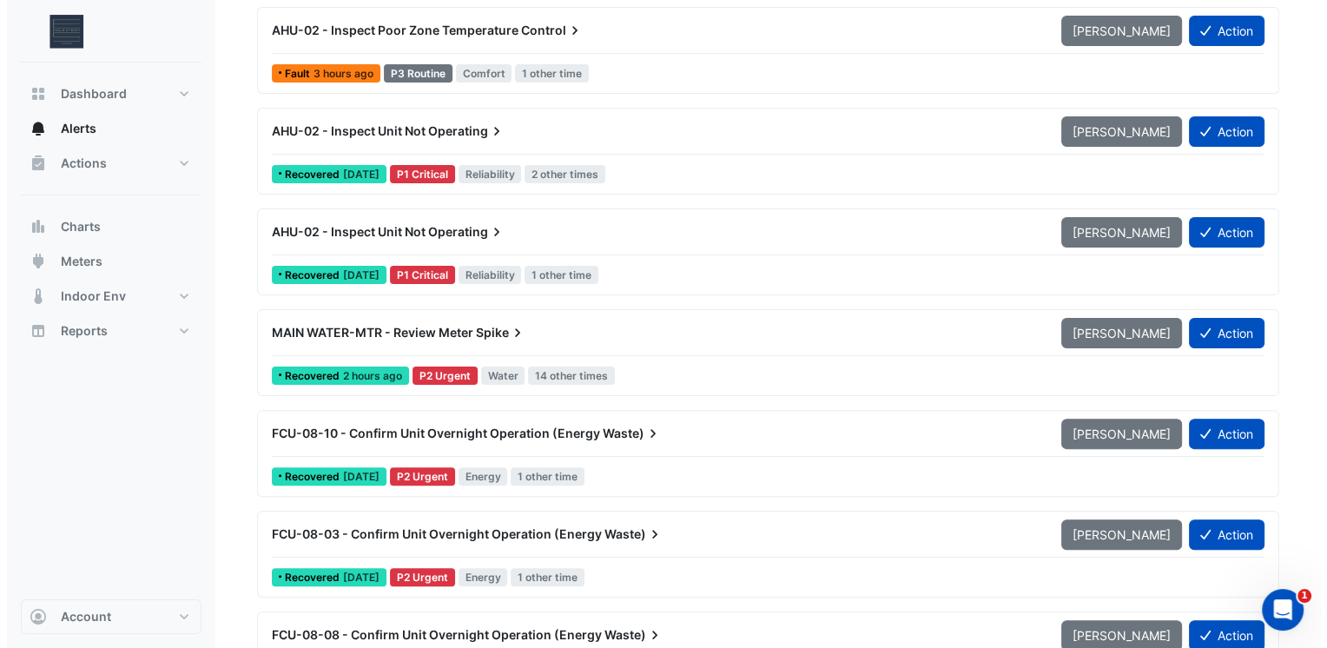
scroll to position [434, 0]
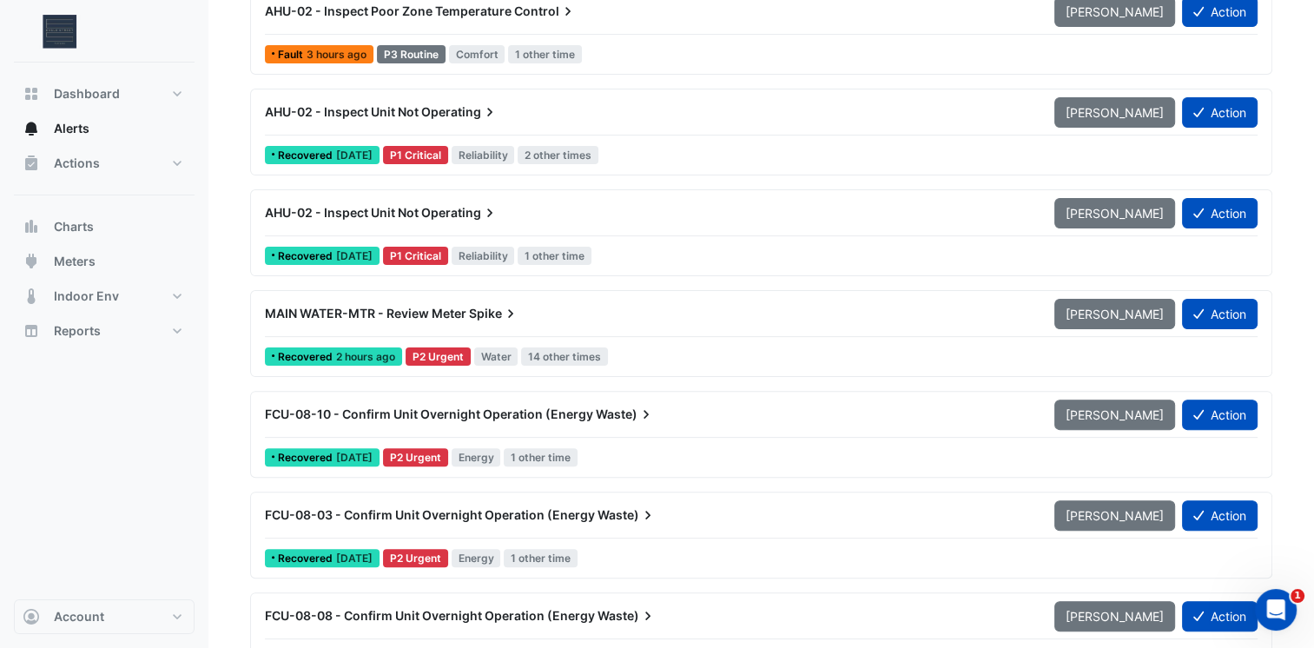
click at [351, 350] on span "2 hours ago" at bounding box center [365, 356] width 59 height 13
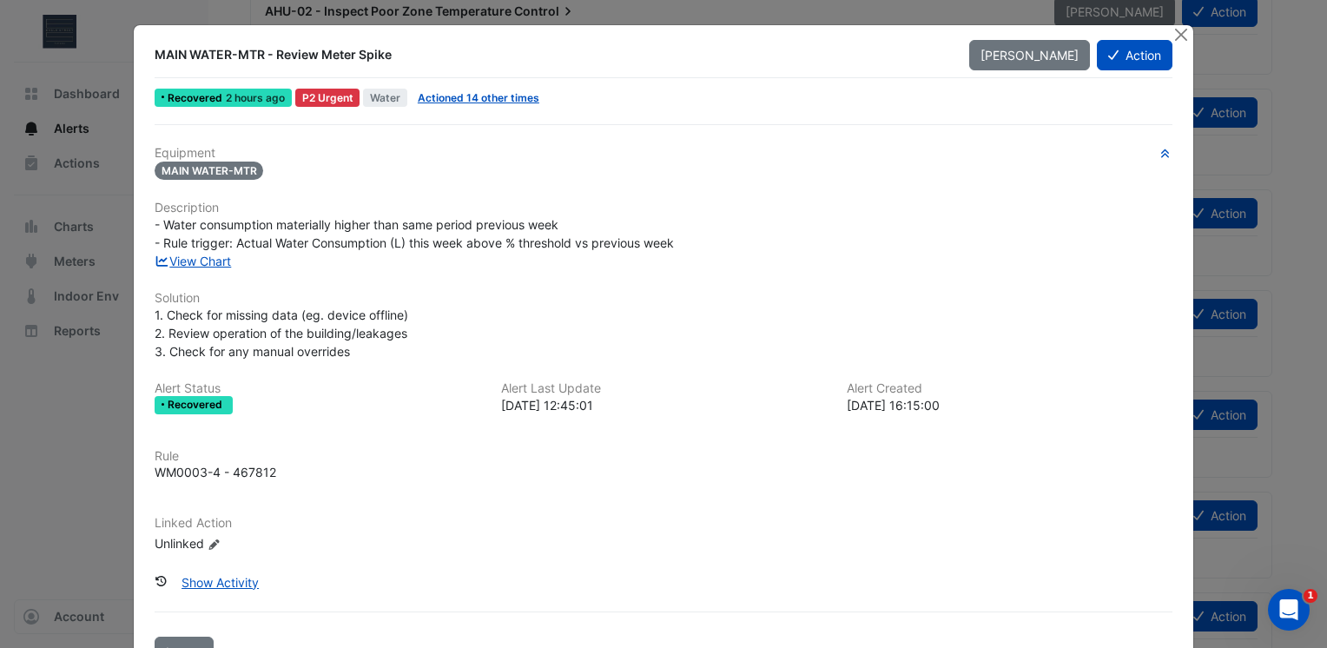
click at [194, 404] on span "Recovered" at bounding box center [197, 404] width 58 height 10
click at [594, 408] on div "2025-09-24 12:45:01" at bounding box center [664, 405] width 326 height 18
click at [232, 574] on button "Show Activity" at bounding box center [220, 582] width 100 height 30
click at [194, 258] on link "View Chart" at bounding box center [193, 261] width 77 height 15
